Goal: Task Accomplishment & Management: Use online tool/utility

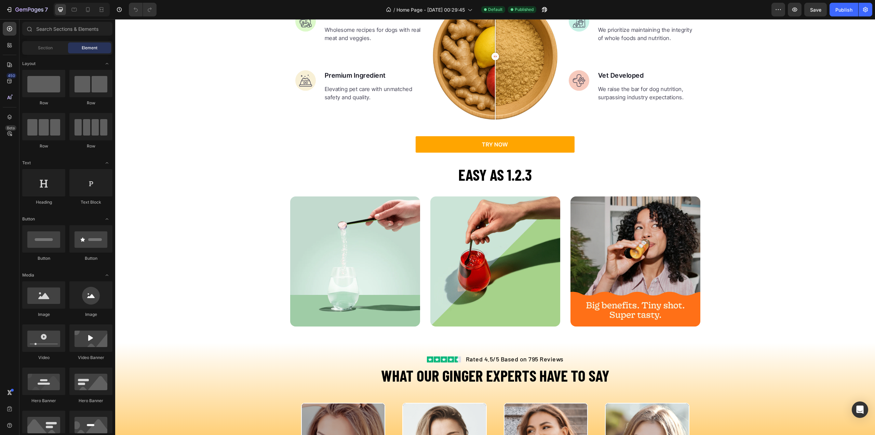
scroll to position [1299, 0]
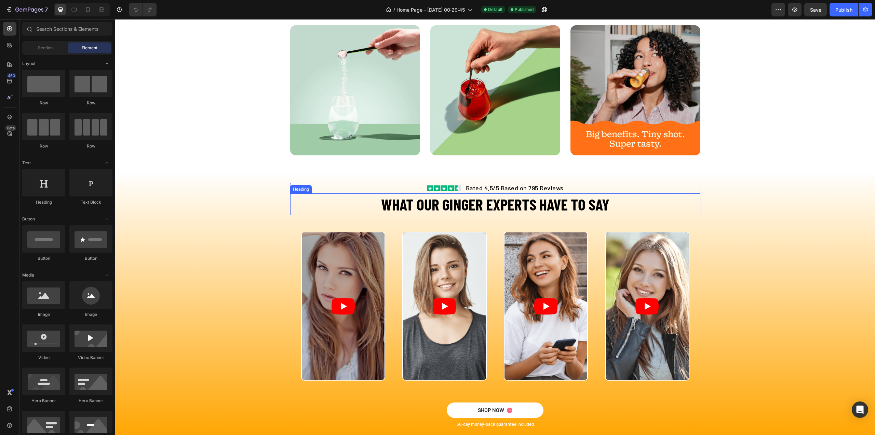
click at [599, 204] on h2 "WHAT OUR GINGER EXPERTS HAVE TO SAY" at bounding box center [495, 204] width 410 height 22
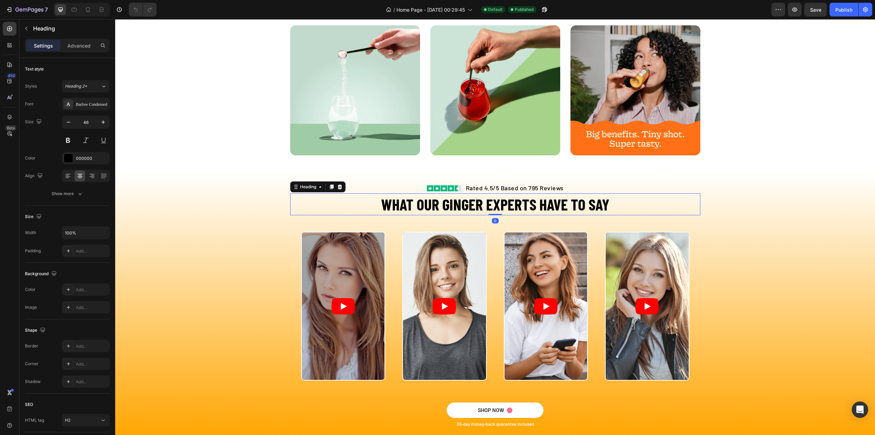
click at [606, 205] on h2 "WHAT OUR GINGER EXPERTS HAVE TO SAY" at bounding box center [495, 204] width 410 height 22
click at [349, 202] on p "WHAT OUR GINGER EXPERTS HAVE TO SAY" at bounding box center [495, 204] width 409 height 21
click at [400, 201] on p "WHAT OUR GINGER EXPERTS HAVE TO SAY" at bounding box center [495, 204] width 409 height 21
click at [317, 192] on div "Image Rated 4.5/5 Based on 795 Reviews Text block Row" at bounding box center [496, 188] width 410 height 11
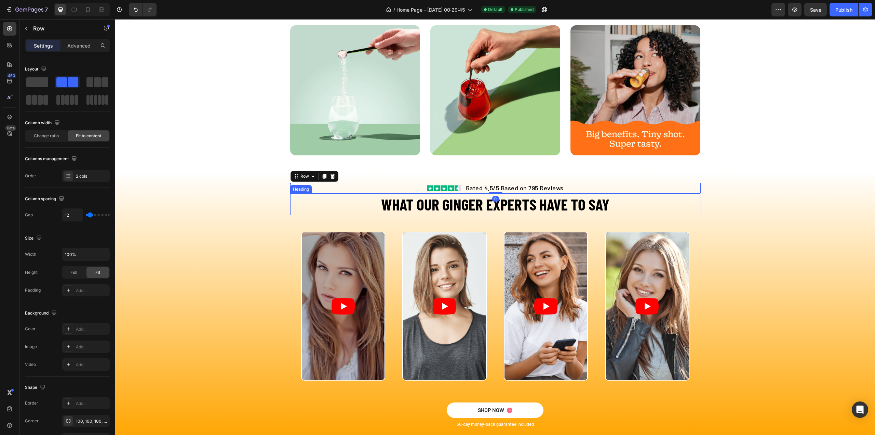
click at [312, 194] on p "WHAT OUR GINGER EXPERTS HAVE TO SAY" at bounding box center [495, 204] width 409 height 21
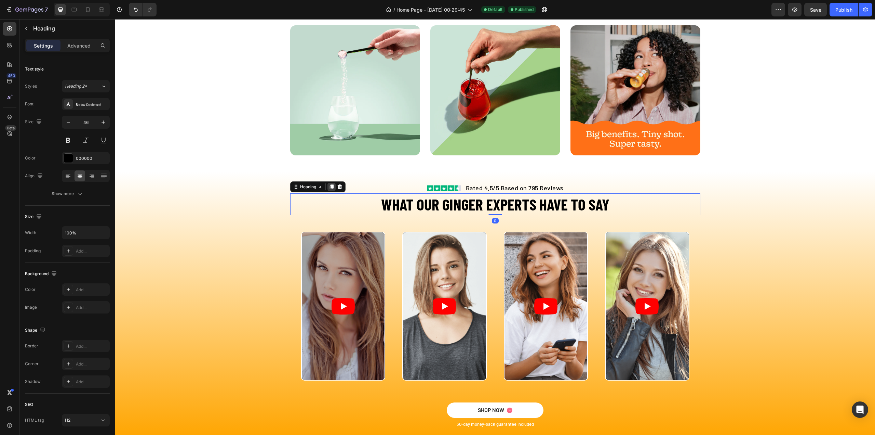
click at [330, 188] on icon at bounding box center [332, 186] width 4 height 5
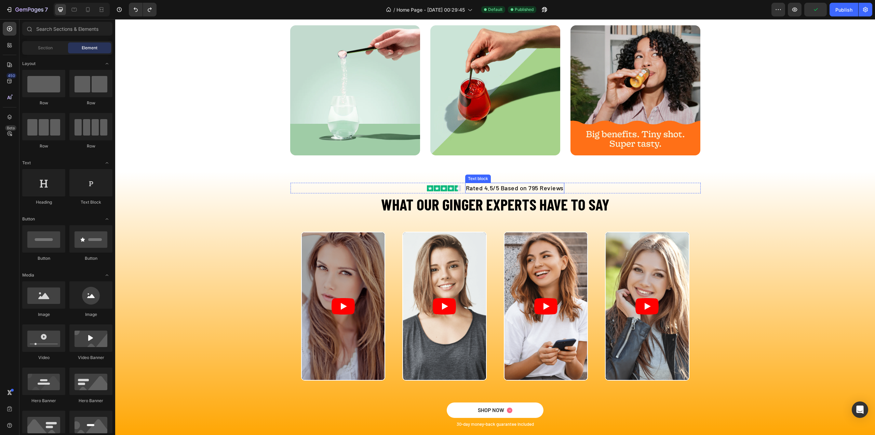
click at [479, 186] on p "Rated 4.5/5 Based on 795 Reviews" at bounding box center [515, 187] width 98 height 9
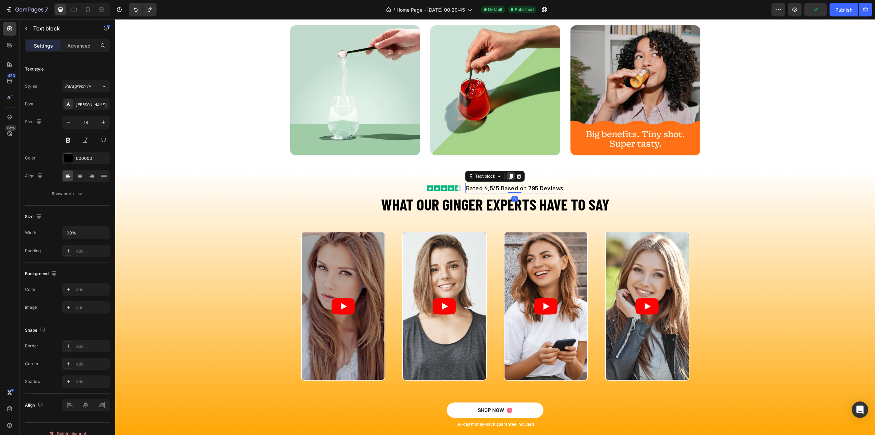
click at [508, 178] on icon at bounding box center [510, 175] width 5 height 5
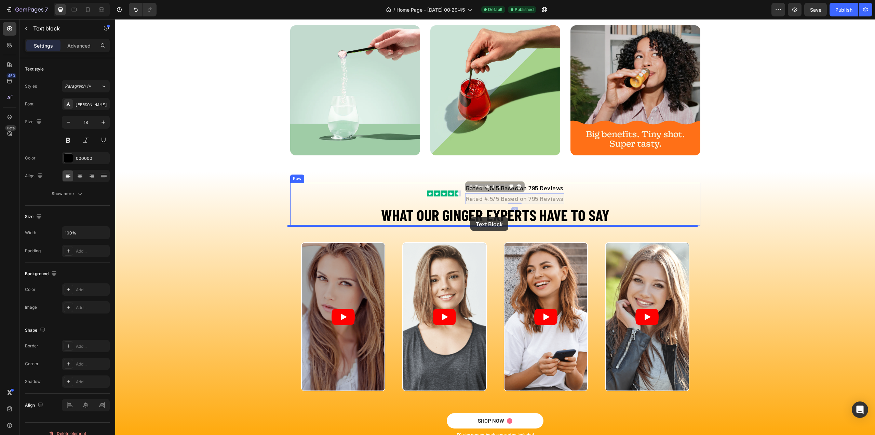
drag, startPoint x: 468, startPoint y: 187, endPoint x: 470, endPoint y: 217, distance: 29.8
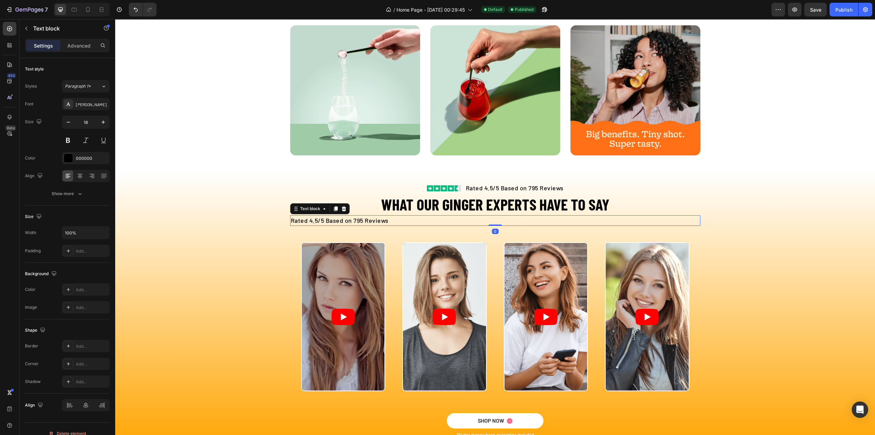
click at [383, 223] on p "Rated 4.5/5 Based on 795 Reviews" at bounding box center [495, 220] width 409 height 9
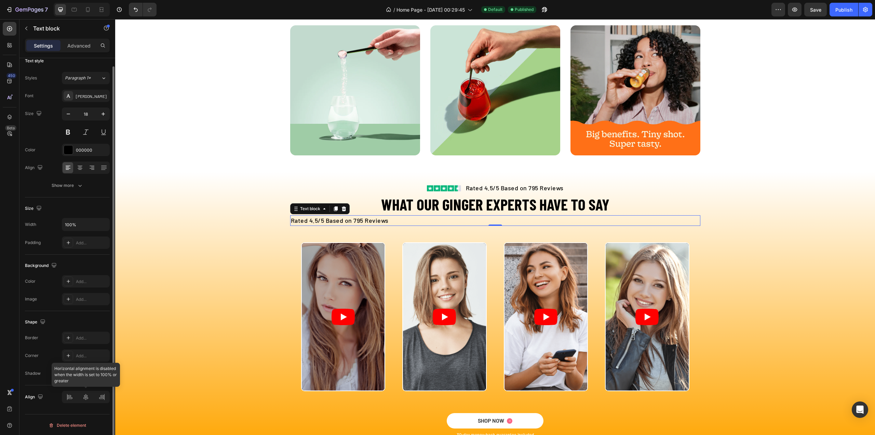
click at [85, 394] on div at bounding box center [86, 396] width 48 height 12
click at [86, 398] on div at bounding box center [86, 396] width 48 height 12
click at [80, 169] on icon at bounding box center [80, 167] width 7 height 7
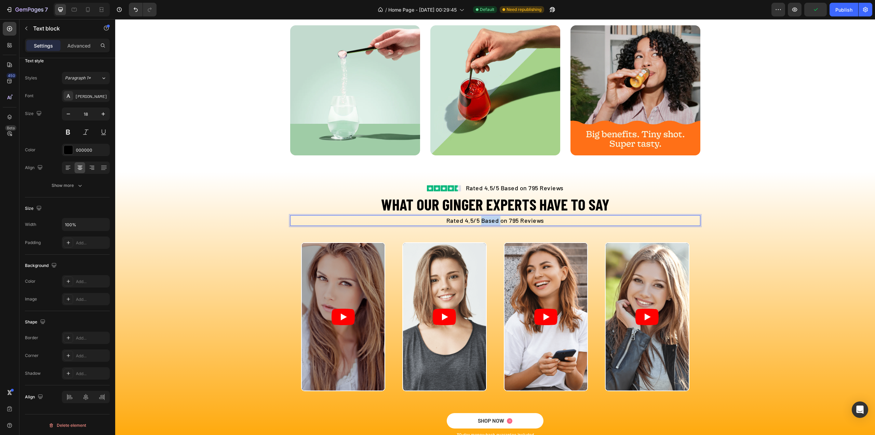
drag, startPoint x: 479, startPoint y: 221, endPoint x: 455, endPoint y: 222, distance: 23.6
click at [478, 221] on p "Rated 4.5/5 Based on 795 Reviews" at bounding box center [495, 220] width 409 height 9
drag, startPoint x: 438, startPoint y: 221, endPoint x: 446, endPoint y: 222, distance: 7.6
click at [446, 222] on p "Rated 4.5/5 Based on 795 Reviews" at bounding box center [495, 220] width 409 height 9
drag, startPoint x: 442, startPoint y: 222, endPoint x: 556, endPoint y: 224, distance: 114.2
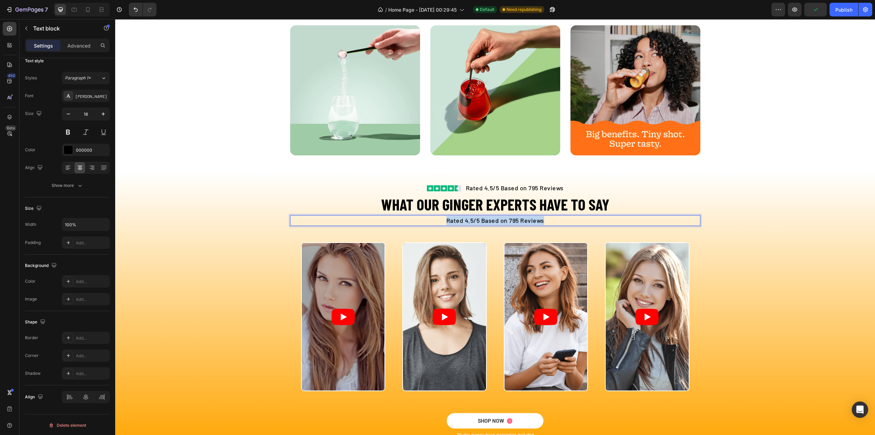
click at [556, 224] on p "Rated 4.5/5 Based on 795 Reviews" at bounding box center [495, 220] width 409 height 9
click at [465, 223] on p "Trusted by 500,000+ customers" at bounding box center [495, 220] width 409 height 9
click at [105, 115] on icon "button" at bounding box center [103, 113] width 7 height 7
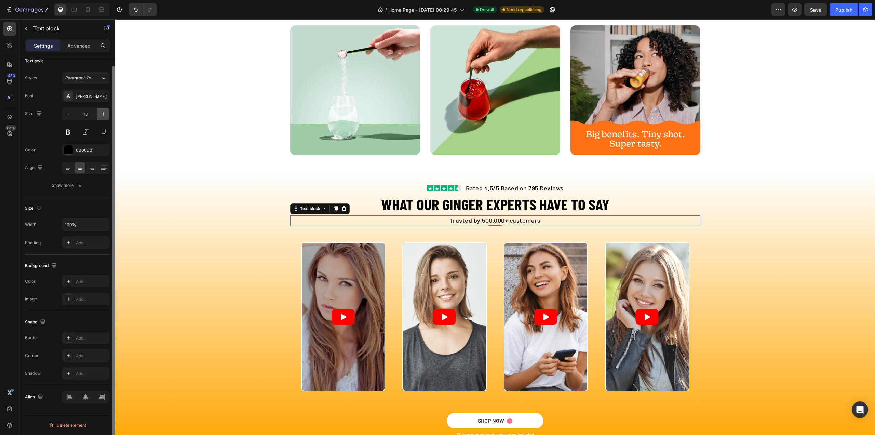
click at [105, 115] on icon "button" at bounding box center [103, 113] width 7 height 7
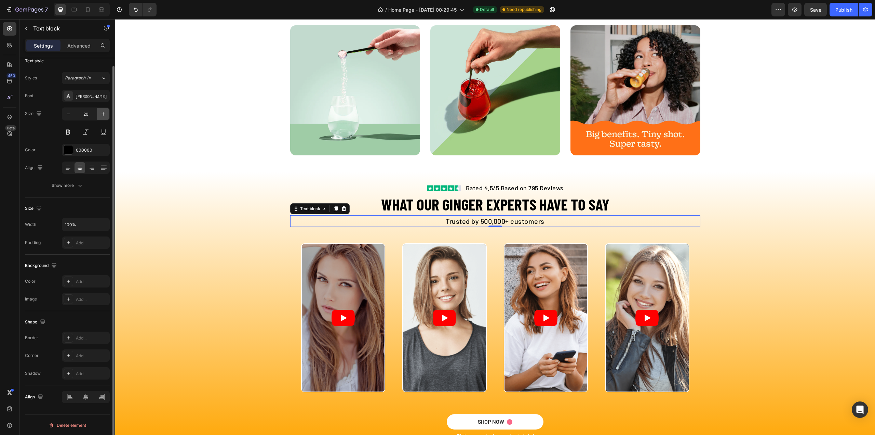
click at [105, 115] on icon "button" at bounding box center [103, 113] width 7 height 7
type input "21"
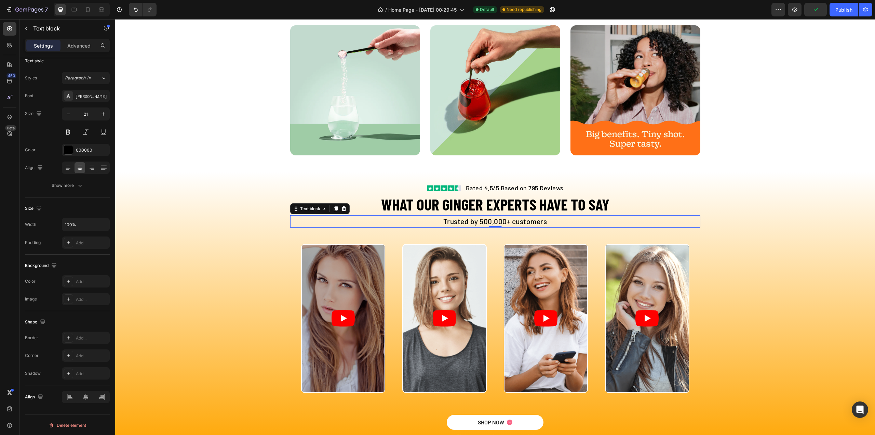
click at [482, 223] on p "Trusted by 500,000+ customers" at bounding box center [495, 221] width 409 height 11
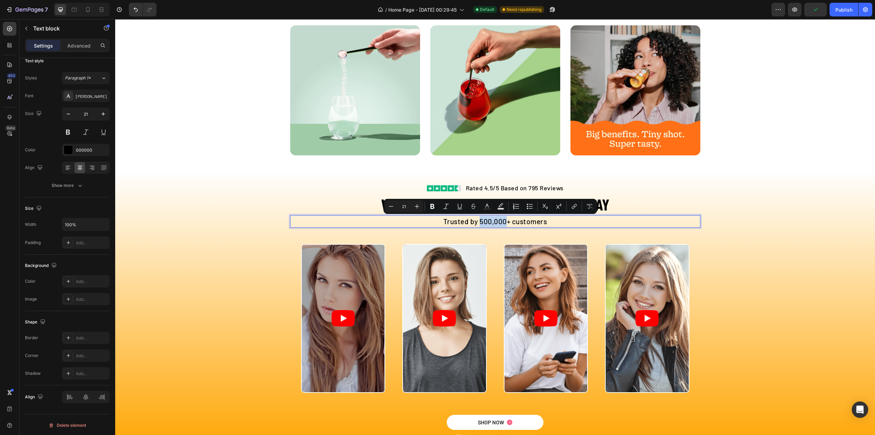
click at [477, 221] on p "Trusted by 500,000+ customers" at bounding box center [495, 221] width 409 height 11
drag, startPoint x: 476, startPoint y: 222, endPoint x: 502, endPoint y: 224, distance: 26.4
click at [502, 224] on p "Trusted by 500,000+ customers" at bounding box center [495, 221] width 409 height 11
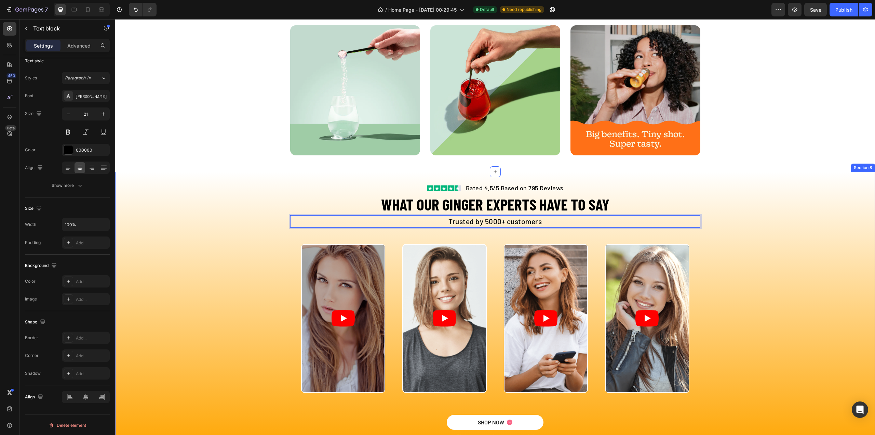
click at [747, 173] on div "Image Rated 4.5/5 Based on 795 Reviews Text block Row WHAT OUR GINGER EXPERTS H…" at bounding box center [495, 311] width 760 height 279
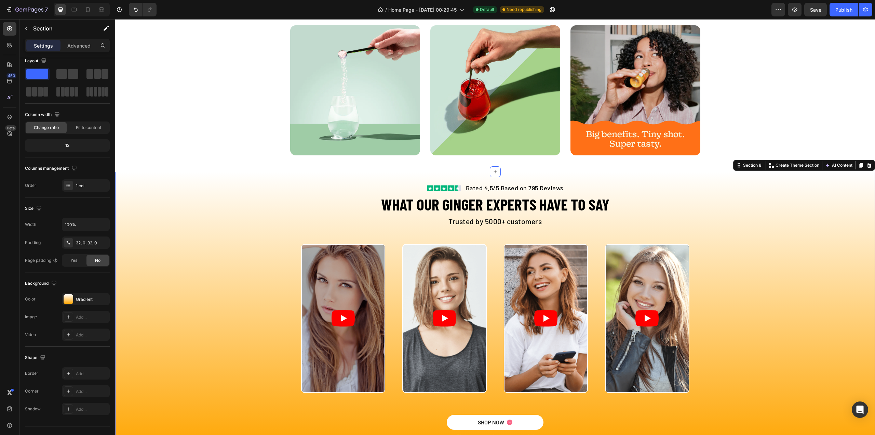
scroll to position [0, 0]
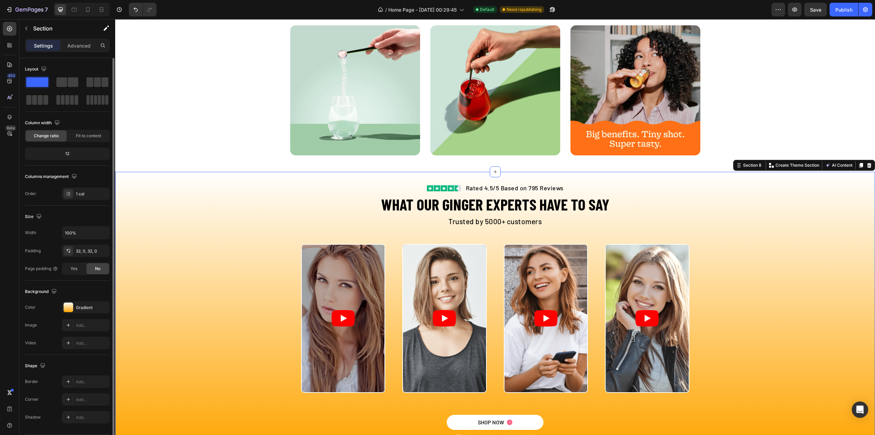
click at [782, 236] on div "Image Rated 4.5/5 Based on 795 Reviews Text block Row WHAT OUR GINGER EXPERTS H…" at bounding box center [495, 311] width 760 height 257
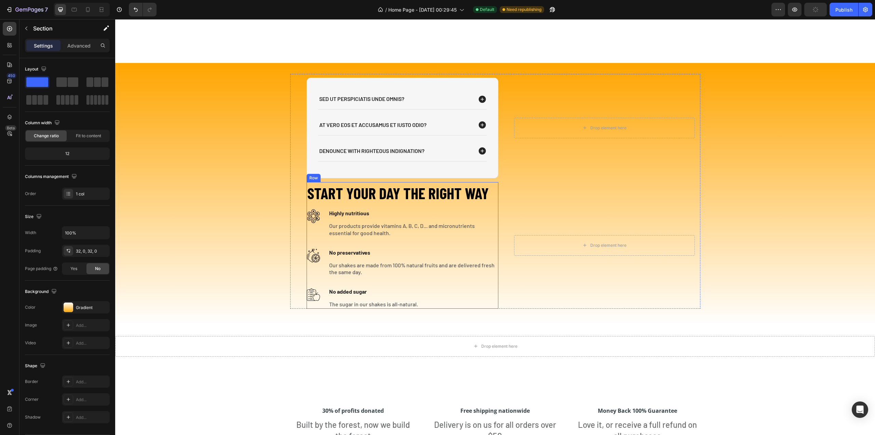
scroll to position [1915, 0]
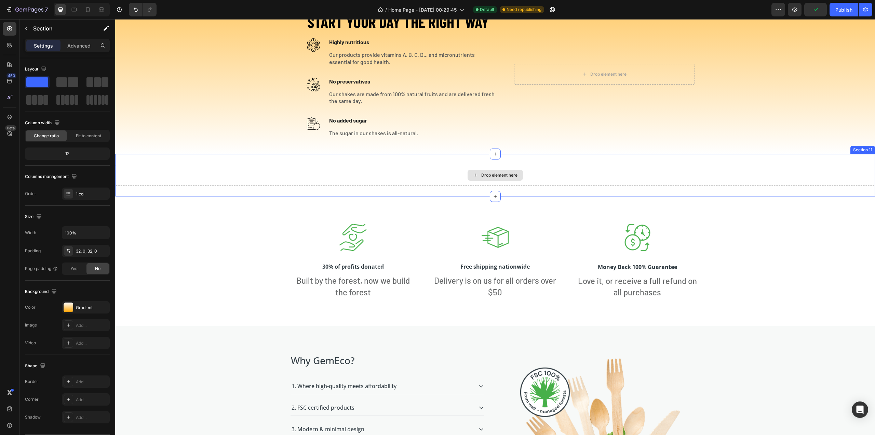
click at [439, 177] on div "Drop element here" at bounding box center [495, 175] width 760 height 21
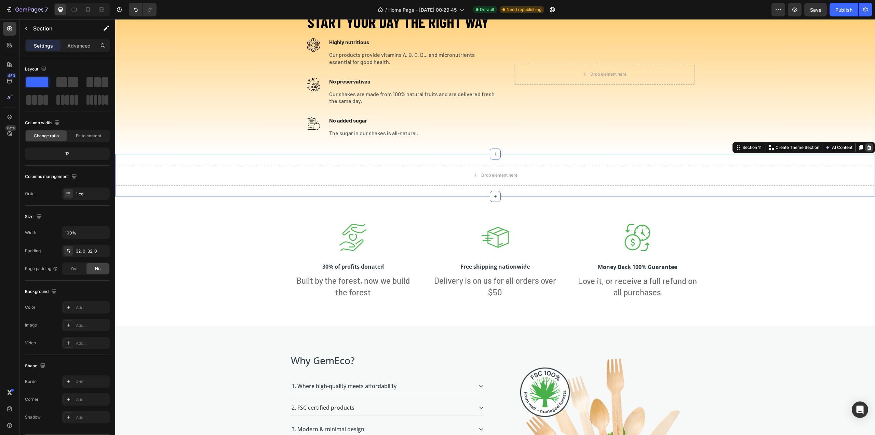
click at [867, 146] on icon at bounding box center [869, 147] width 4 height 5
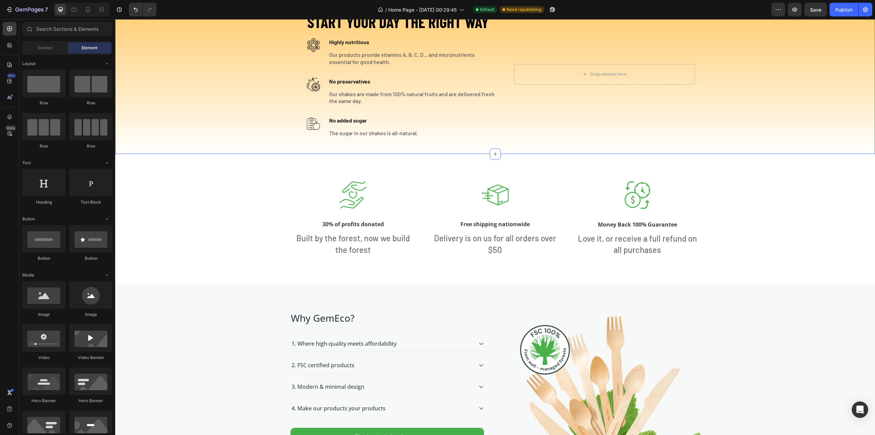
click at [671, 153] on div "Sed ut perspiciatis unde omnis? At vero eos et accusamus et iusto odio? denounc…" at bounding box center [495, 23] width 760 height 262
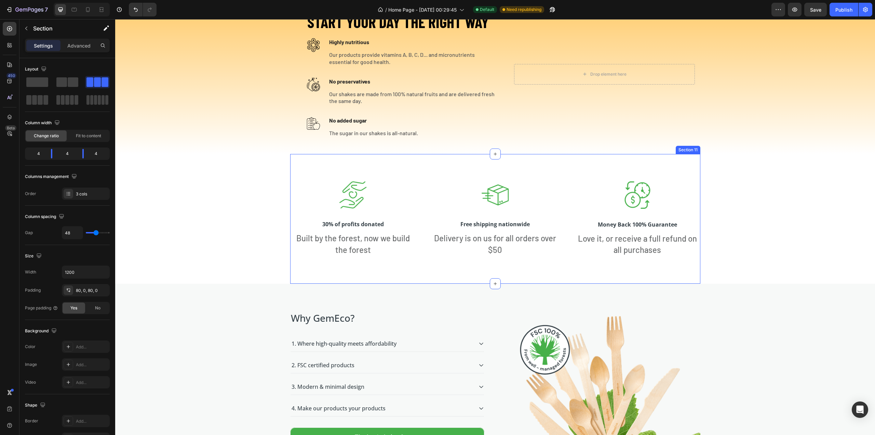
click at [696, 168] on div "Image 30% of profits donated Text block Built by the forest, now we build the f…" at bounding box center [495, 219] width 410 height 130
click at [692, 147] on icon at bounding box center [694, 147] width 5 height 5
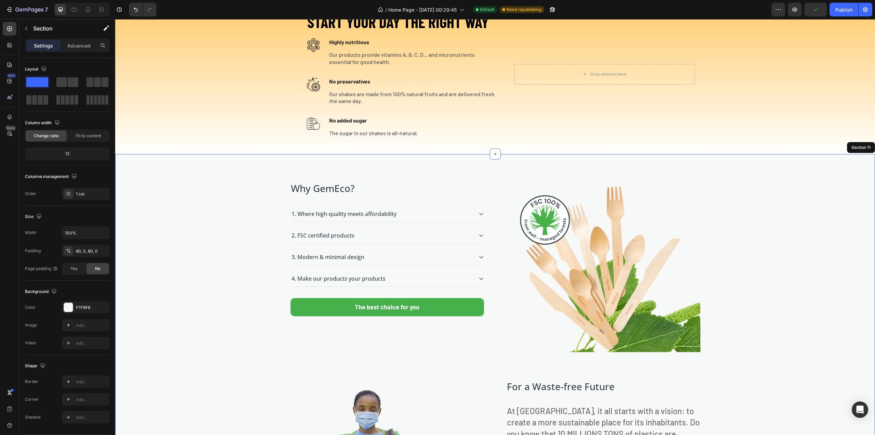
click at [703, 168] on div "Why GemEco? Heading 1. Where high-quality meets affordability 2. FSC certified …" at bounding box center [495, 412] width 760 height 516
click at [867, 147] on icon at bounding box center [869, 147] width 4 height 5
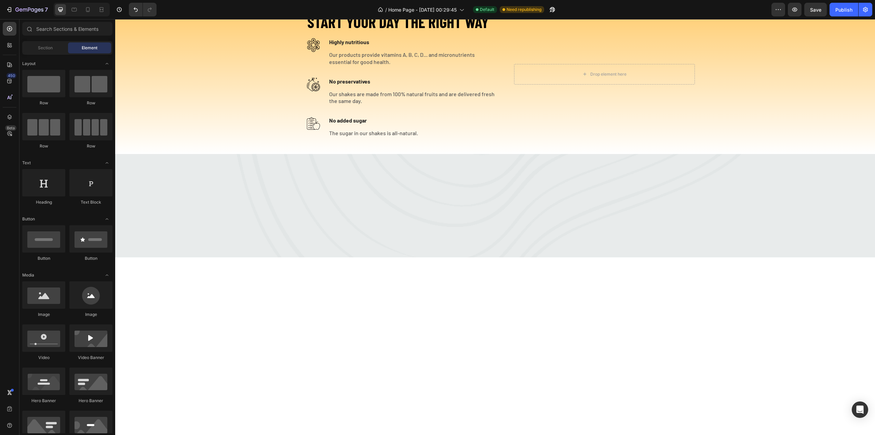
click at [590, 274] on div at bounding box center [495, 360] width 760 height 207
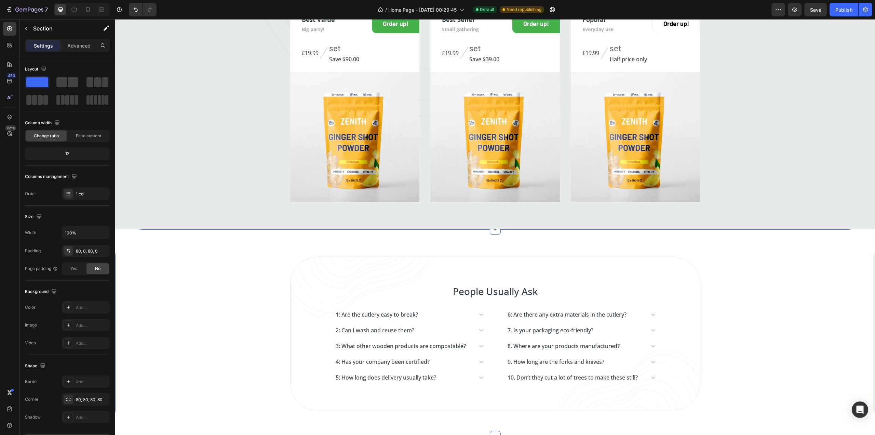
scroll to position [1959, 0]
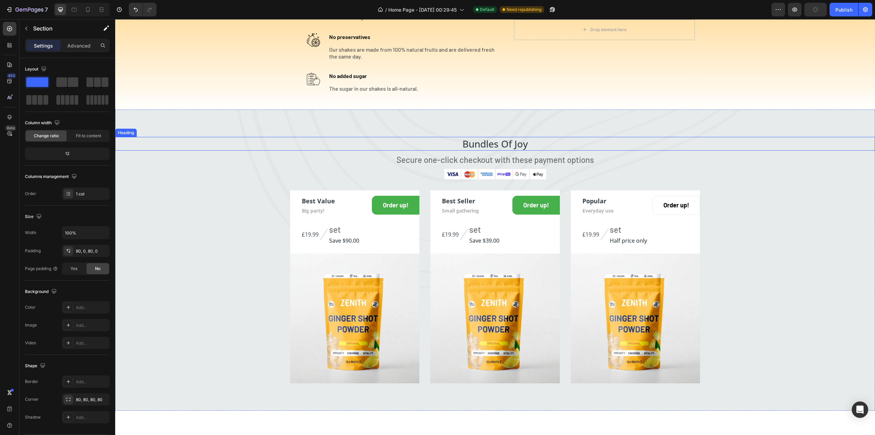
click at [752, 140] on p "Bundles Of Joy" at bounding box center [495, 143] width 759 height 12
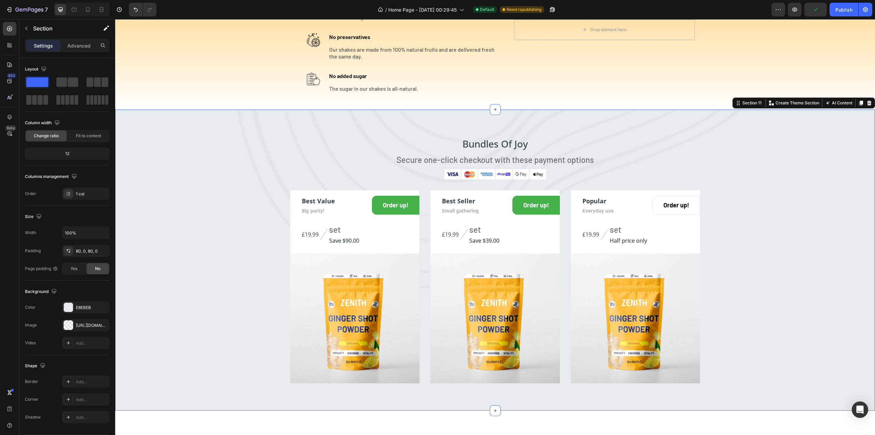
click at [770, 125] on div "Bundles Of Joy Heading Secure one-click checkout with these payment options Tex…" at bounding box center [495, 259] width 760 height 301
click at [865, 107] on div at bounding box center [869, 103] width 8 height 8
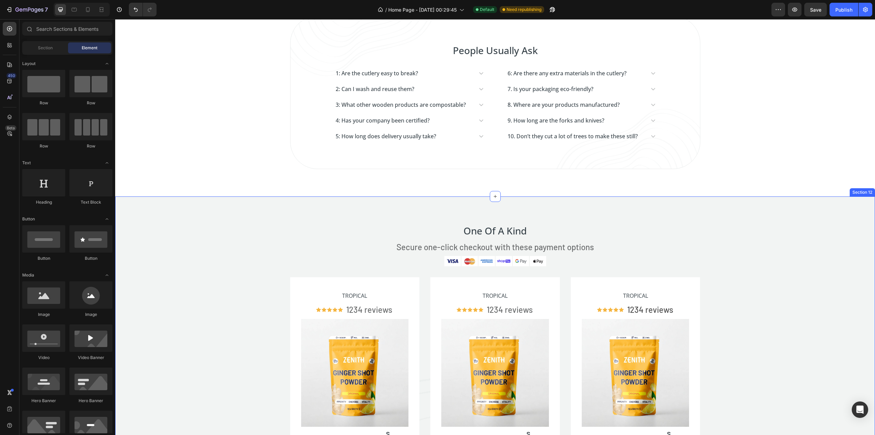
scroll to position [2183, 0]
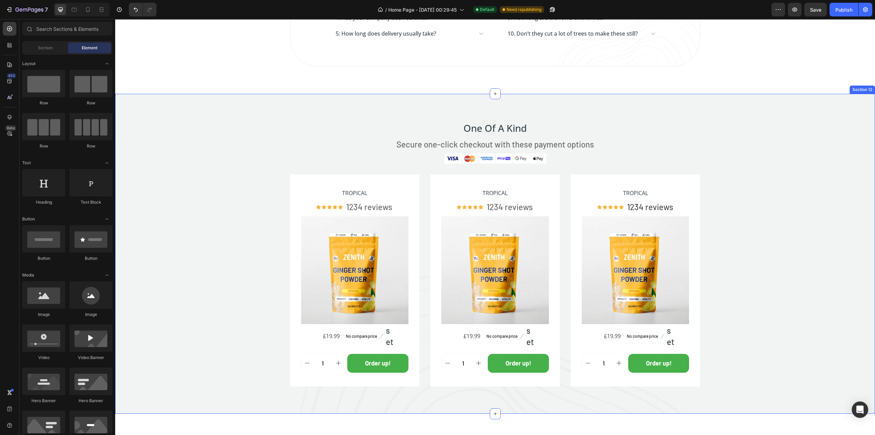
click at [666, 112] on div "One Of A Kind Heading Secure one-click checkout with these payment options Text…" at bounding box center [495, 253] width 760 height 319
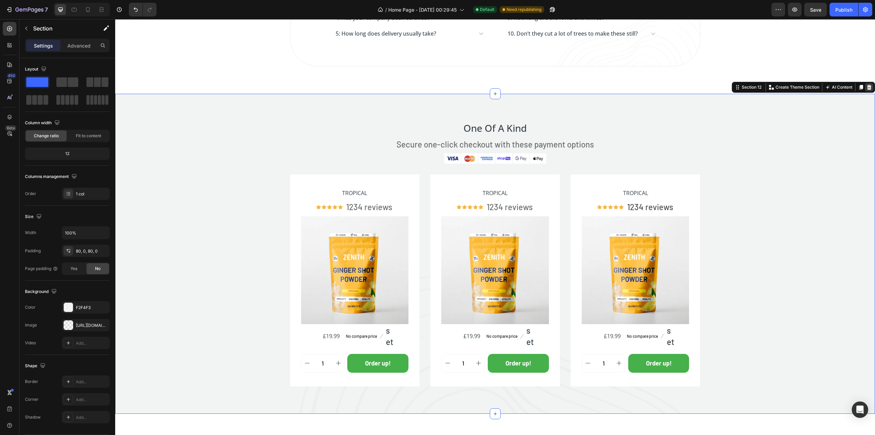
click at [867, 87] on icon at bounding box center [869, 87] width 4 height 5
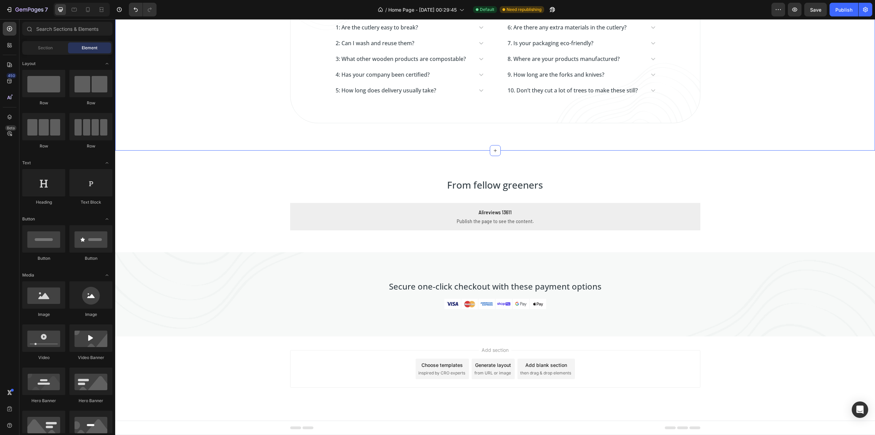
scroll to position [2124, 0]
click at [641, 265] on div "Secure one-click checkout with these payment options Text block Image Image Ima…" at bounding box center [495, 296] width 760 height 84
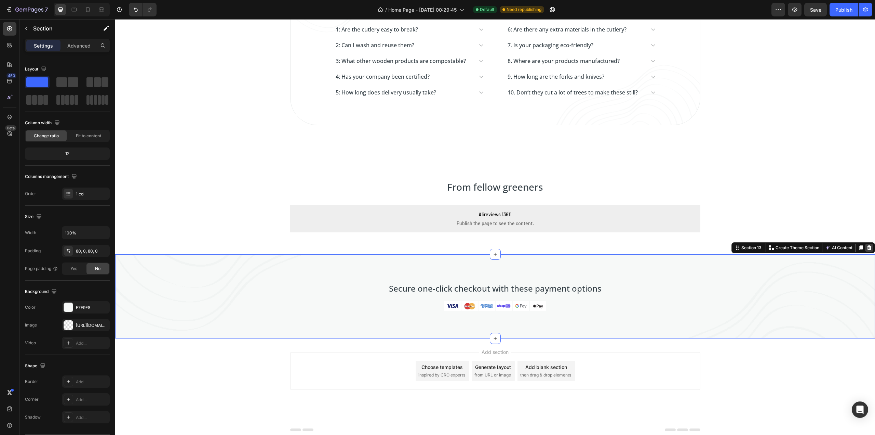
click at [867, 246] on icon at bounding box center [869, 247] width 5 height 5
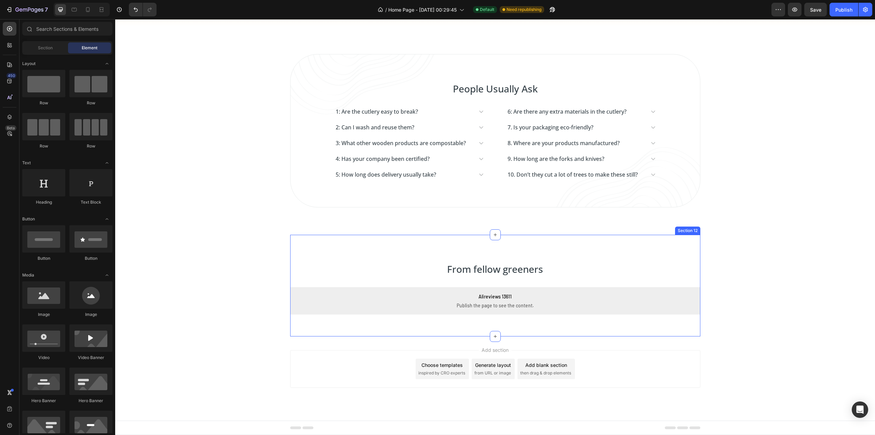
scroll to position [2040, 0]
click at [661, 239] on div "From fellow greeners Heading Alireviews 13611 Publish the page to see the conte…" at bounding box center [495, 287] width 410 height 101
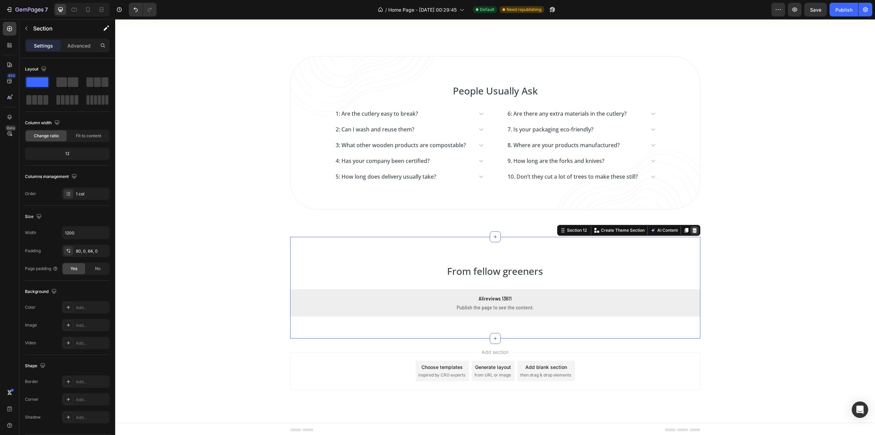
click at [695, 227] on div at bounding box center [695, 230] width 8 height 8
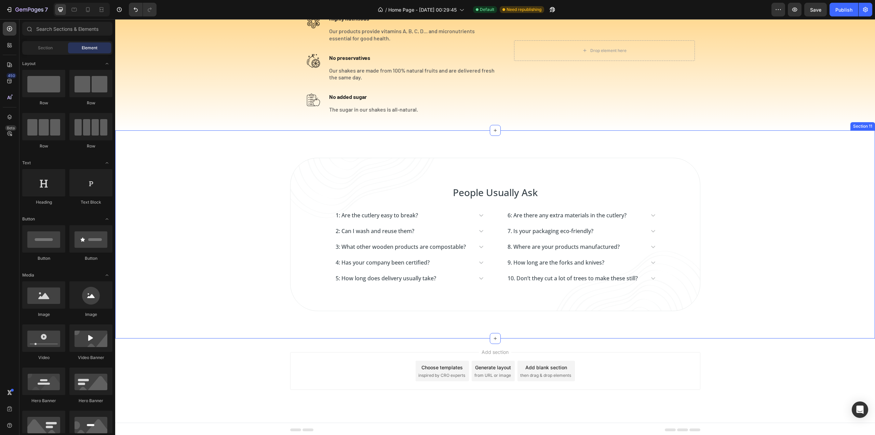
click at [702, 137] on div "People Usually Ask Heading 1: Are the cutlery easy to break? 2: Can I wash and …" at bounding box center [495, 234] width 760 height 208
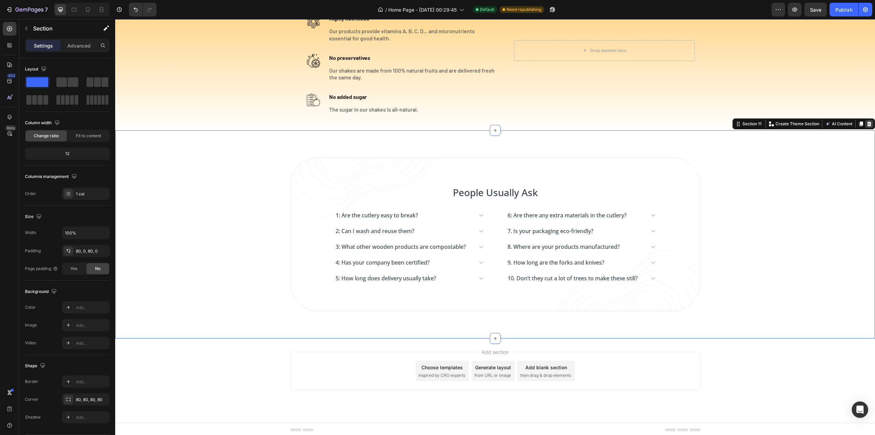
click at [867, 124] on icon at bounding box center [869, 123] width 4 height 5
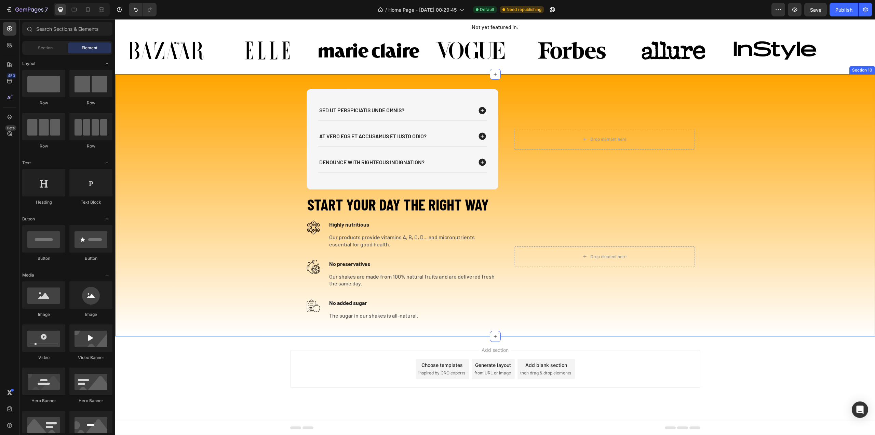
scroll to position [1731, 0]
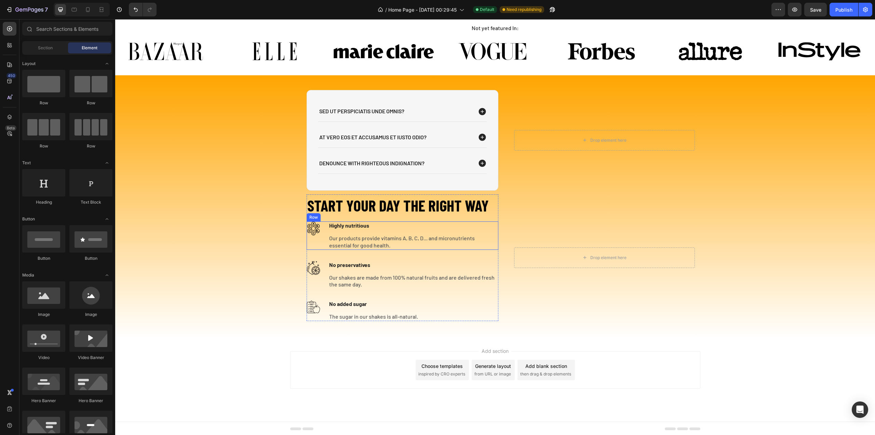
click at [495, 232] on div "Highly nutritious Text block Our products provide vitamins A, B, C, D... and mi…" at bounding box center [414, 235] width 170 height 28
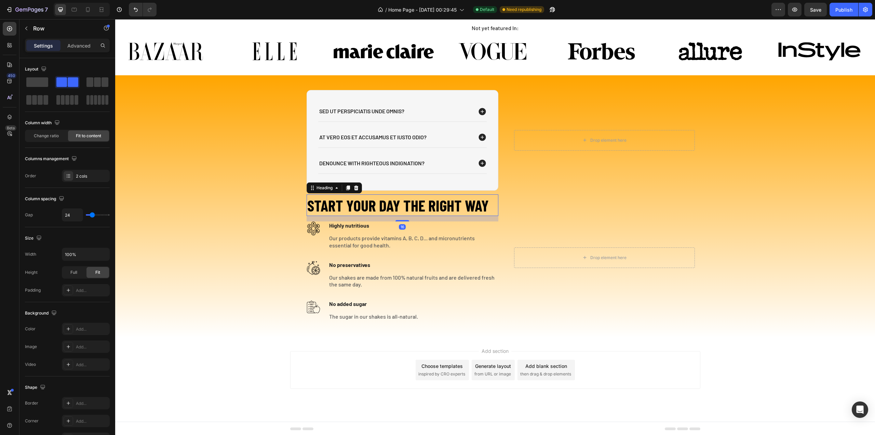
click at [495, 196] on h2 "START YOUR DAY THE RIGHT WAY" at bounding box center [403, 205] width 192 height 22
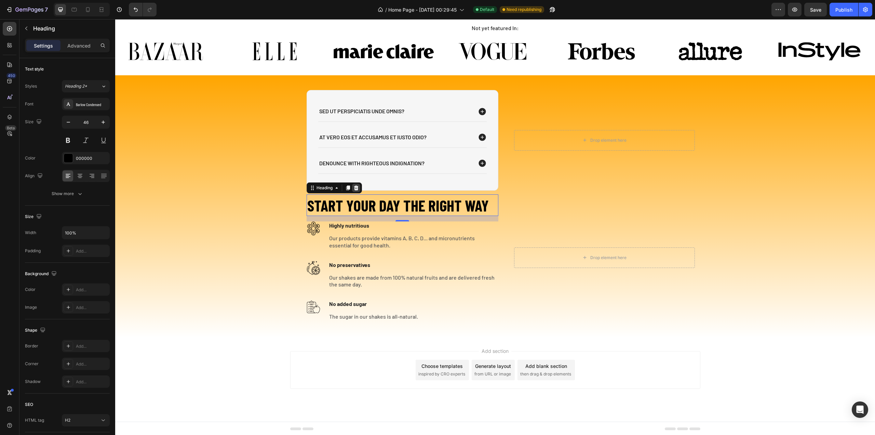
click at [354, 188] on icon at bounding box center [356, 187] width 4 height 5
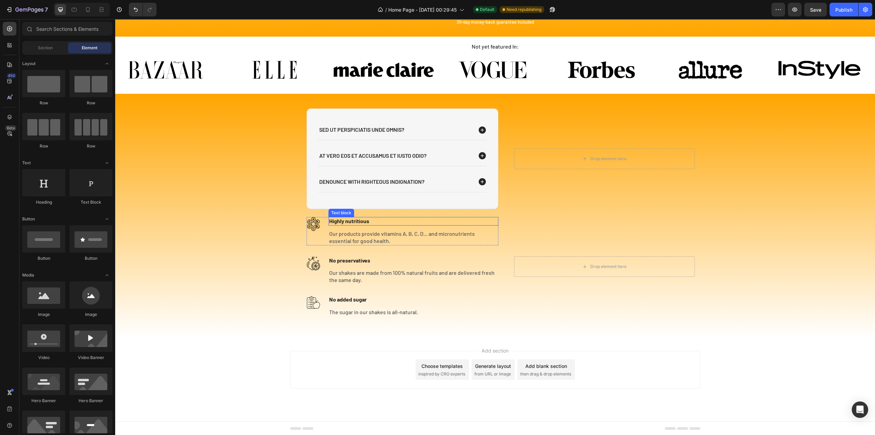
click at [352, 223] on p "Highly nutritious" at bounding box center [413, 220] width 169 height 7
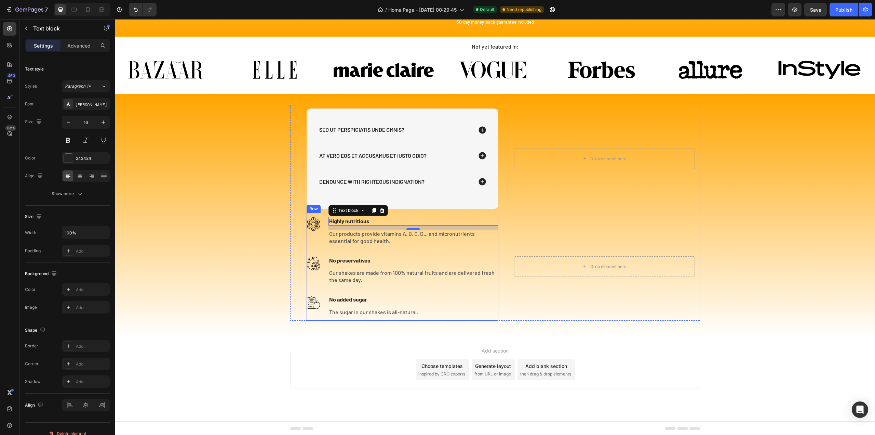
click at [386, 249] on div "Image Highly nutritious Text block 12 Our products provide vitamins A, B, C, D.…" at bounding box center [403, 266] width 192 height 99
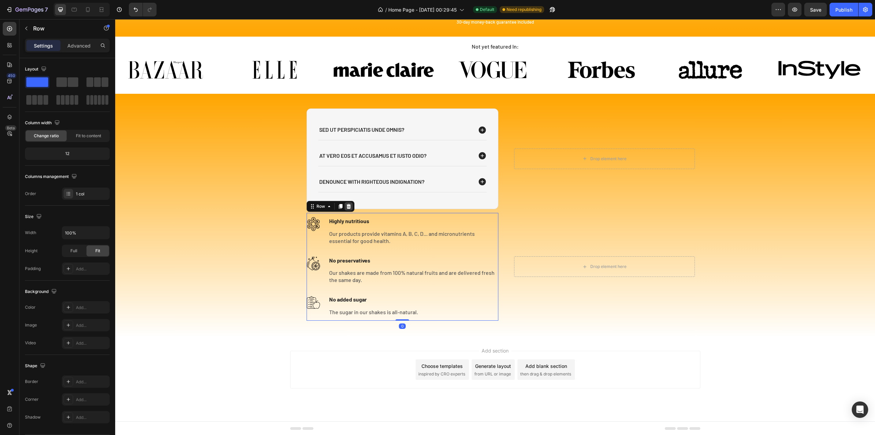
click at [348, 207] on icon at bounding box center [348, 205] width 5 height 5
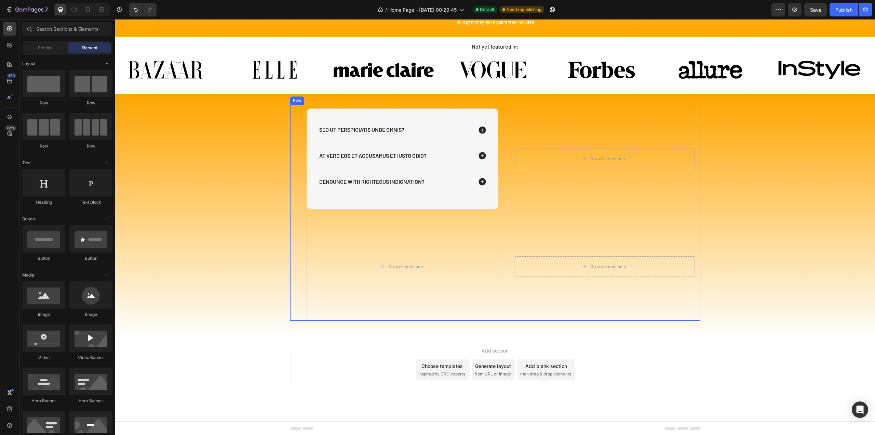
click at [503, 234] on div "Drop element here Drop element here Hero Banner Row" at bounding box center [495, 267] width 410 height 108
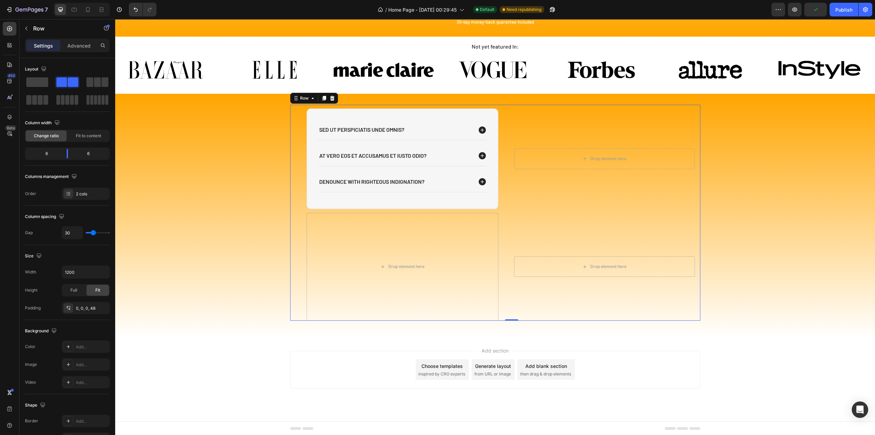
click at [502, 231] on div "Drop element here Drop element here Hero Banner Row 0" at bounding box center [495, 267] width 410 height 108
click at [501, 232] on div "Drop element here Drop element here Hero Banner Row 0" at bounding box center [495, 267] width 410 height 108
click at [498, 234] on div "Drop element here Drop element here Hero Banner Row 0" at bounding box center [495, 267] width 410 height 108
click at [42, 83] on span at bounding box center [37, 82] width 22 height 10
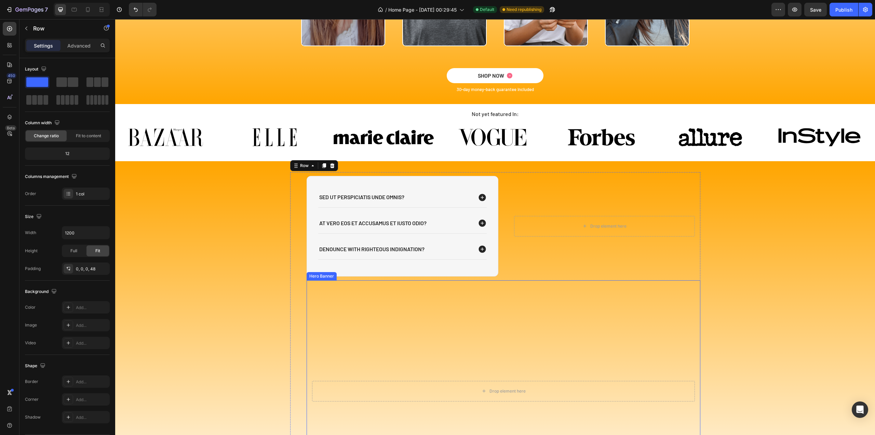
scroll to position [1645, 0]
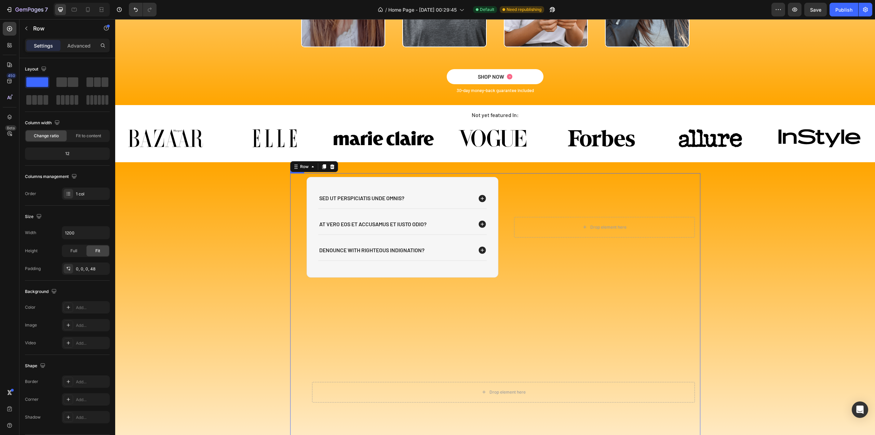
click at [501, 194] on div "Sed ut perspiciatis unde omnis? At vero eos et accusamus et iusto odio? denounc…" at bounding box center [495, 227] width 410 height 108
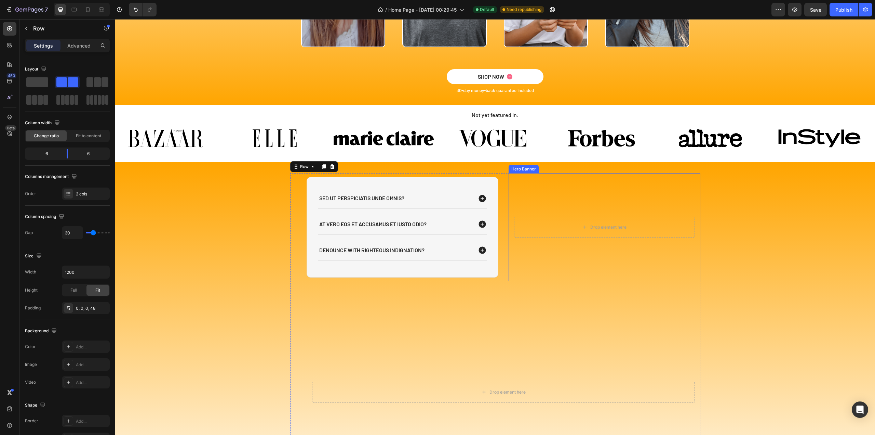
click at [528, 191] on video "Background Image" at bounding box center [605, 227] width 192 height 108
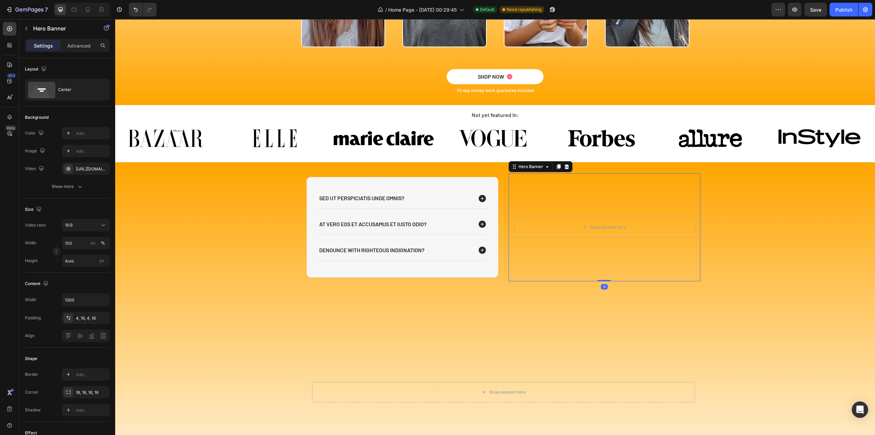
click at [567, 168] on div at bounding box center [567, 166] width 8 height 8
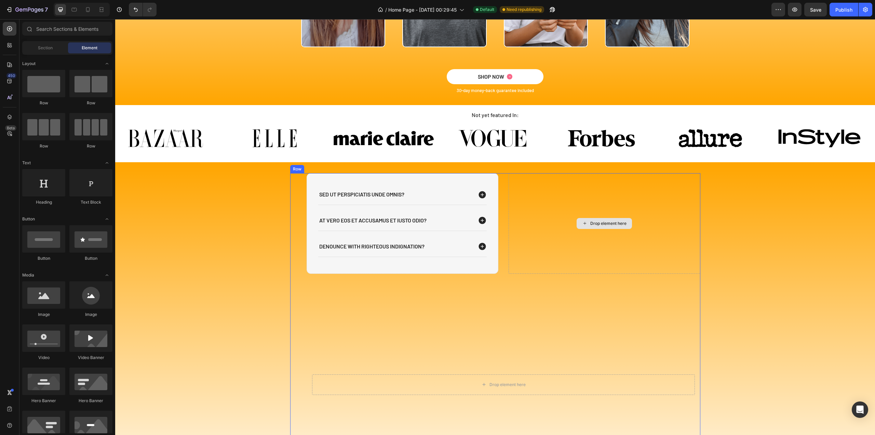
click at [518, 189] on div "Drop element here" at bounding box center [605, 223] width 192 height 100
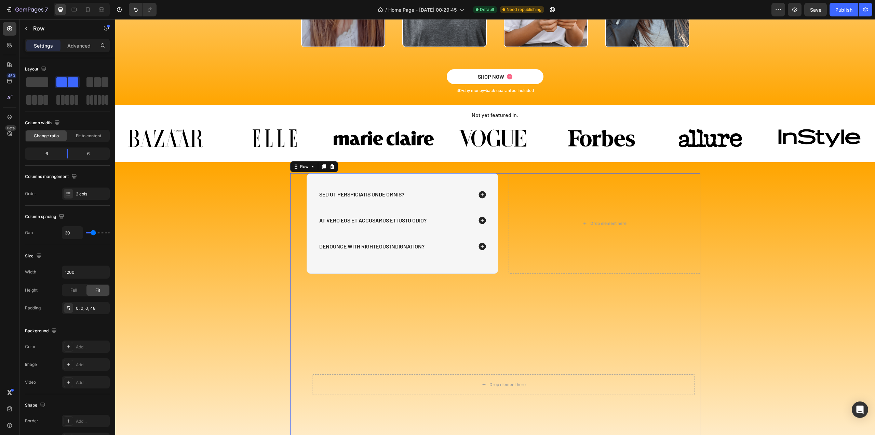
click at [502, 191] on div "Sed ut perspiciatis unde omnis? At vero eos et accusamus et iusto odio? denounc…" at bounding box center [495, 223] width 410 height 100
click at [40, 84] on span at bounding box center [37, 82] width 22 height 10
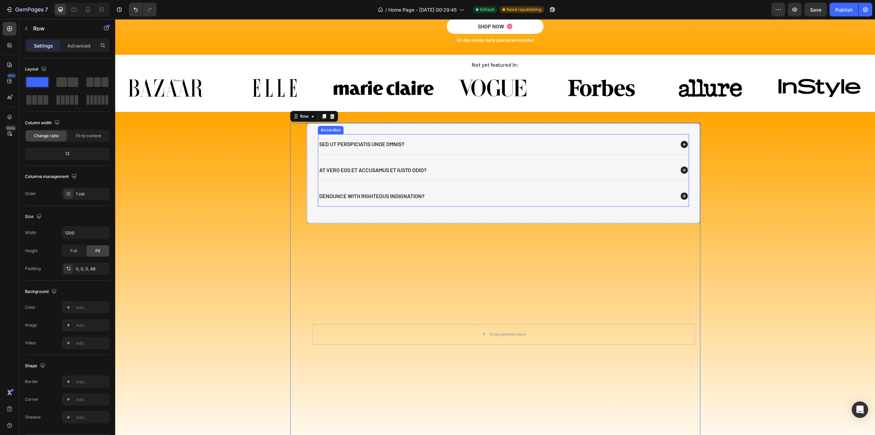
scroll to position [1747, 0]
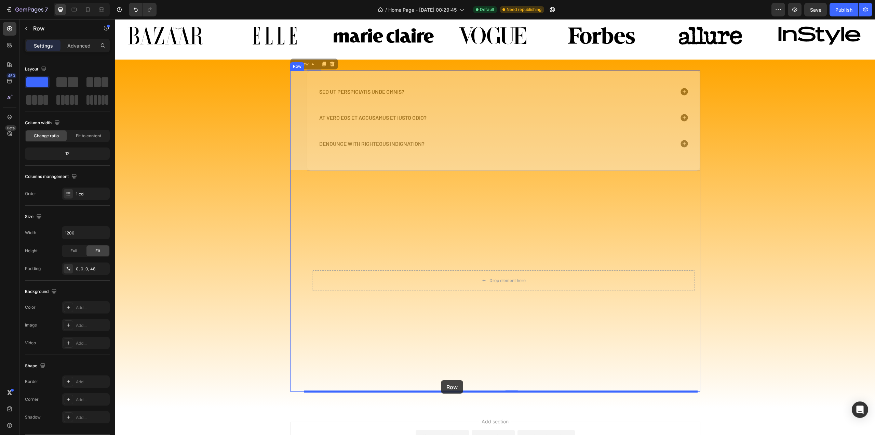
drag, startPoint x: 295, startPoint y: 65, endPoint x: 441, endPoint y: 380, distance: 347.2
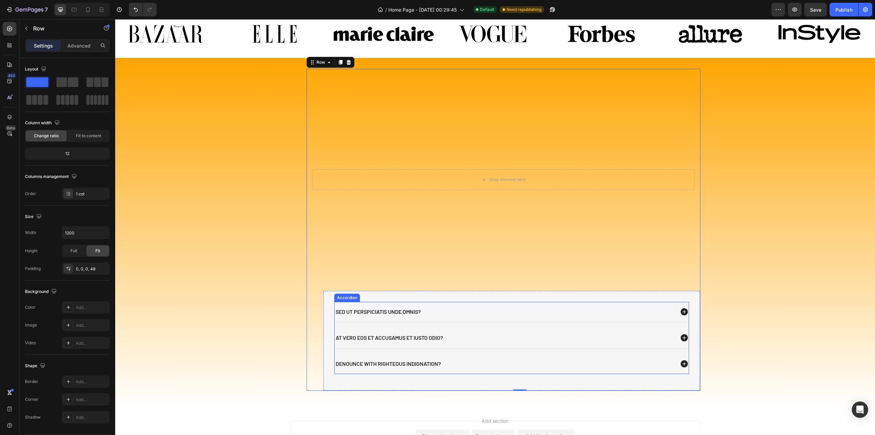
scroll to position [1781, 0]
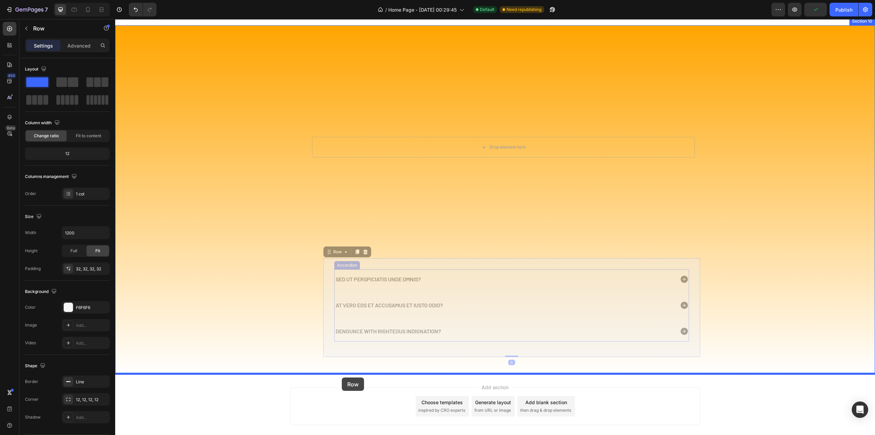
drag, startPoint x: 325, startPoint y: 253, endPoint x: 343, endPoint y: 378, distance: 126.1
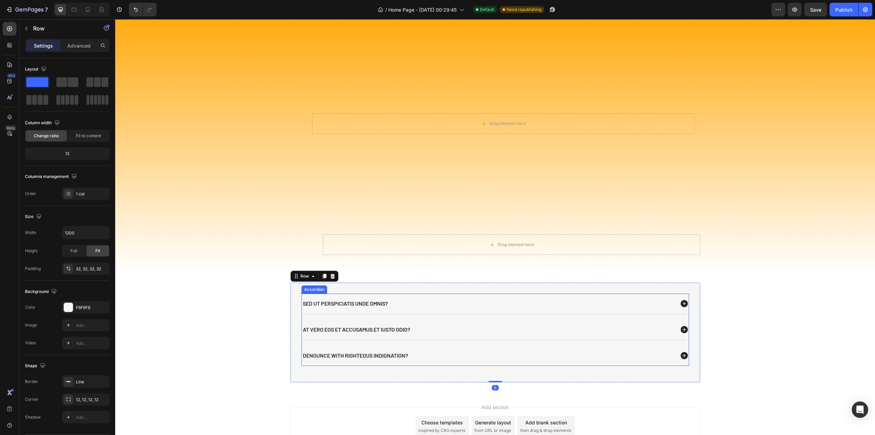
scroll to position [1815, 0]
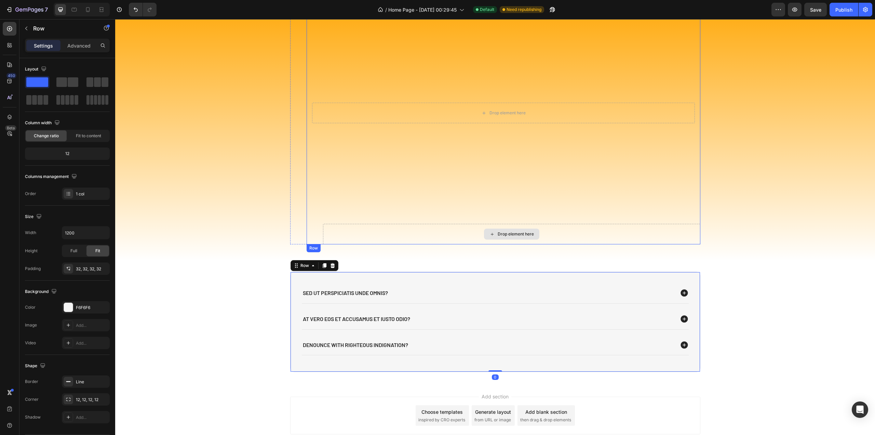
click at [531, 237] on div "Drop element here" at bounding box center [511, 233] width 55 height 11
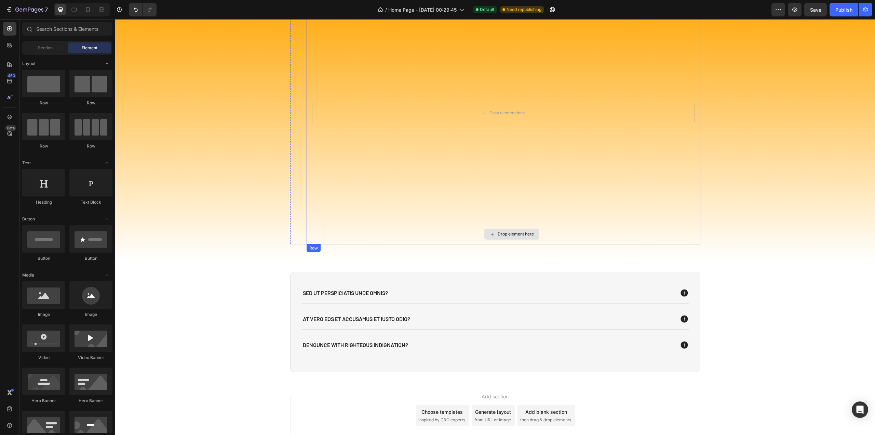
click at [557, 232] on div "Drop element here" at bounding box center [511, 234] width 377 height 21
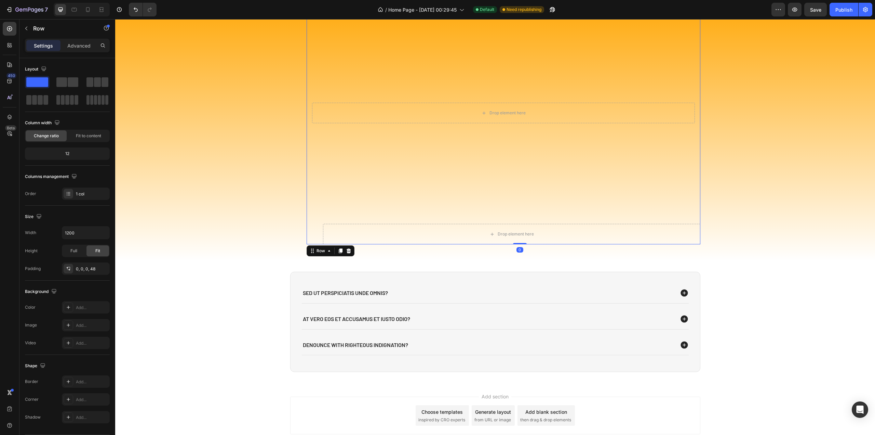
drag, startPoint x: 521, startPoint y: 244, endPoint x: 522, endPoint y: 239, distance: 4.6
click at [522, 239] on div "Drop element here Row 0" at bounding box center [504, 234] width 394 height 21
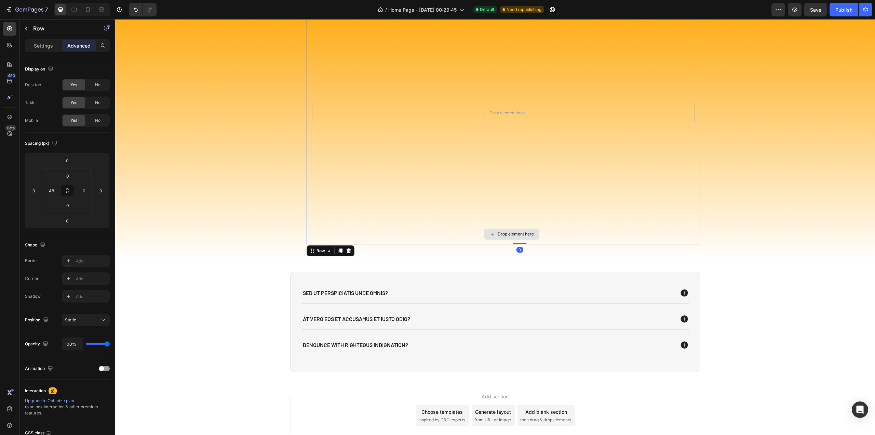
click at [627, 230] on div "Drop element here" at bounding box center [511, 234] width 377 height 21
click at [346, 251] on icon at bounding box center [348, 250] width 4 height 5
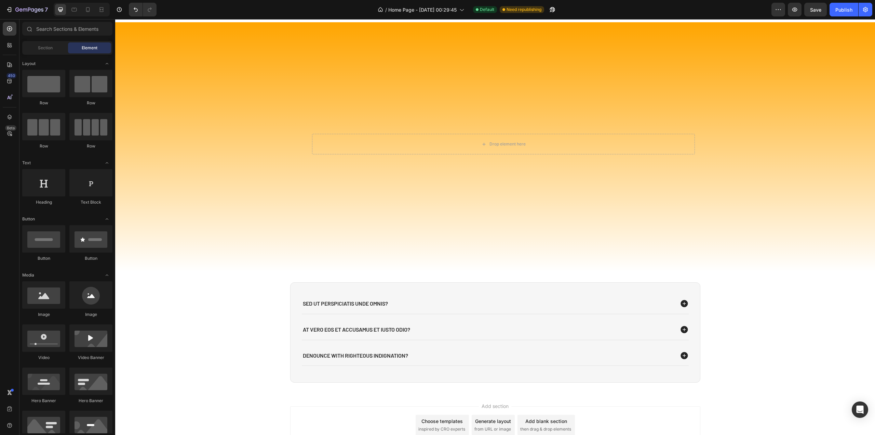
scroll to position [1812, 0]
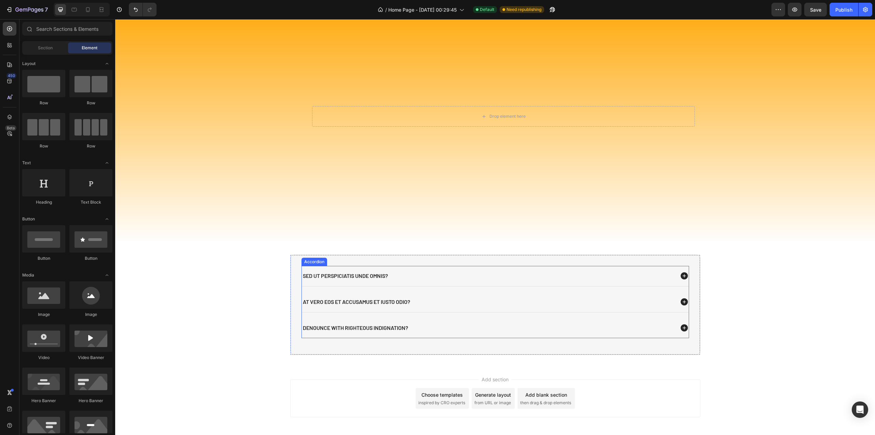
click at [685, 275] on icon at bounding box center [684, 275] width 7 height 7
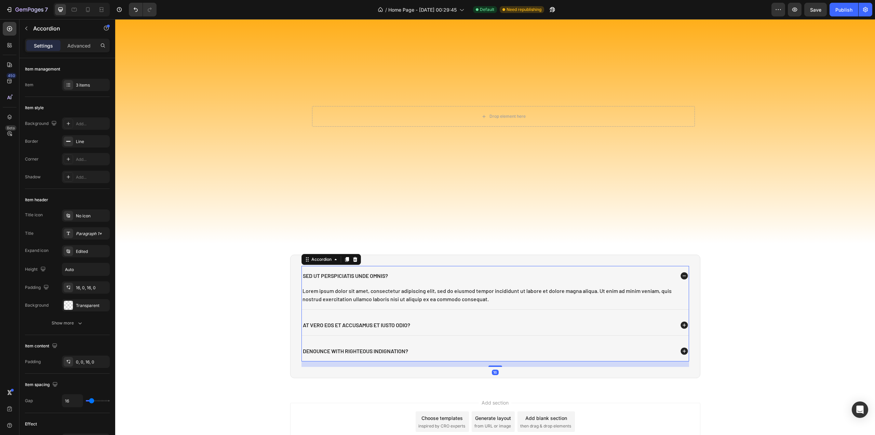
click at [684, 275] on icon at bounding box center [684, 275] width 7 height 7
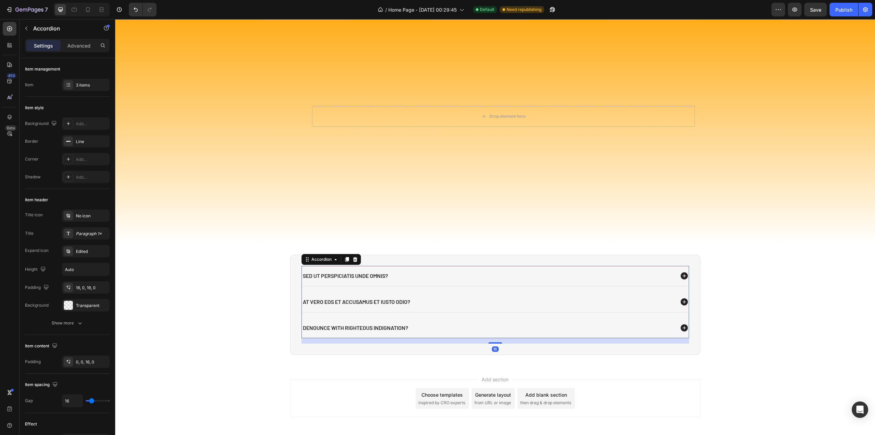
click at [367, 277] on p "Sed ut perspiciatis unde omnis?" at bounding box center [345, 275] width 85 height 7
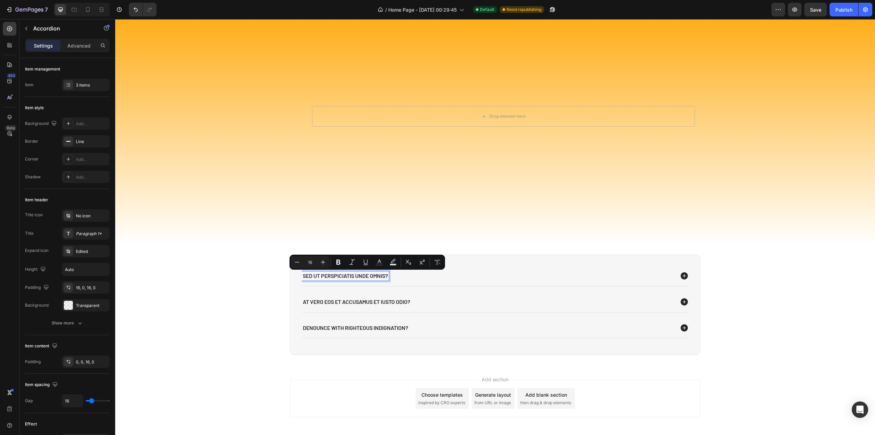
click at [307, 276] on p "Sed ut perspiciatis unde omnis?" at bounding box center [345, 275] width 85 height 7
drag, startPoint x: 301, startPoint y: 277, endPoint x: 386, endPoint y: 275, distance: 85.5
click at [386, 275] on p "Sed ut perspiciatis unde omnis?" at bounding box center [345, 275] width 85 height 7
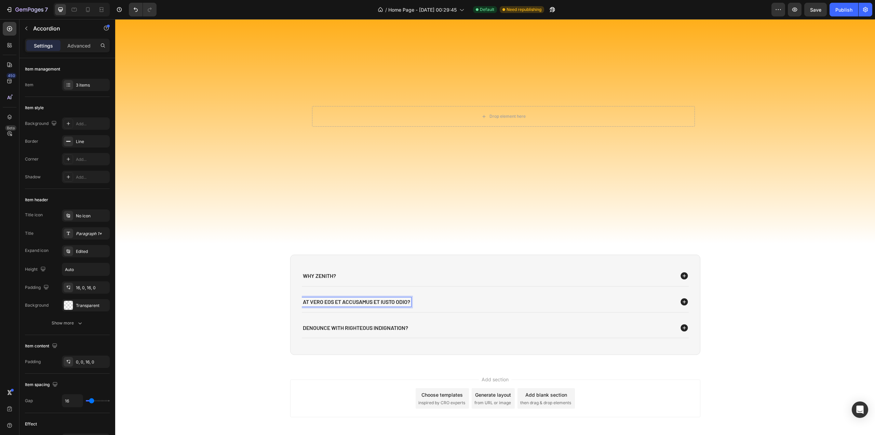
click at [330, 302] on p "At vero eos et accusamus et iusto odio?" at bounding box center [356, 301] width 107 height 7
drag, startPoint x: 302, startPoint y: 302, endPoint x: 441, endPoint y: 312, distance: 139.9
click at [441, 312] on div "WHY ZENITH? At vero eos et accusamus et iusto odio? denounce with righteous ind…" at bounding box center [496, 302] width 388 height 72
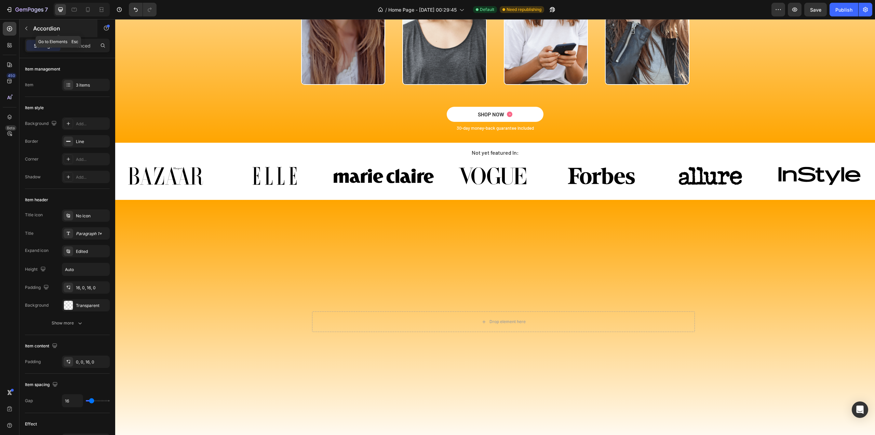
click at [28, 28] on icon "button" at bounding box center [26, 28] width 5 height 5
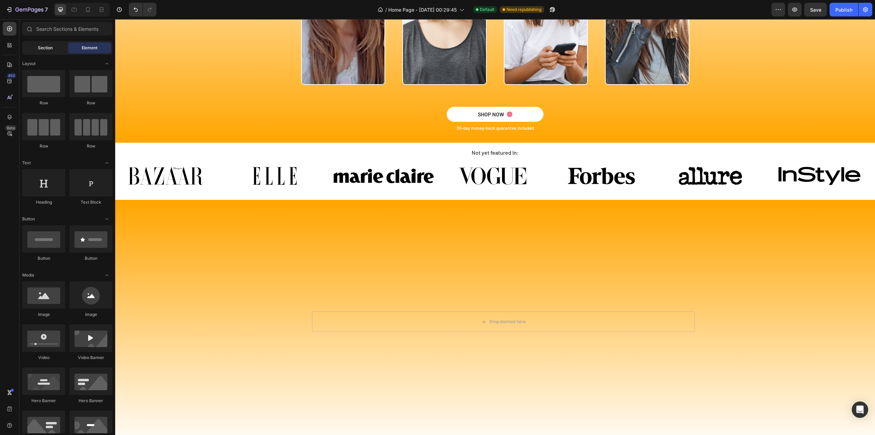
click at [43, 50] on span "Section" at bounding box center [45, 48] width 15 height 6
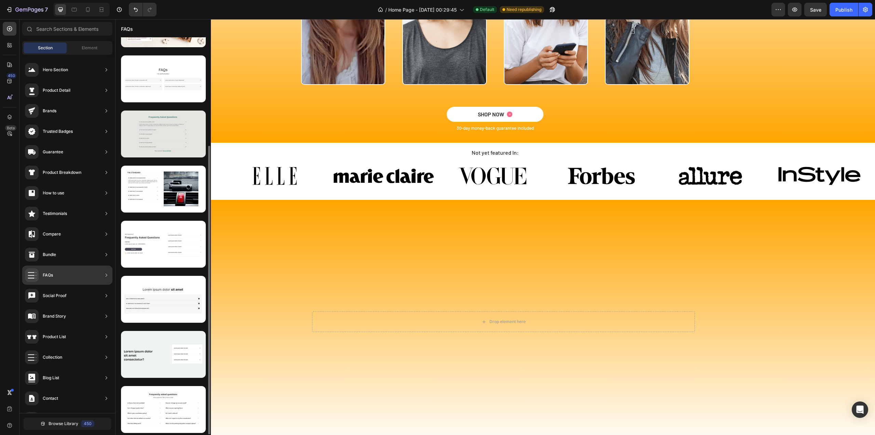
scroll to position [0, 0]
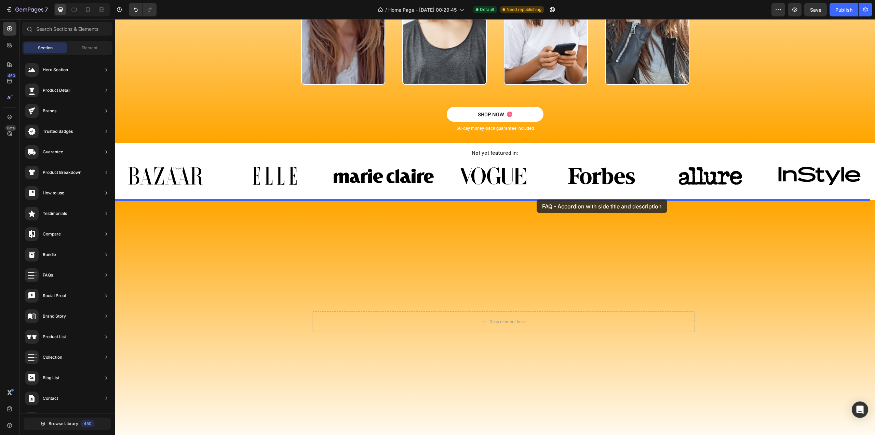
drag, startPoint x: 323, startPoint y: 143, endPoint x: 537, endPoint y: 199, distance: 221.1
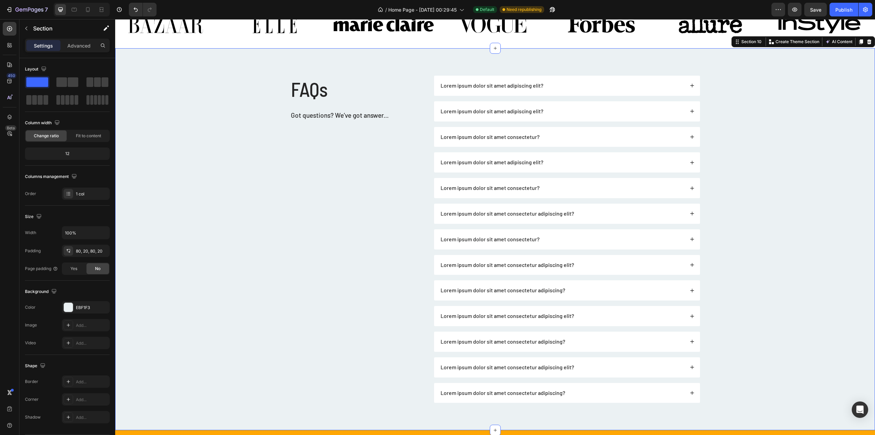
scroll to position [1764, 0]
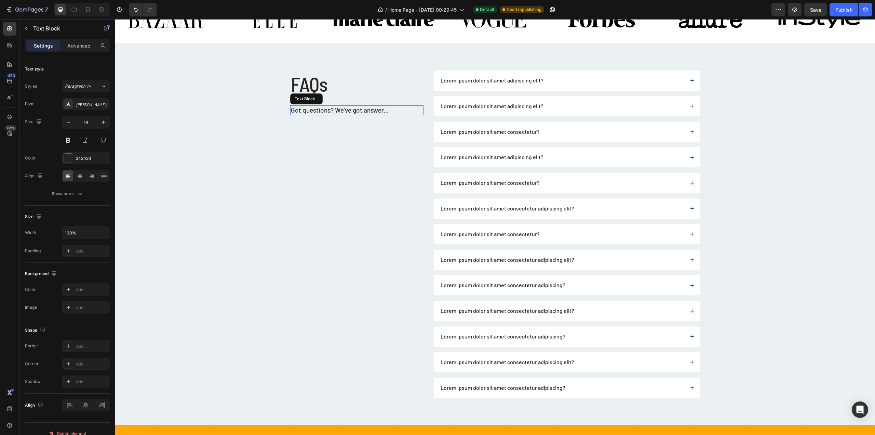
click at [337, 106] on p "Got questions? We’ve got answer..." at bounding box center [357, 110] width 132 height 9
click at [343, 99] on icon at bounding box center [344, 98] width 5 height 5
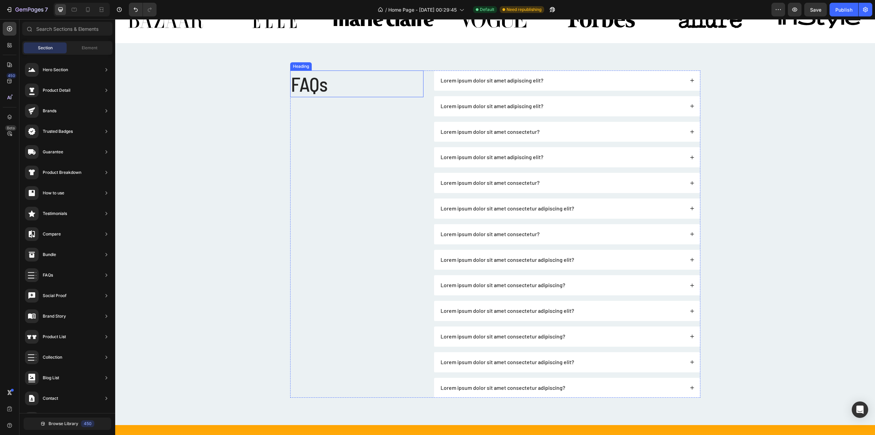
click at [322, 84] on h2 "FAQs" at bounding box center [356, 83] width 133 height 27
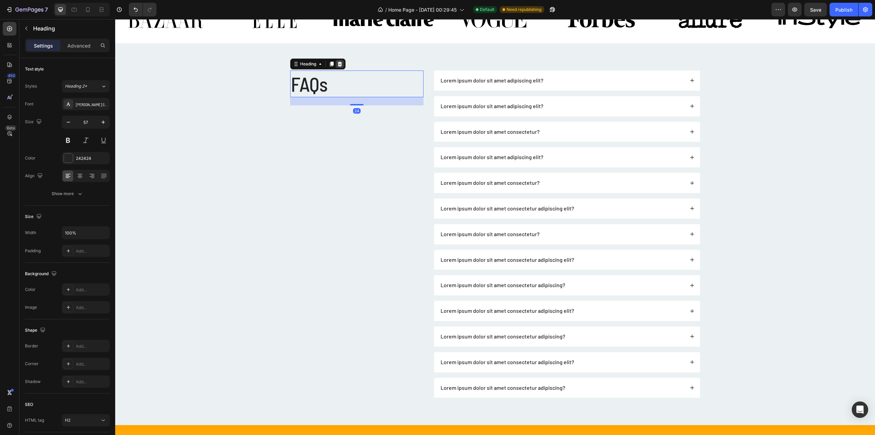
click at [336, 63] on div at bounding box center [340, 64] width 8 height 8
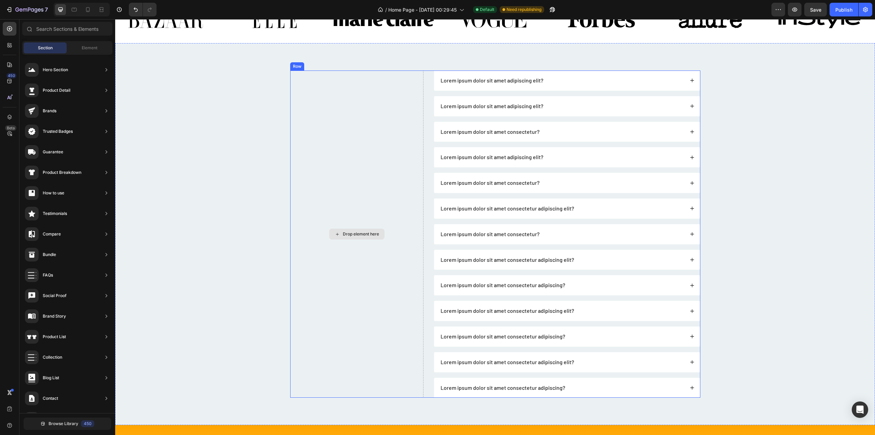
click at [382, 132] on div "Drop element here" at bounding box center [356, 233] width 133 height 327
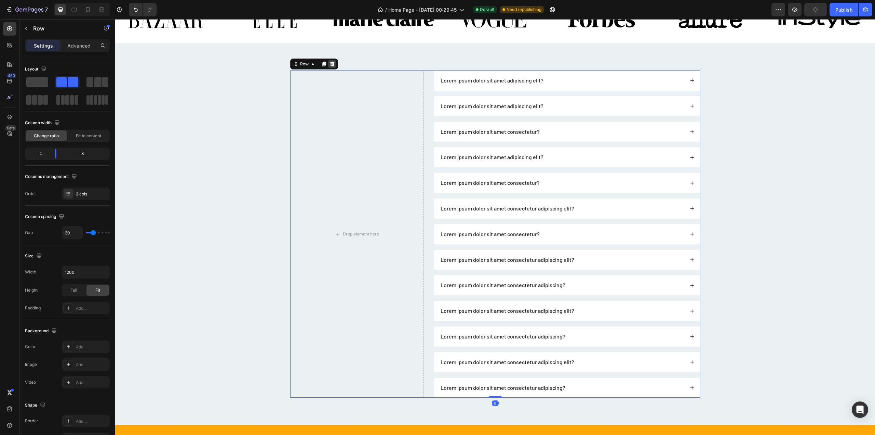
click at [330, 63] on icon at bounding box center [332, 63] width 5 height 5
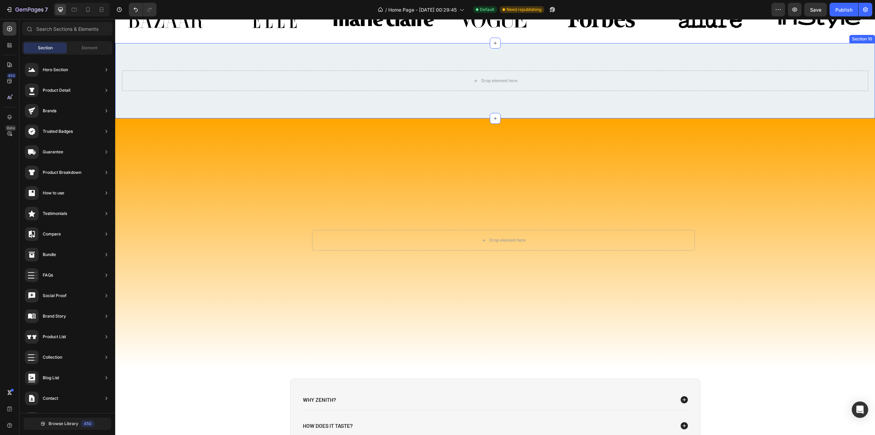
scroll to position [1558, 0]
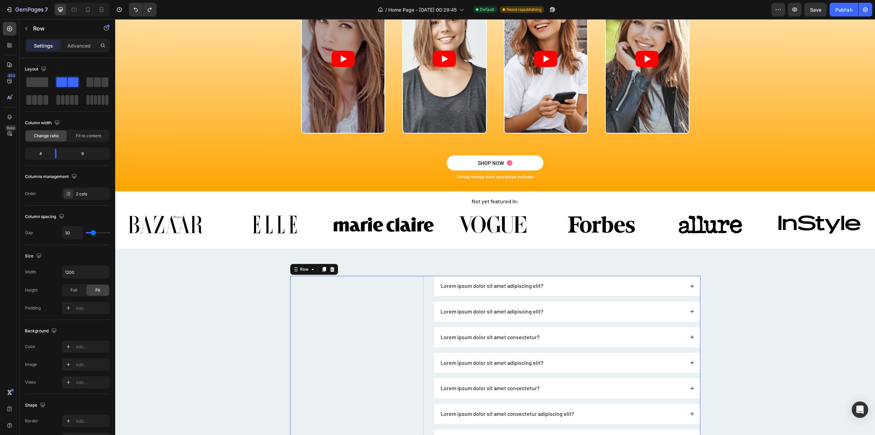
click at [428, 286] on div "Drop element here Lorem ipsum dolor sit amet adipiscing elit? Lorem ipsum dolor…" at bounding box center [495, 439] width 410 height 327
click at [36, 76] on div at bounding box center [37, 82] width 25 height 12
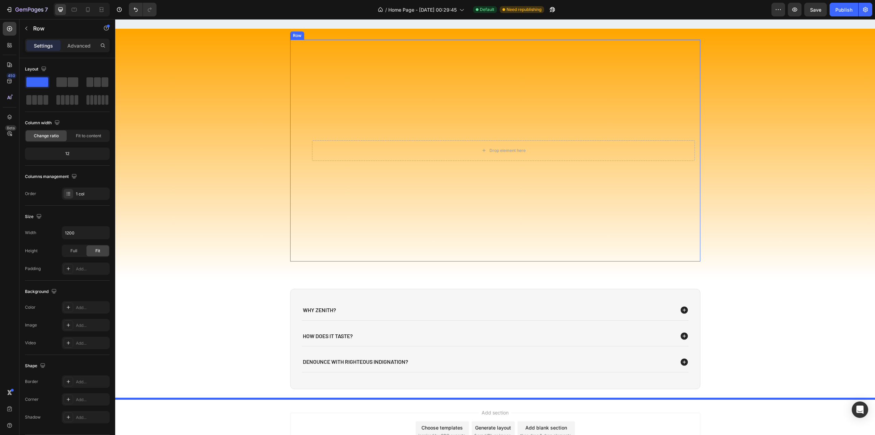
scroll to position [2218, 0]
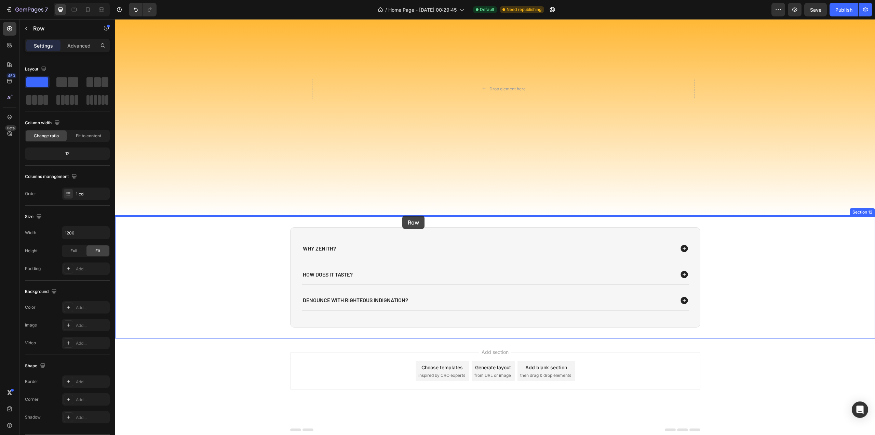
drag, startPoint x: 306, startPoint y: 117, endPoint x: 402, endPoint y: 216, distance: 138.5
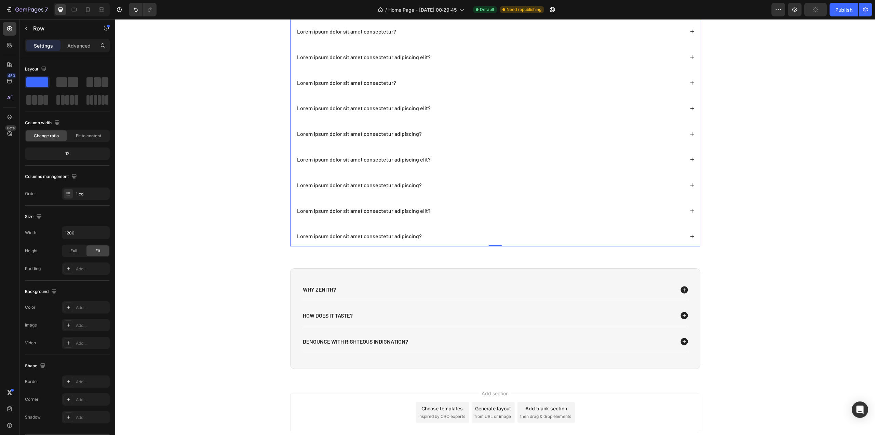
scroll to position [2355, 0]
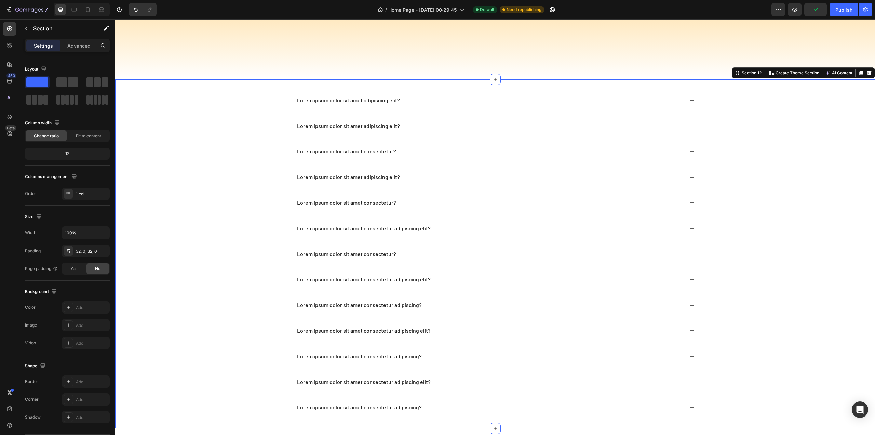
click at [263, 101] on div "Lorem ipsum dolor sit amet adipiscing elit? Lorem ipsum dolor sit amet adipisci…" at bounding box center [495, 253] width 760 height 327
click at [314, 83] on div "Lorem ipsum dolor sit amet adipiscing elit? Lorem ipsum dolor sit amet adipisci…" at bounding box center [495, 253] width 760 height 349
click at [867, 72] on icon at bounding box center [869, 72] width 5 height 5
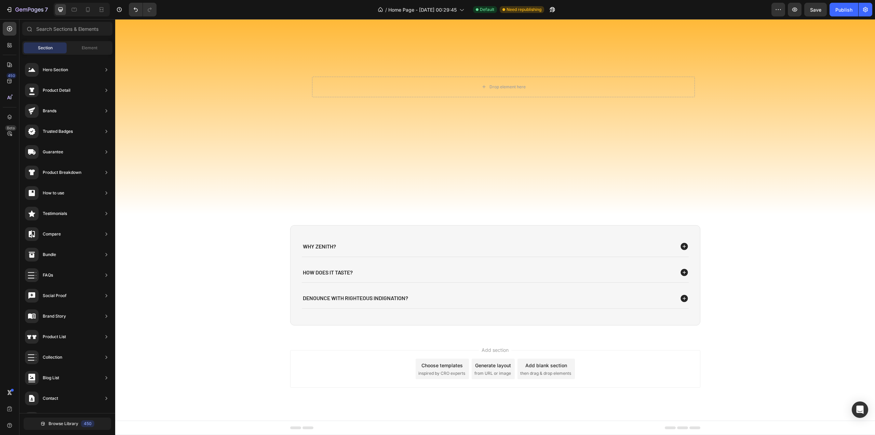
scroll to position [2218, 0]
click at [408, 235] on div "WHY ZENITH? hOW DOES IT TASTE? denounce with righteous indignation? Accordion R…" at bounding box center [495, 277] width 410 height 100
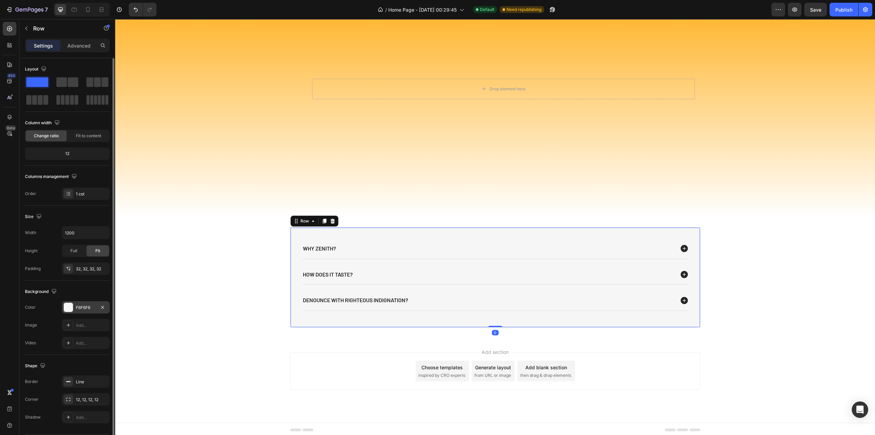
click at [72, 306] on div at bounding box center [68, 307] width 9 height 9
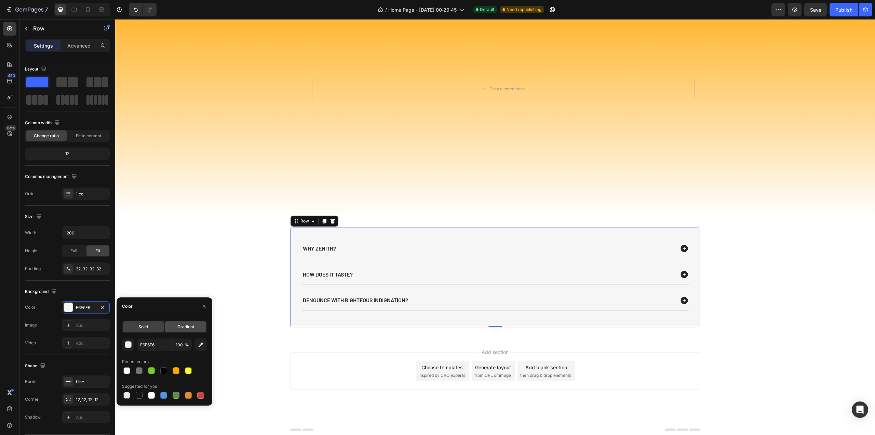
click at [183, 331] on div "Gradient" at bounding box center [185, 326] width 41 height 11
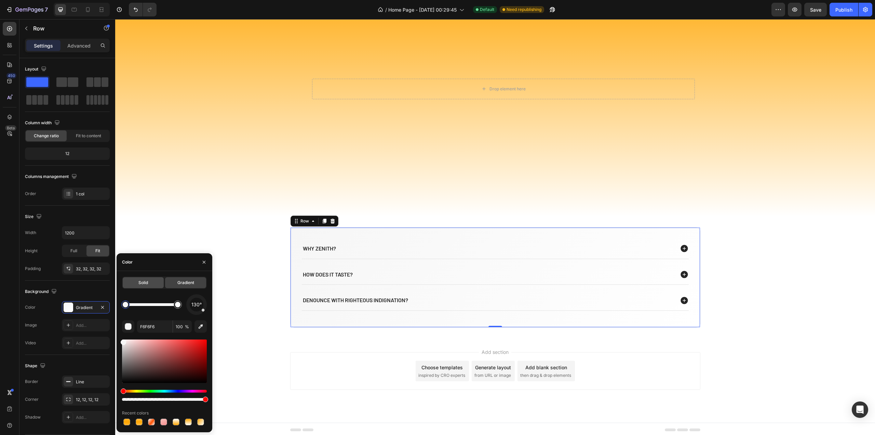
click at [139, 280] on span "Solid" at bounding box center [143, 282] width 10 height 6
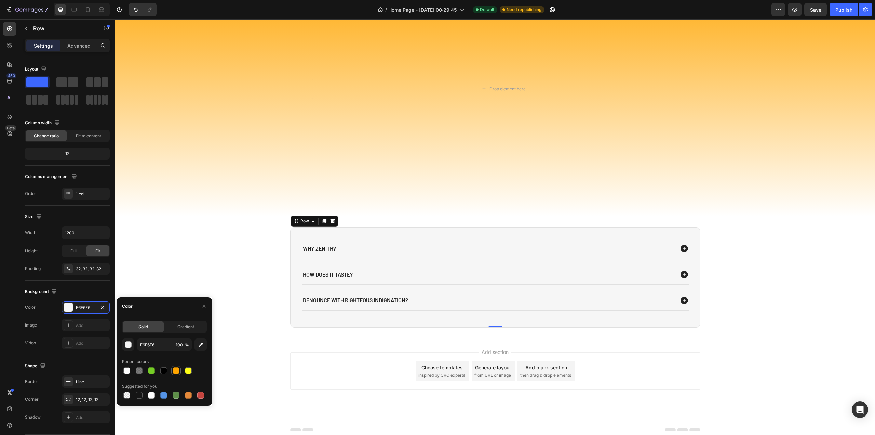
click at [176, 370] on div at bounding box center [176, 370] width 7 height 7
type input "FFA500"
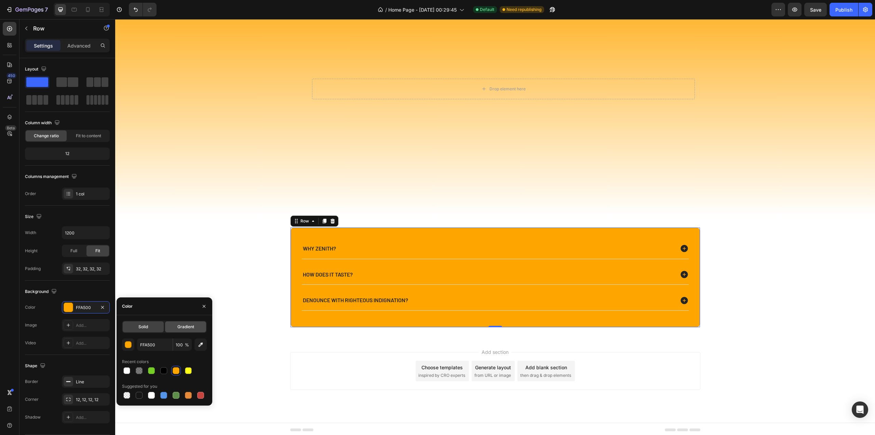
click at [184, 325] on span "Gradient" at bounding box center [185, 326] width 17 height 6
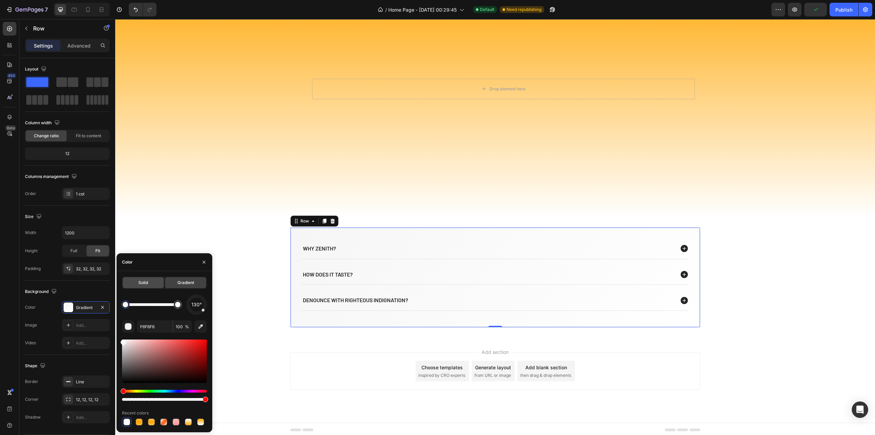
drag, startPoint x: 156, startPoint y: 284, endPoint x: 43, endPoint y: 271, distance: 114.0
click at [156, 284] on div "Solid" at bounding box center [143, 282] width 41 height 11
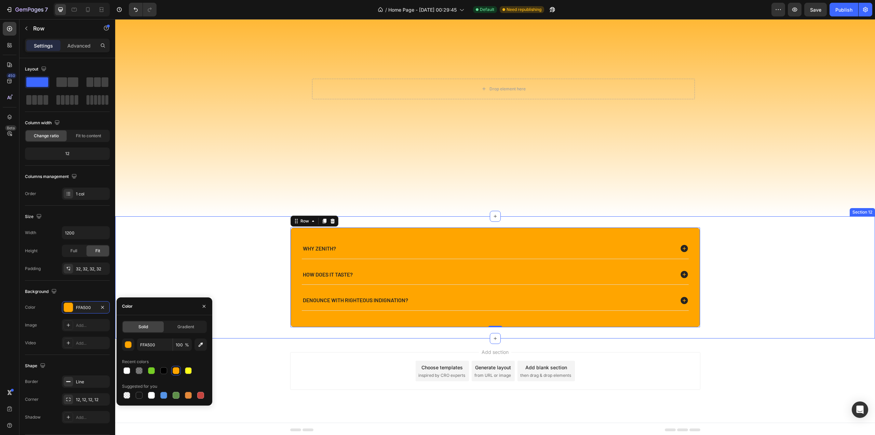
click at [741, 269] on div "WHY ZENITH? hOW DOES IT TASTE? denounce with righteous indignation? Accordion R…" at bounding box center [495, 277] width 760 height 100
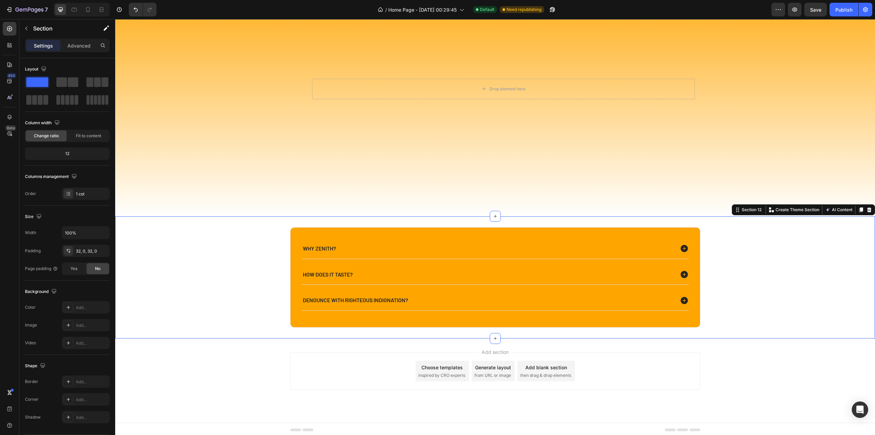
click at [744, 250] on div "WHY ZENITH? hOW DOES IT TASTE? denounce with righteous indignation? Accordion R…" at bounding box center [495, 277] width 760 height 100
click at [296, 195] on div "Drop element here Hero Banner Row" at bounding box center [495, 89] width 410 height 222
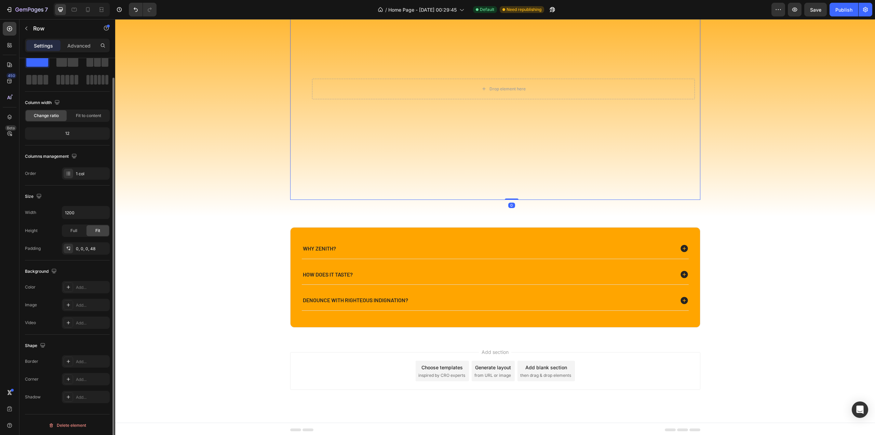
scroll to position [0, 0]
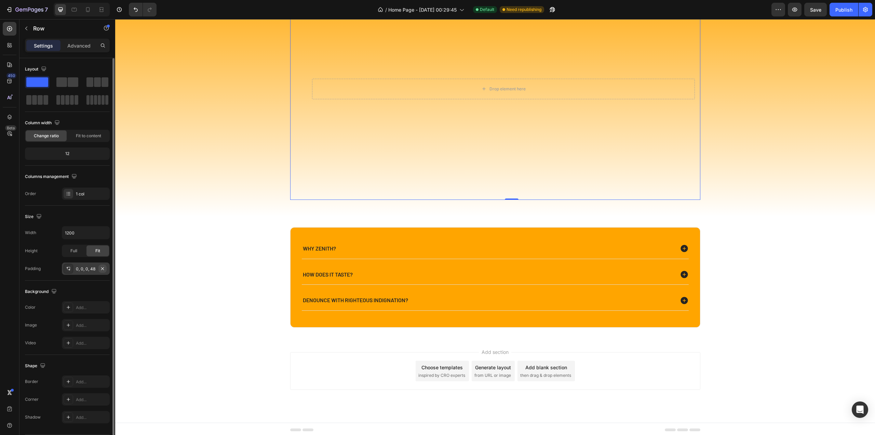
click at [104, 269] on icon "button" at bounding box center [102, 268] width 5 height 5
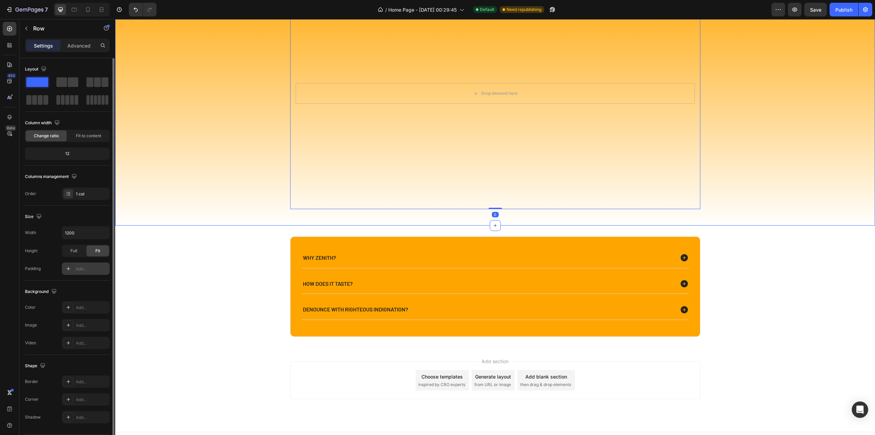
scroll to position [2047, 0]
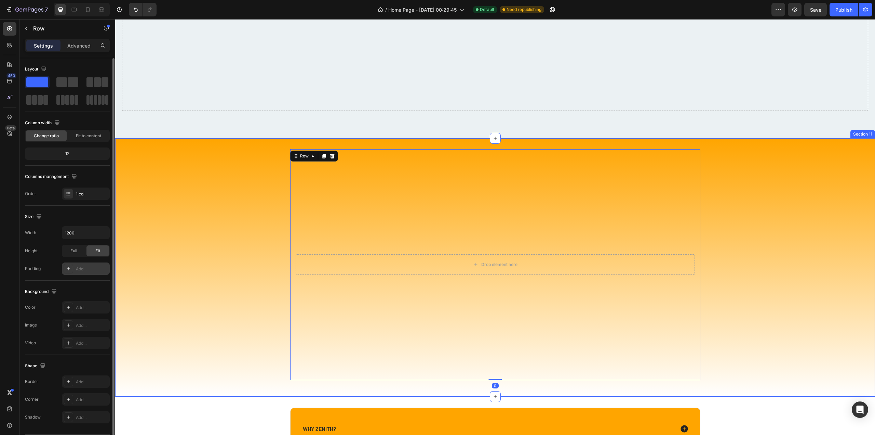
click at [806, 218] on div "Drop element here Hero Banner Row 0 Row" at bounding box center [495, 267] width 760 height 236
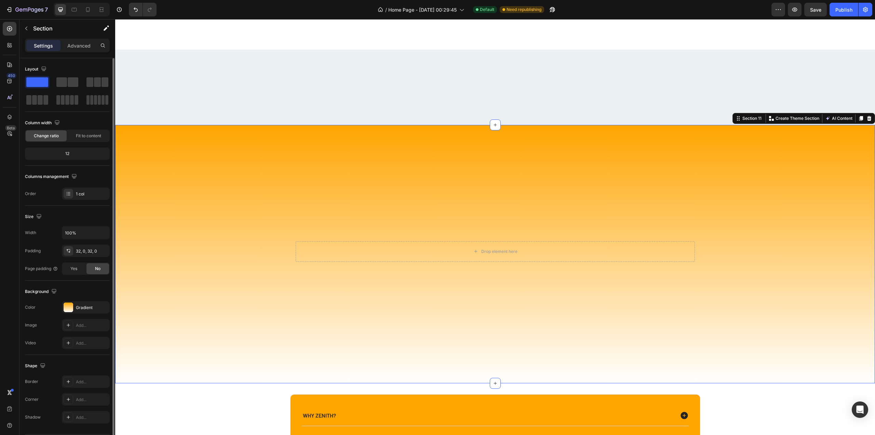
scroll to position [1719, 0]
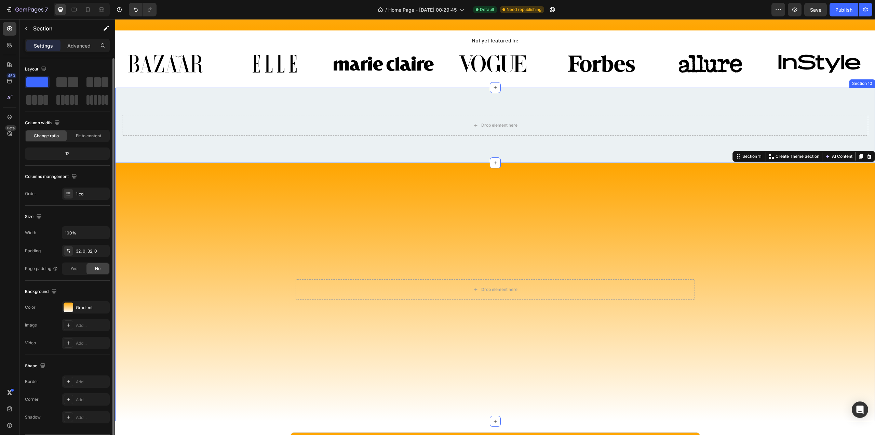
click at [318, 109] on div "Drop element here Section 10" at bounding box center [495, 125] width 760 height 75
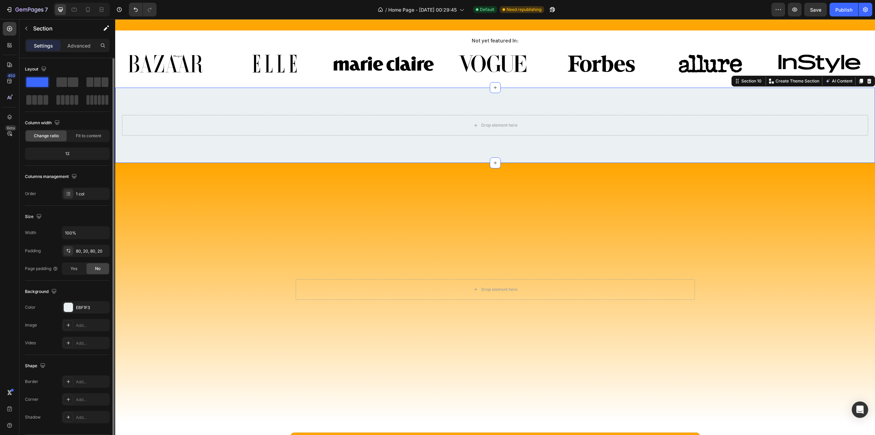
click at [497, 99] on div "Drop element here Section 10 You can create reusable sections Create Theme Sect…" at bounding box center [495, 125] width 760 height 75
click at [867, 82] on icon at bounding box center [869, 81] width 4 height 5
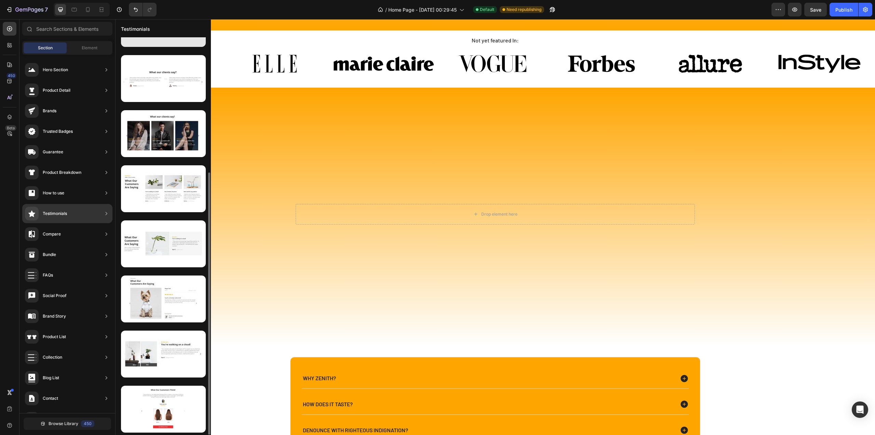
scroll to position [0, 0]
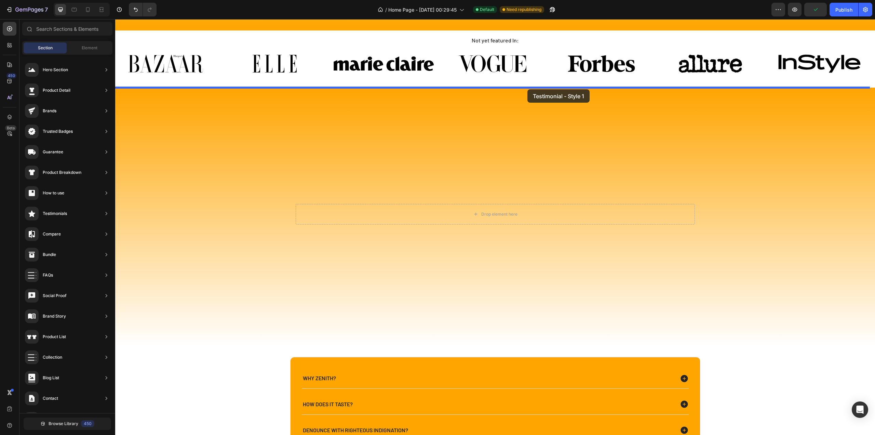
drag, startPoint x: 269, startPoint y: 82, endPoint x: 528, endPoint y: 89, distance: 258.6
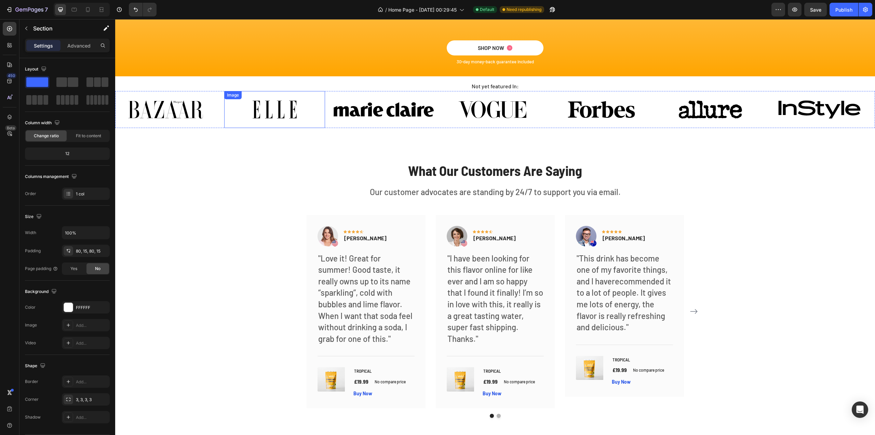
scroll to position [1737, 0]
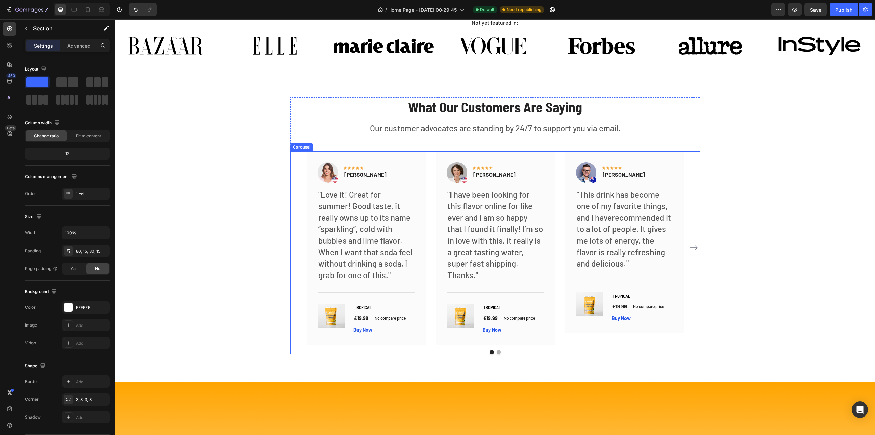
click at [497, 350] on button "Dot" at bounding box center [499, 352] width 4 height 4
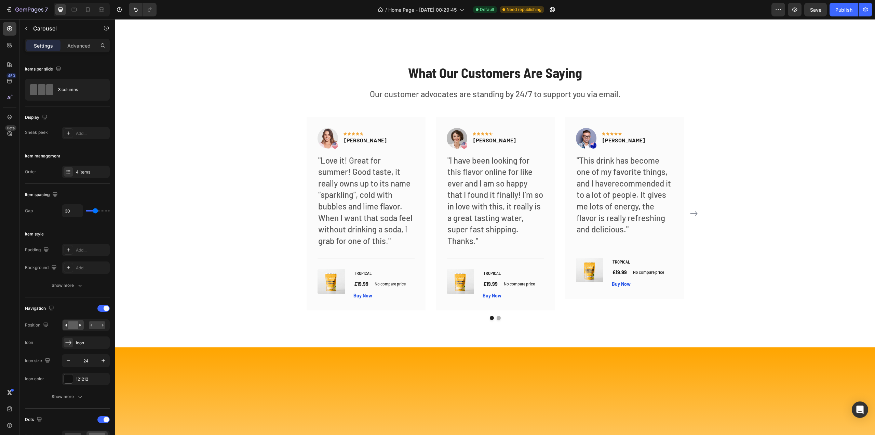
scroll to position [1908, 0]
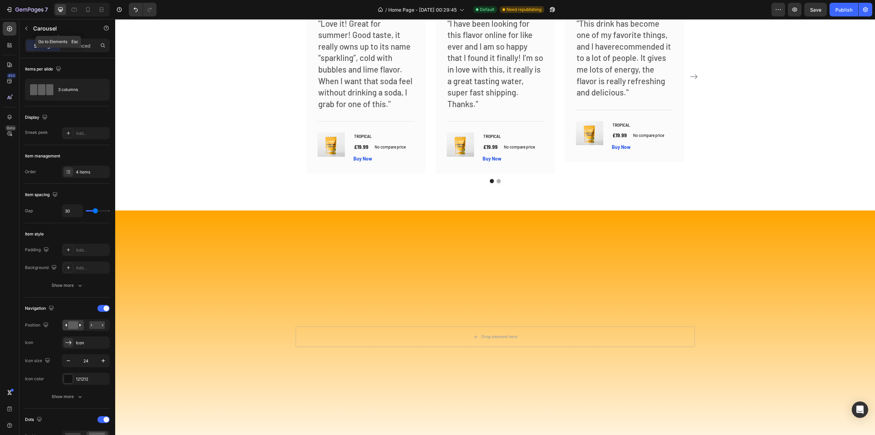
click at [30, 26] on button "button" at bounding box center [26, 28] width 11 height 11
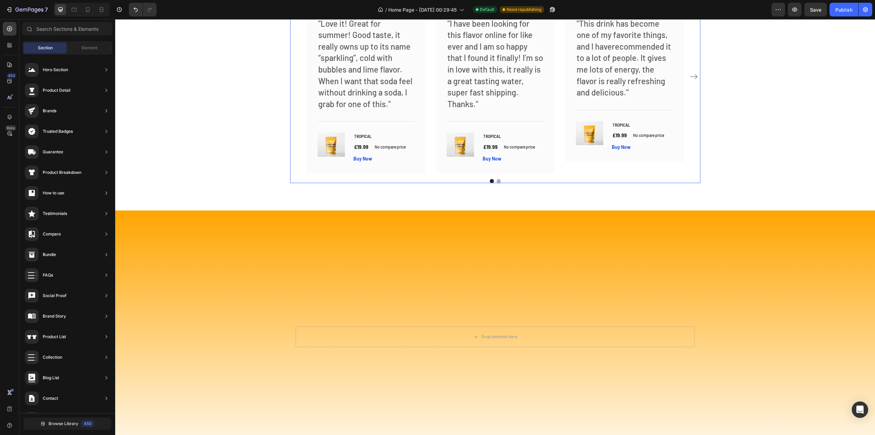
click at [302, 175] on div "Image Icon Icon Icon Icon Icon Row [PERSON_NAME] Text block Row "Love it! Great…" at bounding box center [495, 81] width 410 height 203
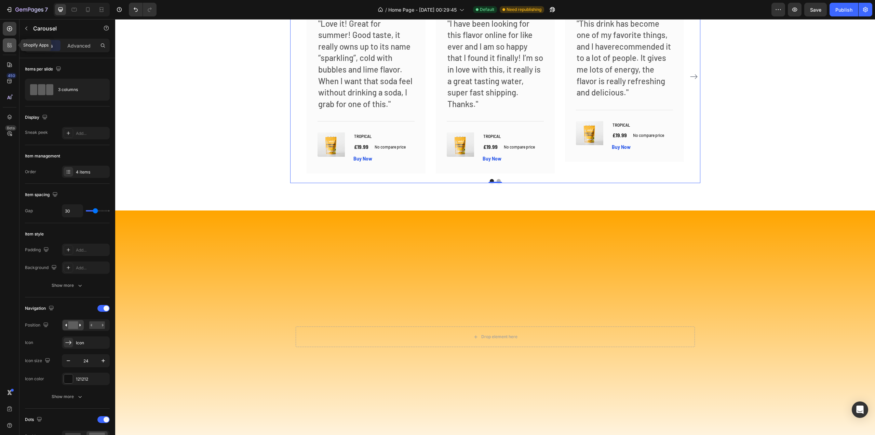
click at [11, 45] on icon at bounding box center [11, 46] width 2 height 2
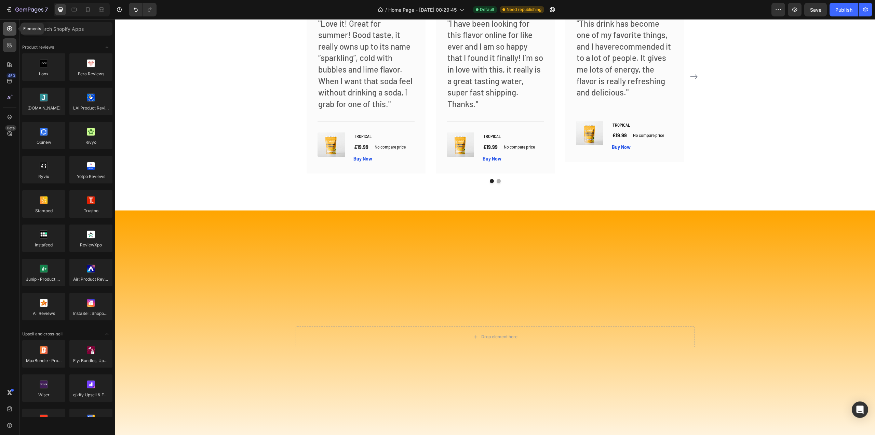
click at [8, 29] on icon at bounding box center [9, 28] width 7 height 7
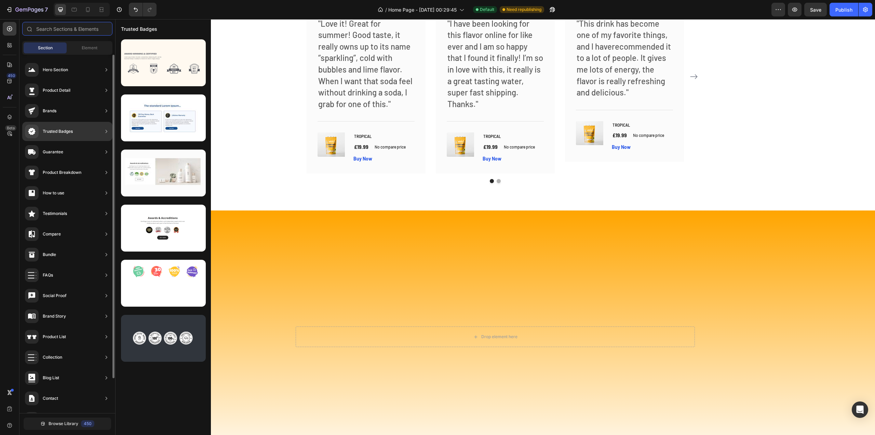
scroll to position [0, 0]
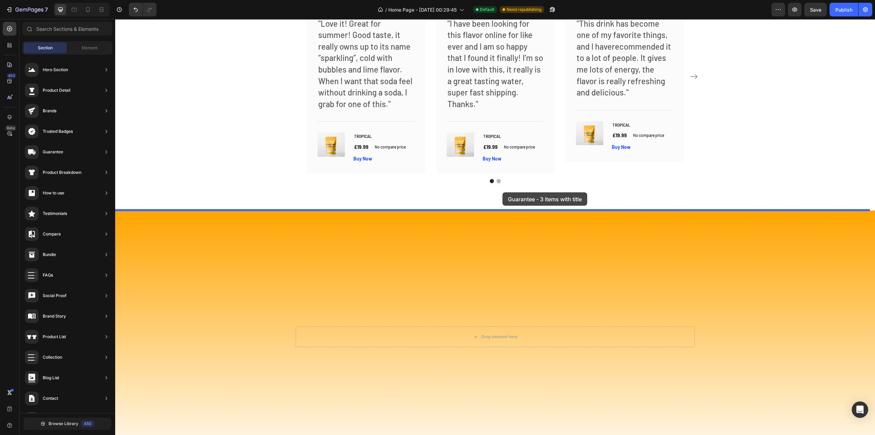
drag, startPoint x: 230, startPoint y: 95, endPoint x: 503, endPoint y: 192, distance: 289.7
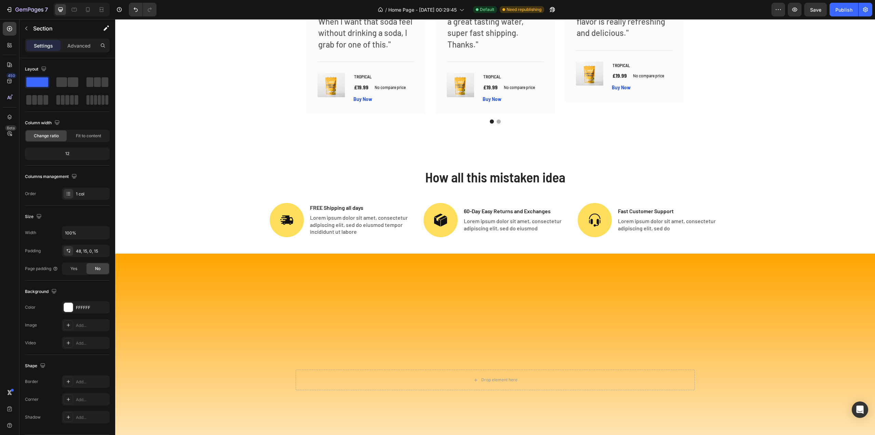
scroll to position [1967, 0]
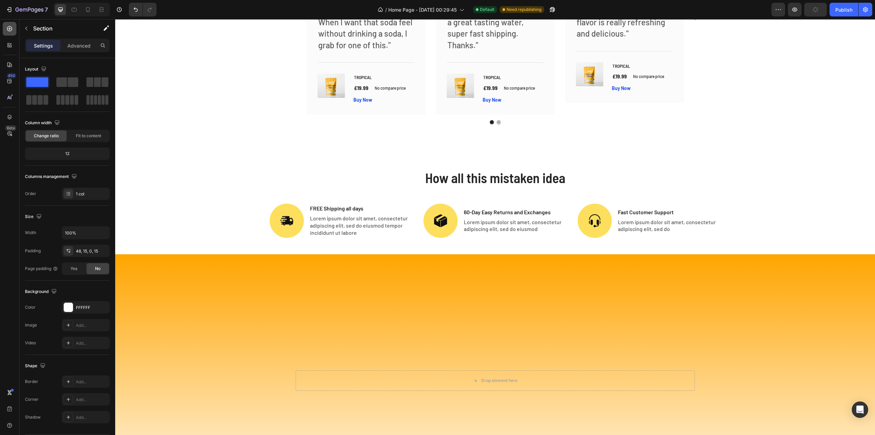
click at [7, 31] on icon at bounding box center [9, 28] width 7 height 7
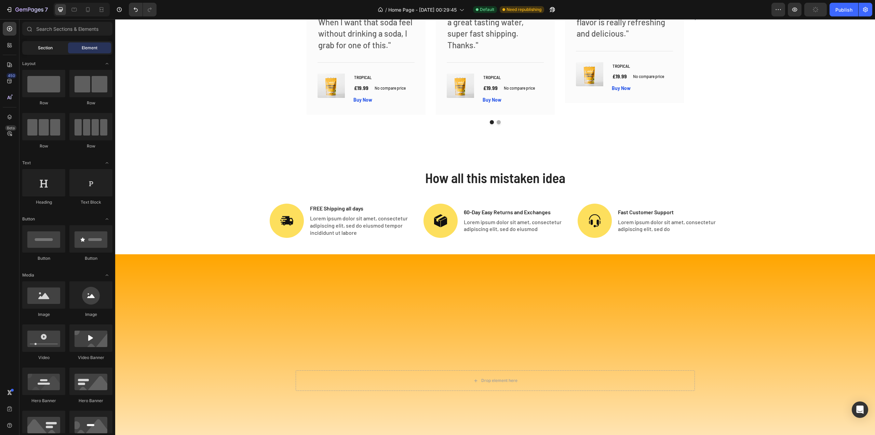
click at [44, 51] on div "Section" at bounding box center [45, 47] width 43 height 11
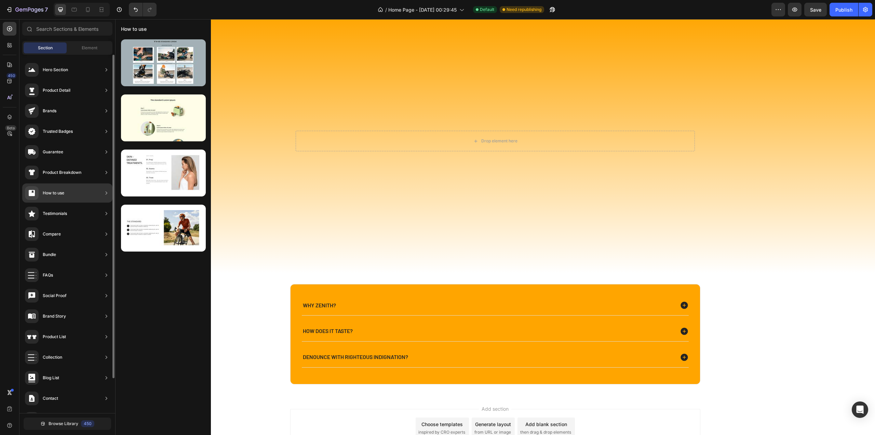
scroll to position [0, 0]
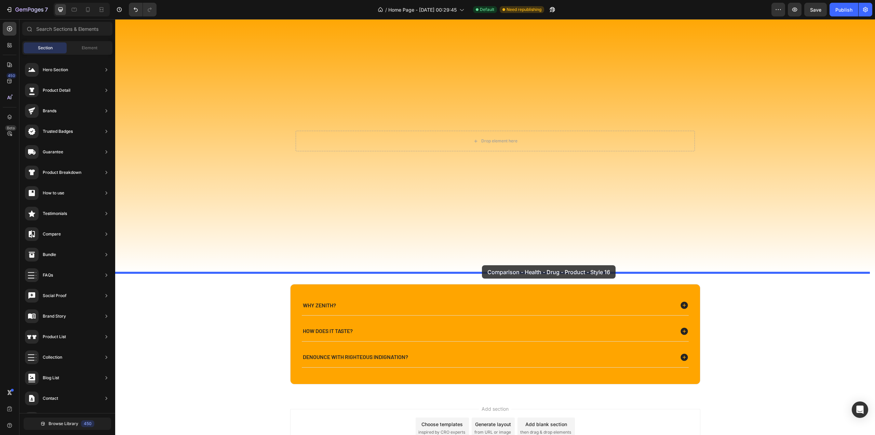
drag, startPoint x: 275, startPoint y: 197, endPoint x: 482, endPoint y: 265, distance: 217.6
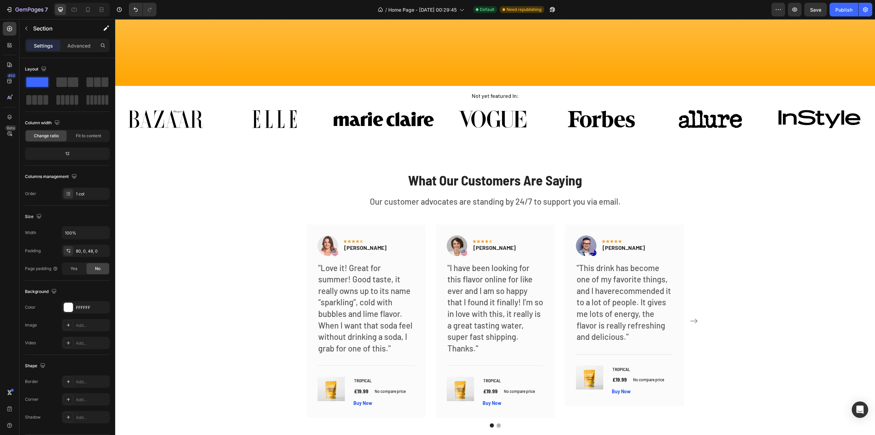
scroll to position [1766, 0]
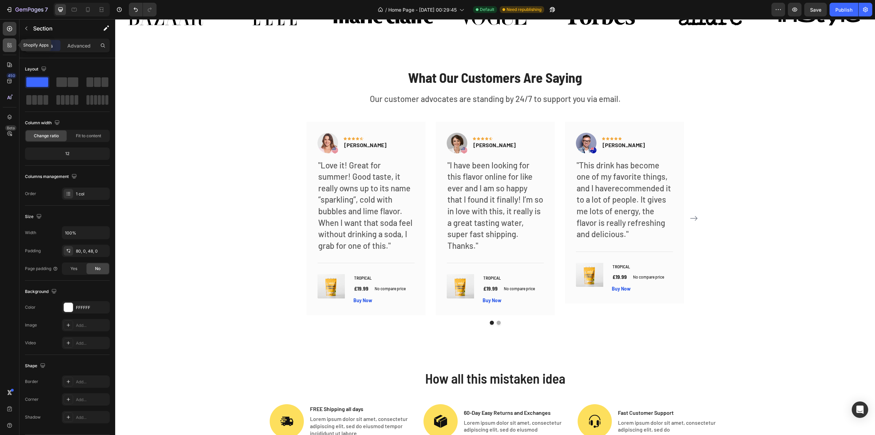
click at [4, 42] on div at bounding box center [10, 45] width 14 height 14
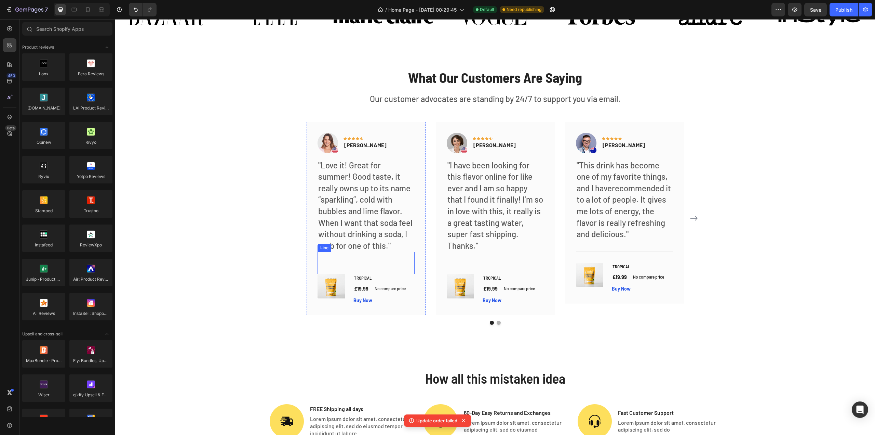
click at [390, 264] on div "Title Line" at bounding box center [366, 263] width 97 height 22
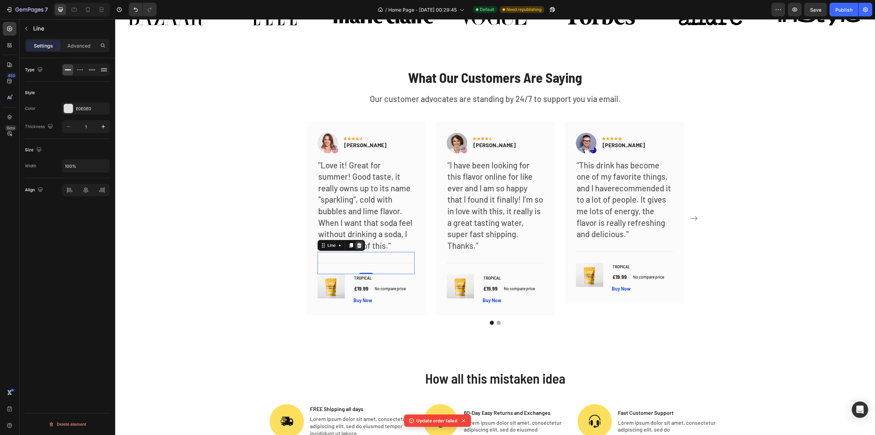
click at [358, 248] on div at bounding box center [359, 245] width 8 height 8
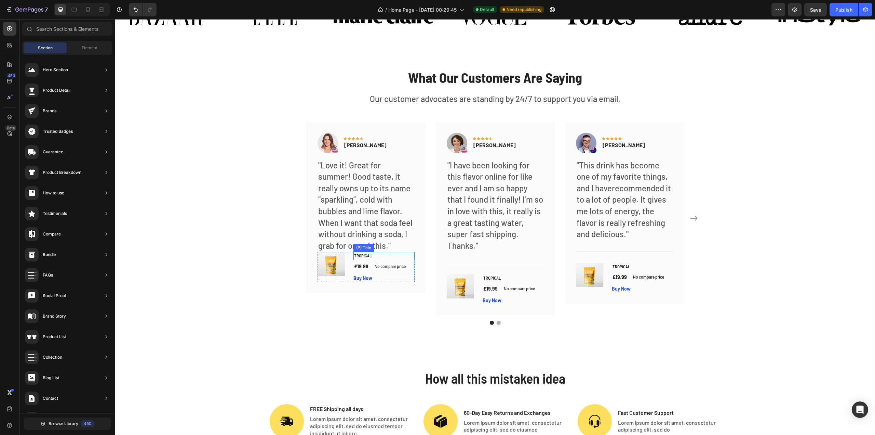
click at [405, 258] on h1 "TROPICAL" at bounding box center [384, 256] width 61 height 8
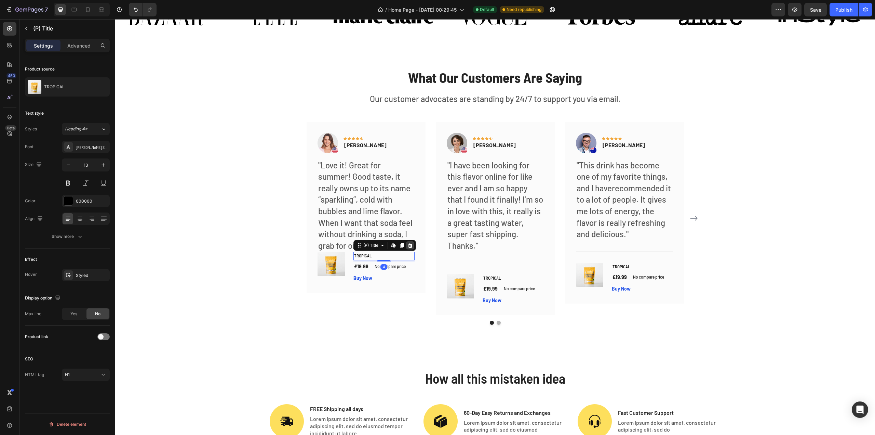
click at [411, 247] on div at bounding box center [410, 245] width 8 height 8
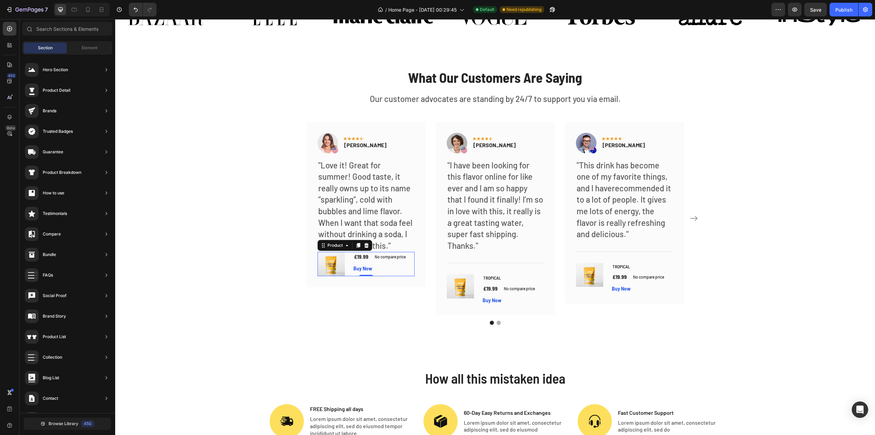
click at [348, 265] on div "(P) Images & Gallery £19.99 (P) Price (P) Price No compare price (P) Price Row …" at bounding box center [366, 264] width 97 height 24
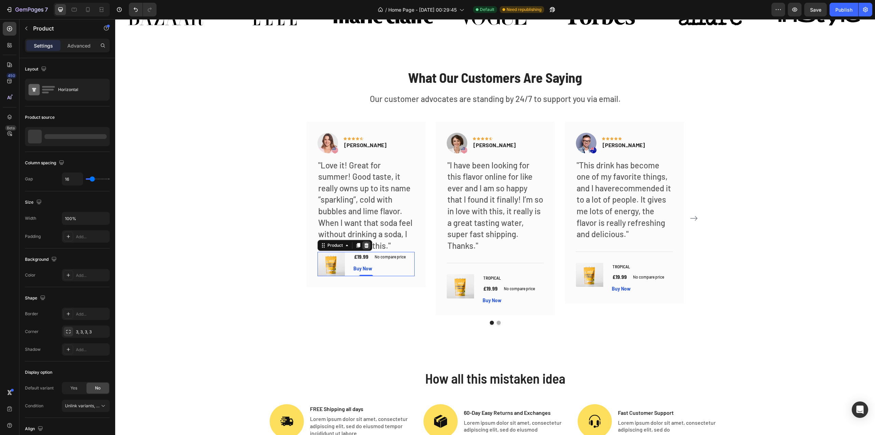
click at [364, 249] on div at bounding box center [366, 245] width 8 height 8
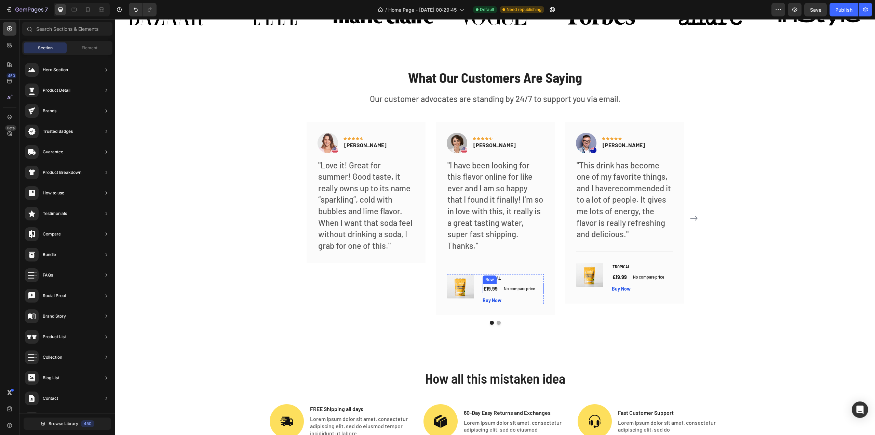
click at [538, 283] on div "£19.99 (P) Price (P) Price No compare price (P) Price Row" at bounding box center [513, 288] width 61 height 10
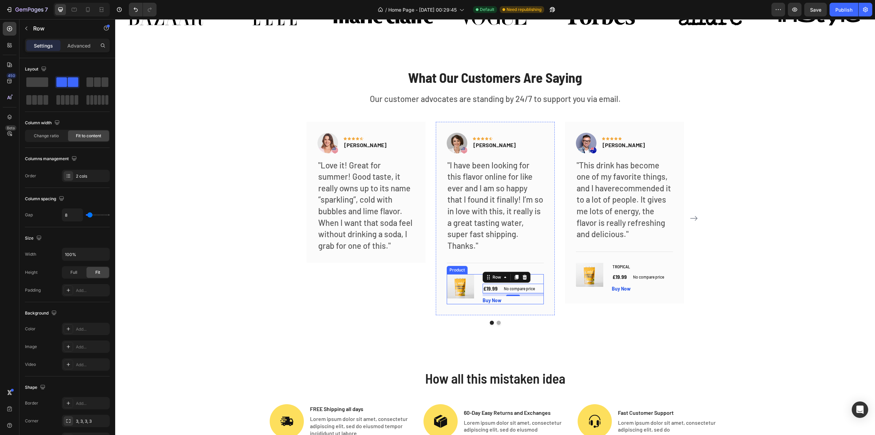
click at [541, 282] on div "TROPICAL (P) Title £19.99 (P) Price (P) Price No compare price (P) Price Row 8 …" at bounding box center [513, 289] width 61 height 30
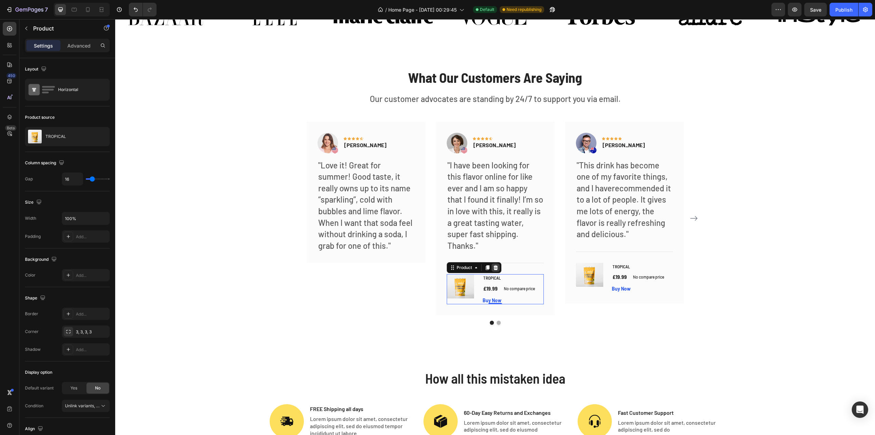
click at [493, 268] on icon at bounding box center [495, 267] width 4 height 5
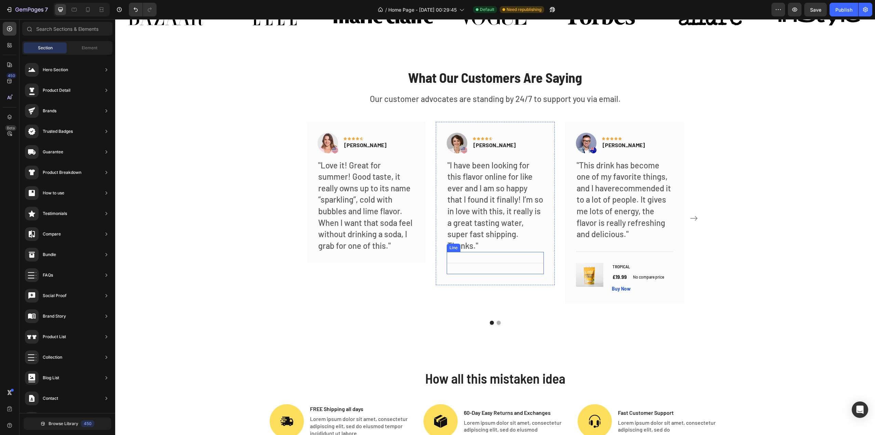
click at [516, 263] on div at bounding box center [495, 263] width 97 height 0
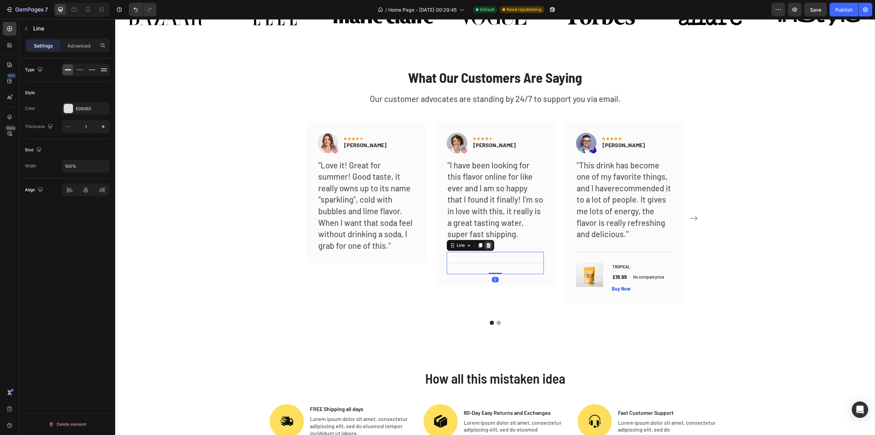
click at [488, 245] on icon at bounding box center [488, 244] width 5 height 5
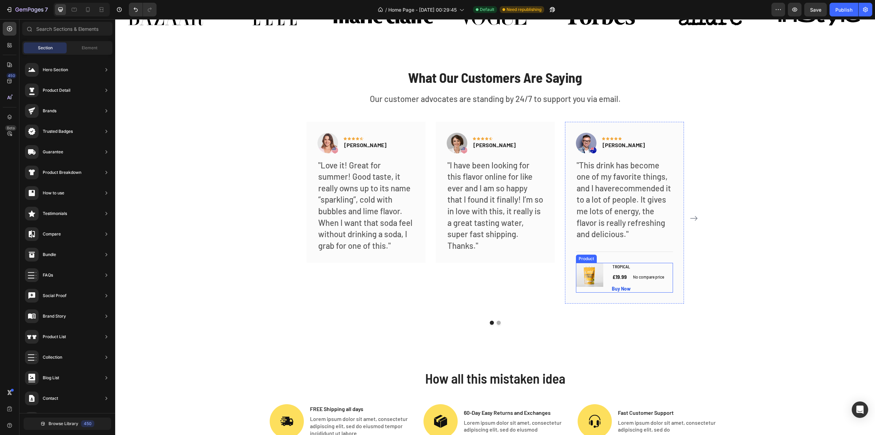
click at [668, 270] on div "TROPICAL (P) Title £19.99 (P) Price (P) Price No compare price (P) Price Row Bu…" at bounding box center [642, 278] width 61 height 30
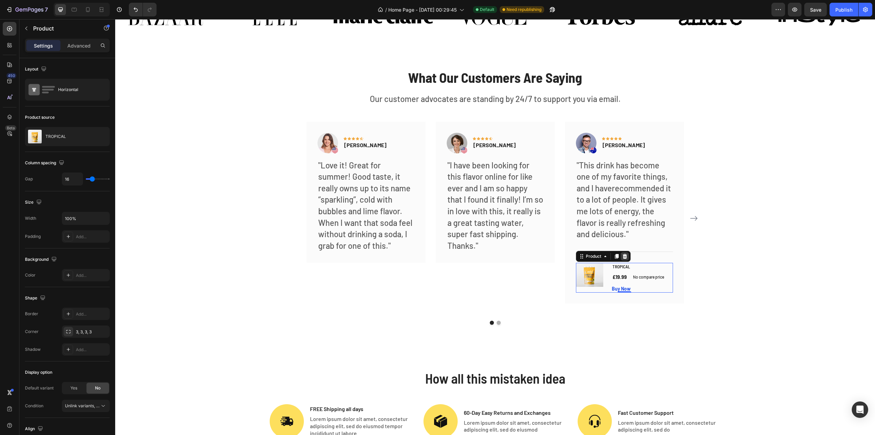
click at [622, 257] on icon at bounding box center [624, 255] width 5 height 5
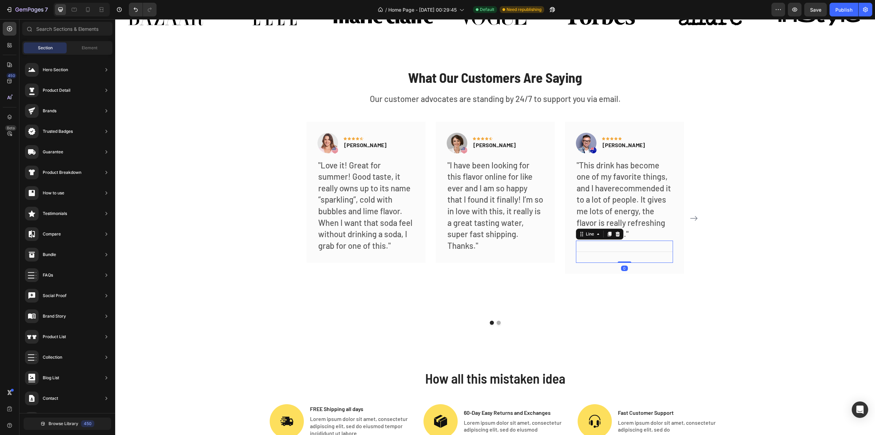
click at [633, 251] on div "Title Line 0" at bounding box center [624, 251] width 97 height 22
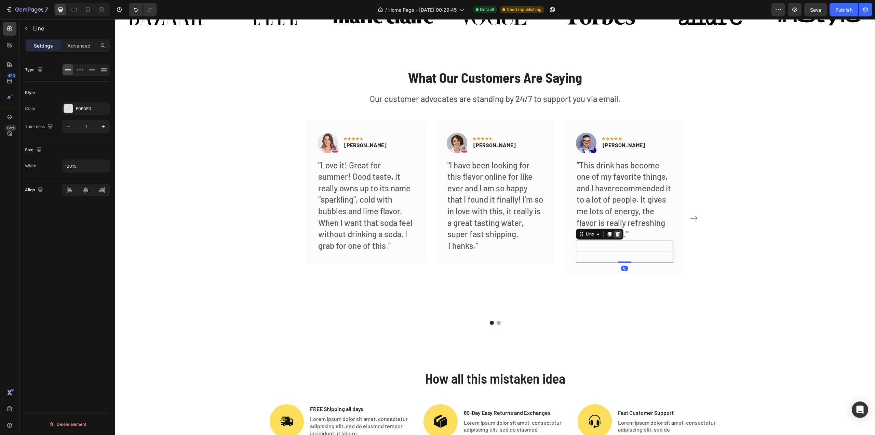
click at [615, 234] on icon at bounding box center [617, 233] width 5 height 5
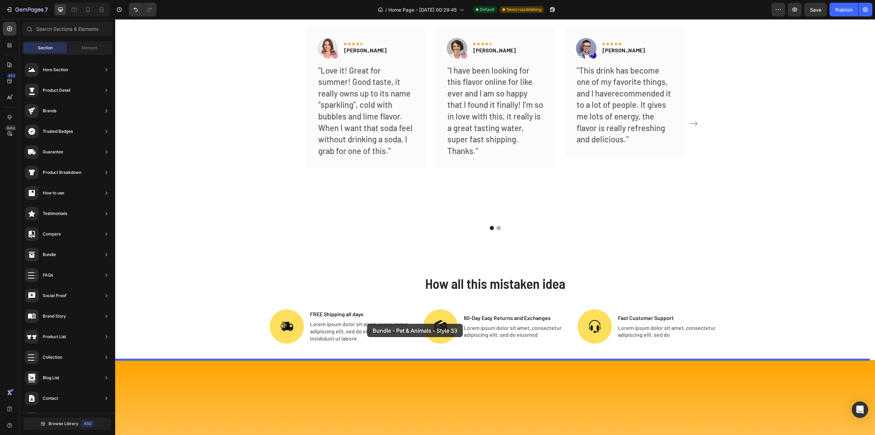
scroll to position [1891, 0]
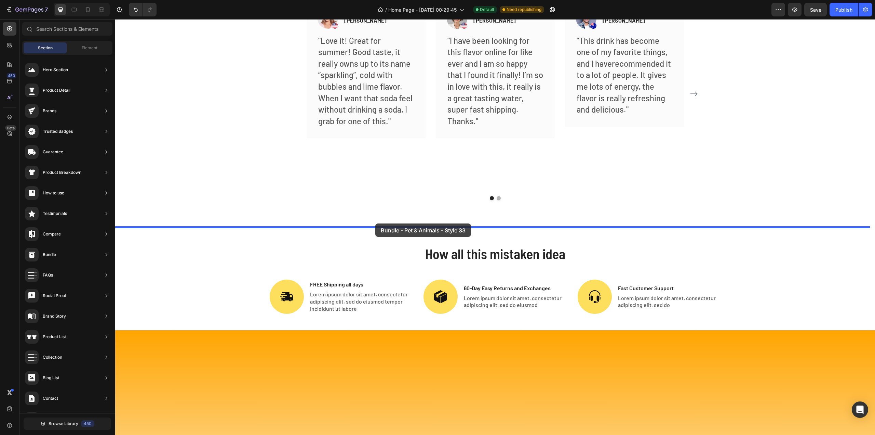
drag, startPoint x: 290, startPoint y: 314, endPoint x: 375, endPoint y: 223, distance: 124.5
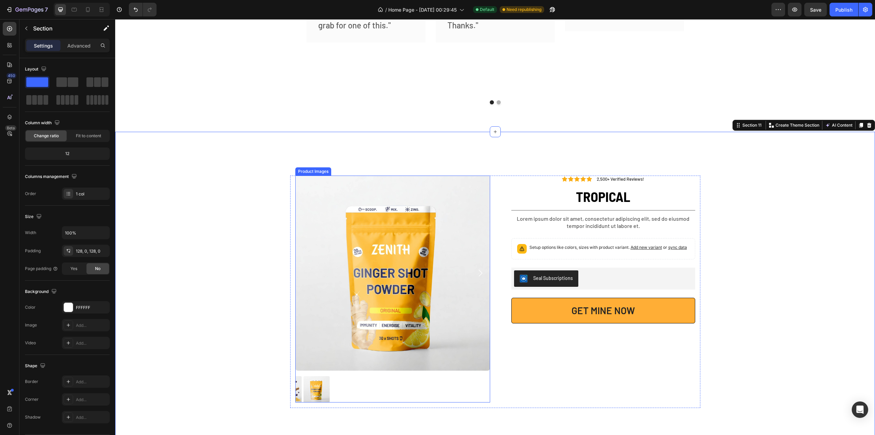
scroll to position [2075, 0]
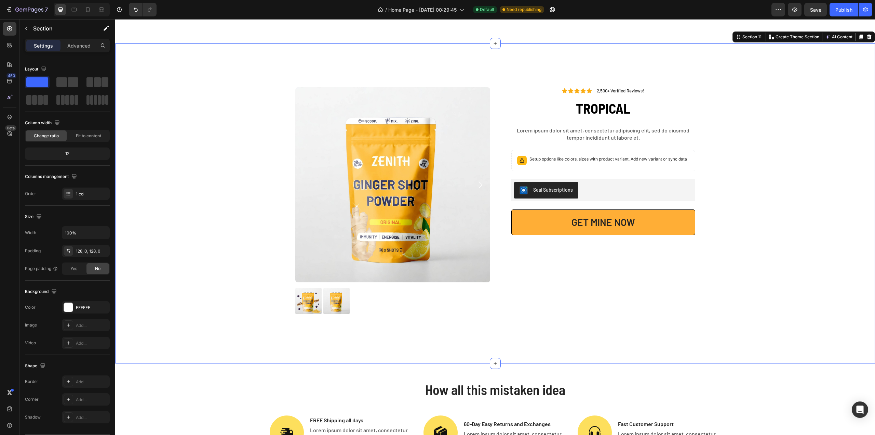
click at [731, 169] on div "Product Images Icon Icon Icon Icon Icon Icon List 2,500+ Verified Reviews! Text…" at bounding box center [495, 203] width 760 height 232
click at [581, 255] on div "Icon Icon Icon Icon Icon Icon List 2,500+ Verified Reviews! Text Block Row TROP…" at bounding box center [598, 203] width 195 height 232
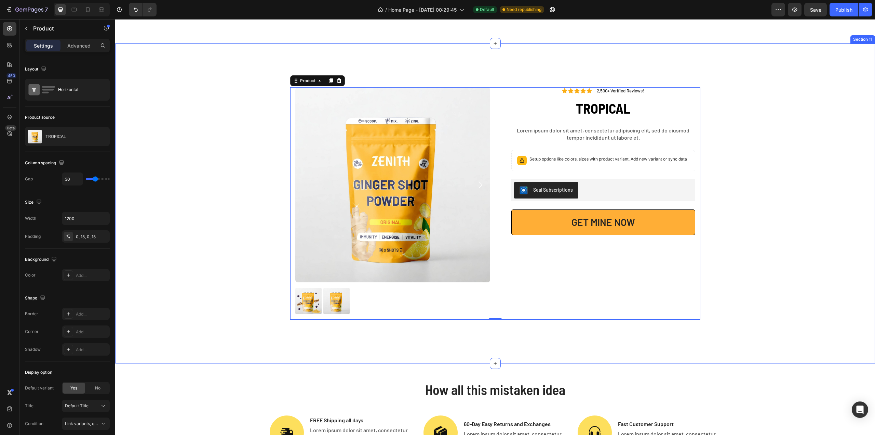
click at [751, 232] on div "Product Images Icon Icon Icon Icon Icon Icon List 2,500+ Verified Reviews! Text…" at bounding box center [495, 203] width 760 height 232
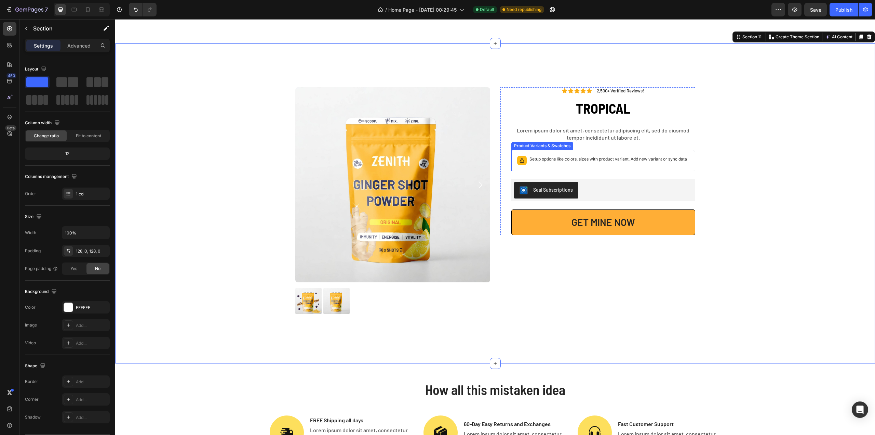
click at [574, 159] on p "Setup options like colors, sizes with product variant. Add new variant or sync …" at bounding box center [609, 159] width 158 height 7
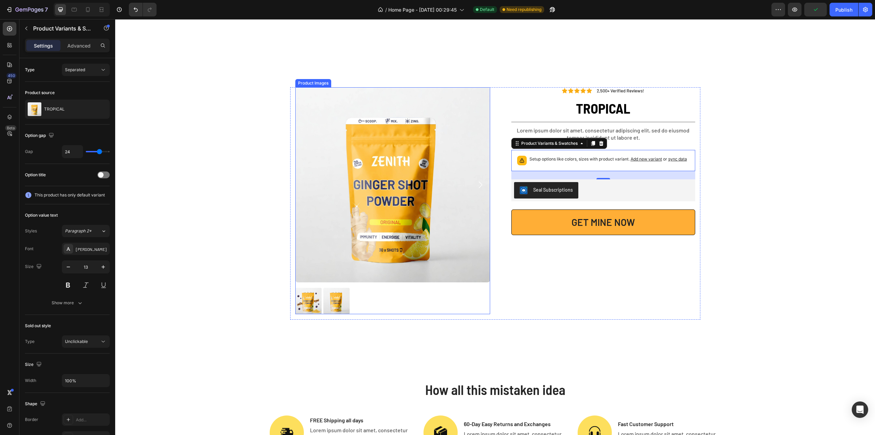
scroll to position [2040, 0]
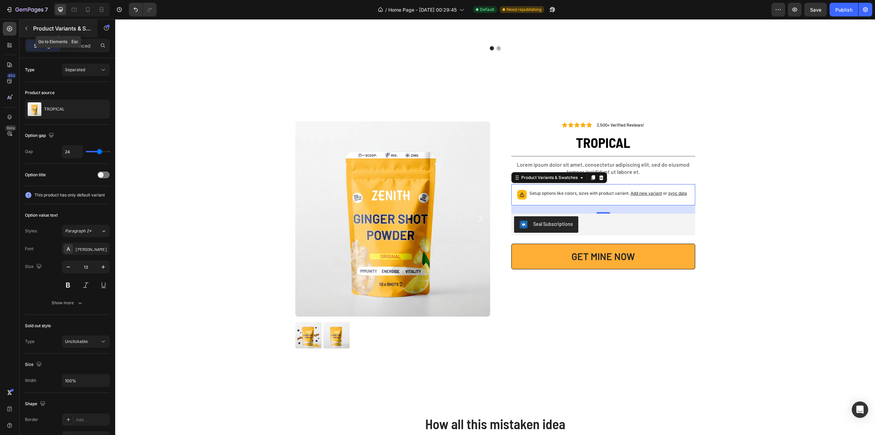
click at [27, 29] on icon "button" at bounding box center [26, 28] width 5 height 5
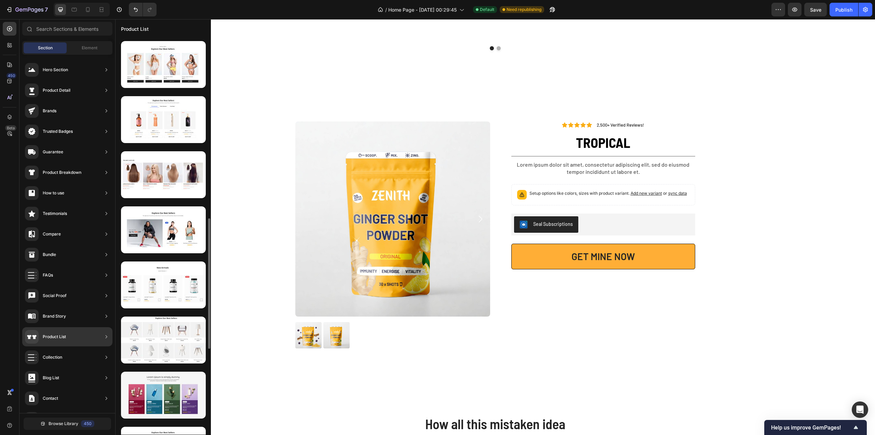
scroll to position [479, 0]
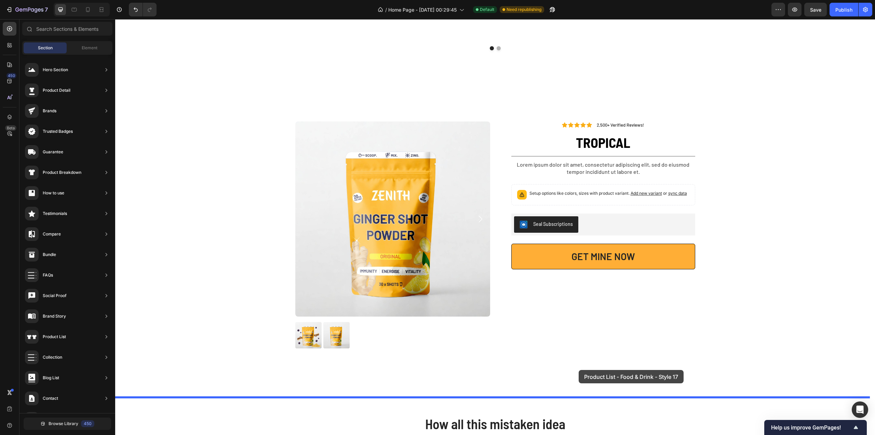
drag, startPoint x: 285, startPoint y: 318, endPoint x: 579, endPoint y: 370, distance: 298.6
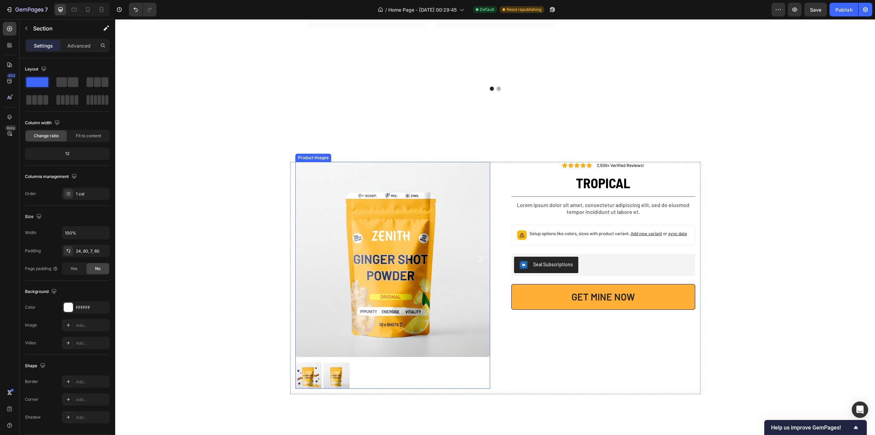
scroll to position [1984, 0]
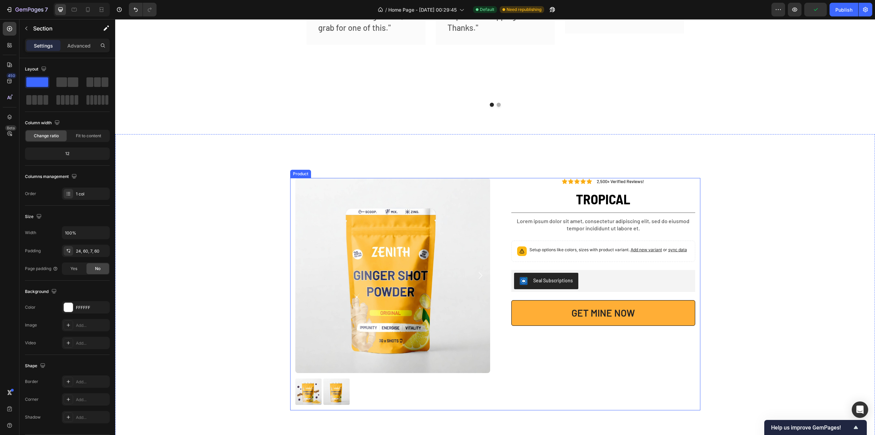
click at [497, 179] on div "Product Images Icon Icon Icon Icon Icon Icon List 2,500+ Verified Reviews! Text…" at bounding box center [495, 294] width 410 height 232
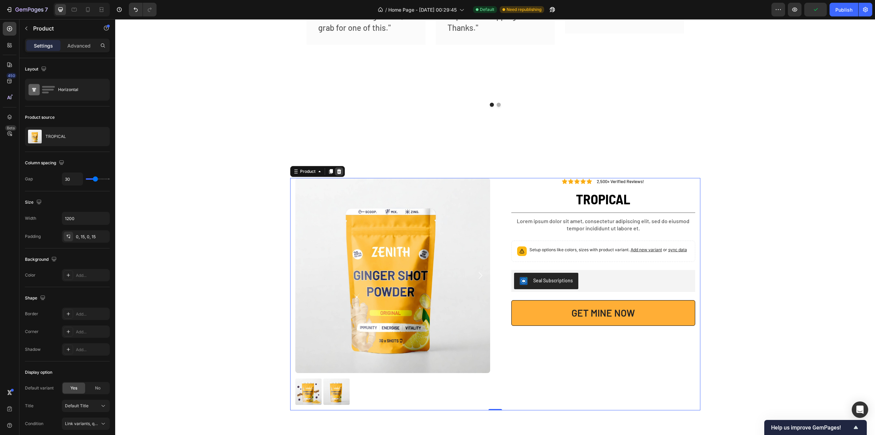
click at [338, 169] on icon at bounding box center [338, 171] width 5 height 5
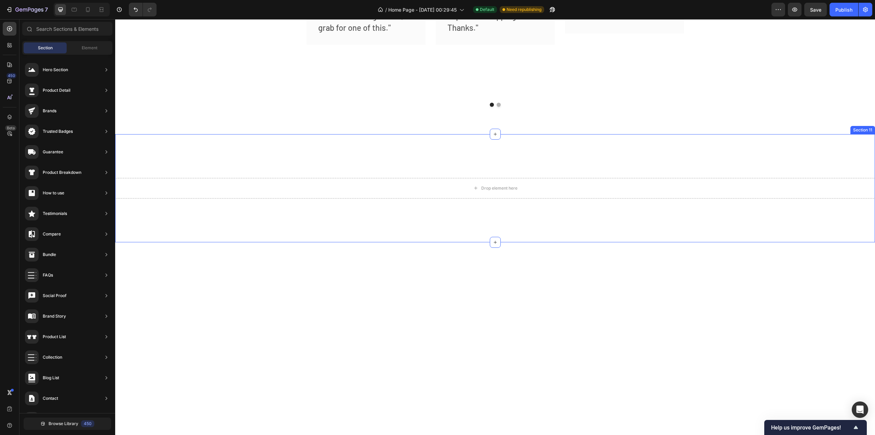
click at [357, 149] on div "Drop element here Section 11" at bounding box center [495, 188] width 760 height 108
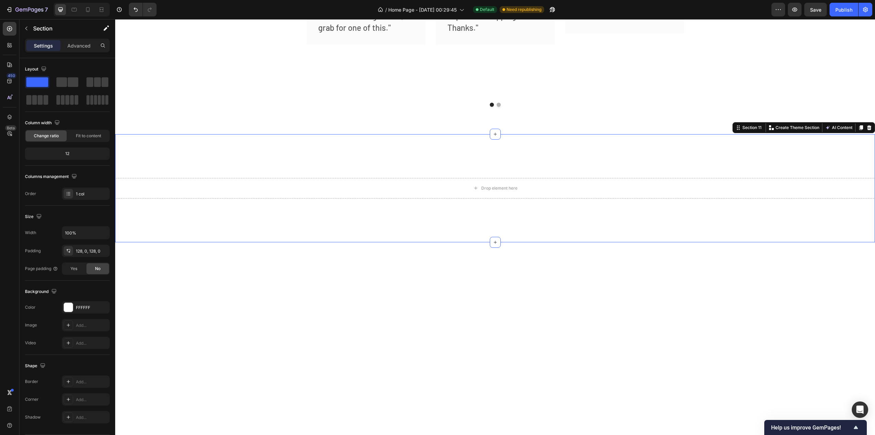
click at [867, 128] on icon at bounding box center [869, 127] width 4 height 5
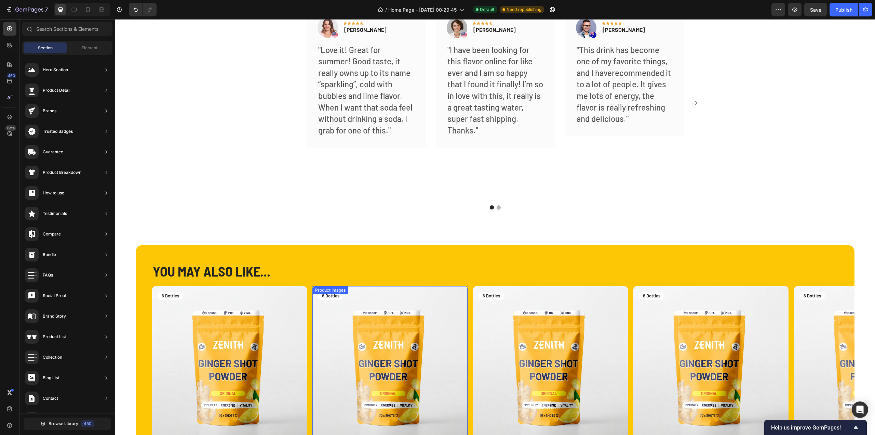
scroll to position [2052, 0]
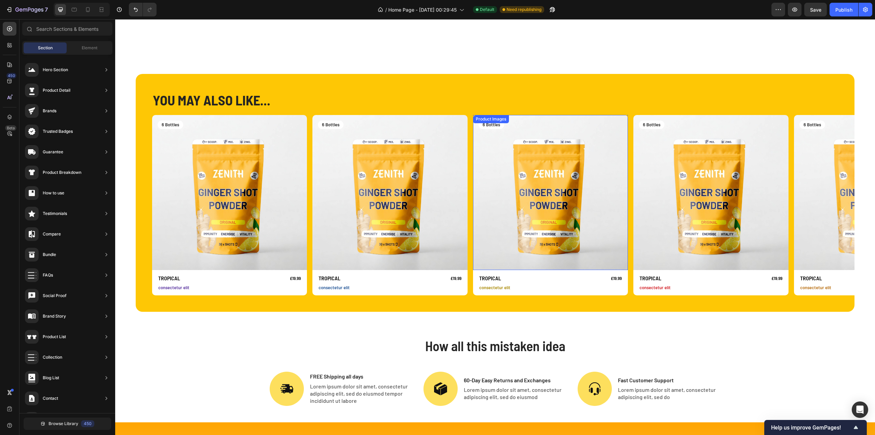
scroll to position [2292, 0]
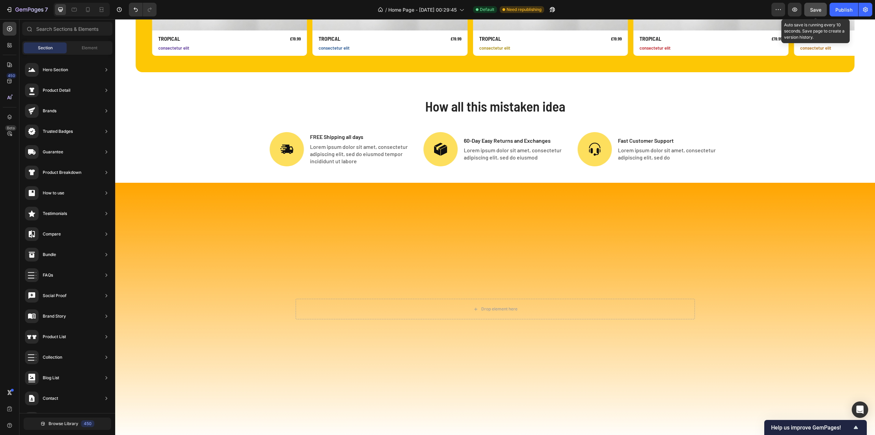
click at [822, 10] on button "Save" at bounding box center [815, 10] width 23 height 14
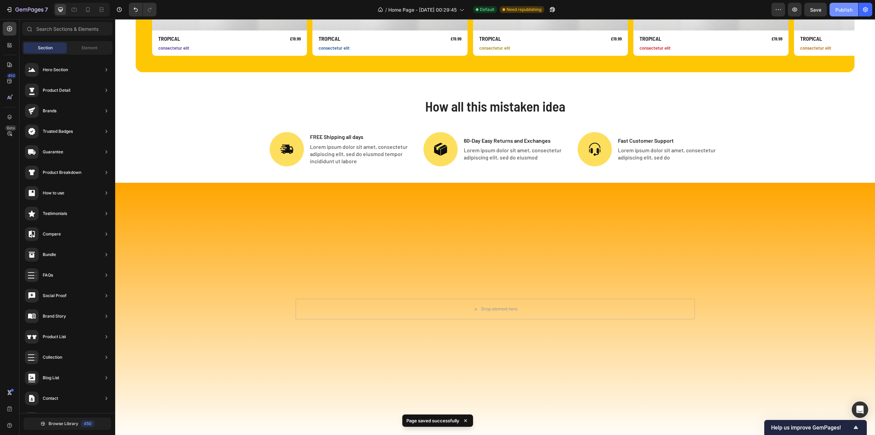
click at [838, 11] on div "Publish" at bounding box center [844, 9] width 17 height 7
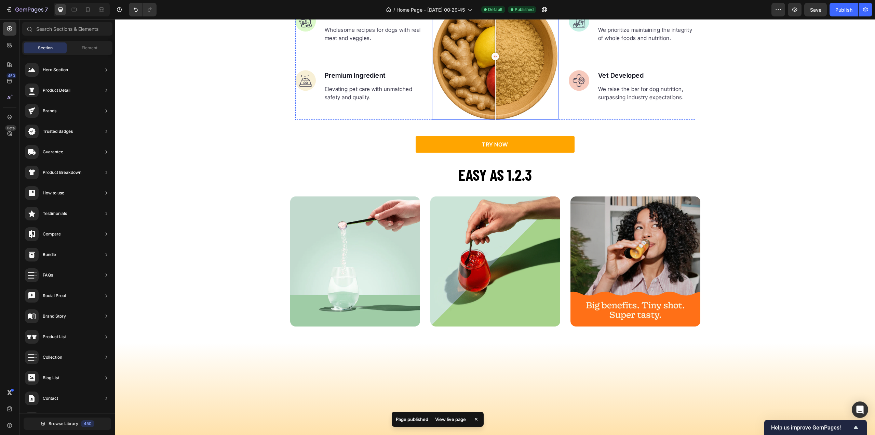
scroll to position [923, 0]
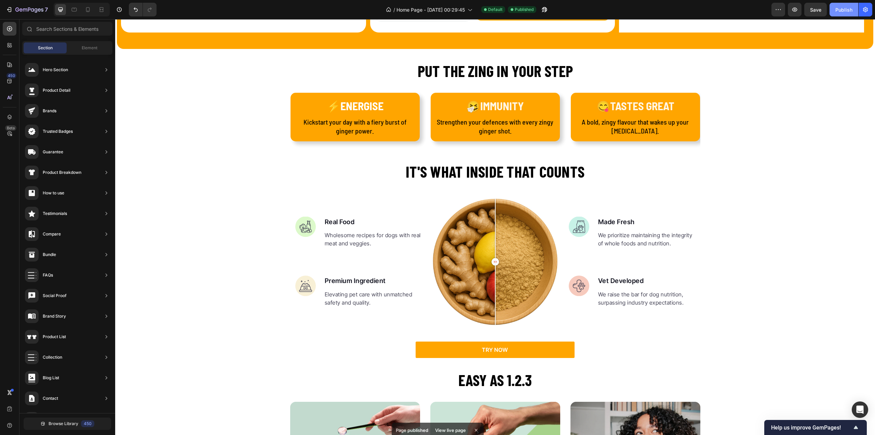
click at [836, 8] on div "Publish" at bounding box center [844, 9] width 17 height 7
click at [447, 420] on div "View live page" at bounding box center [450, 419] width 39 height 10
click at [477, 219] on div at bounding box center [495, 261] width 127 height 127
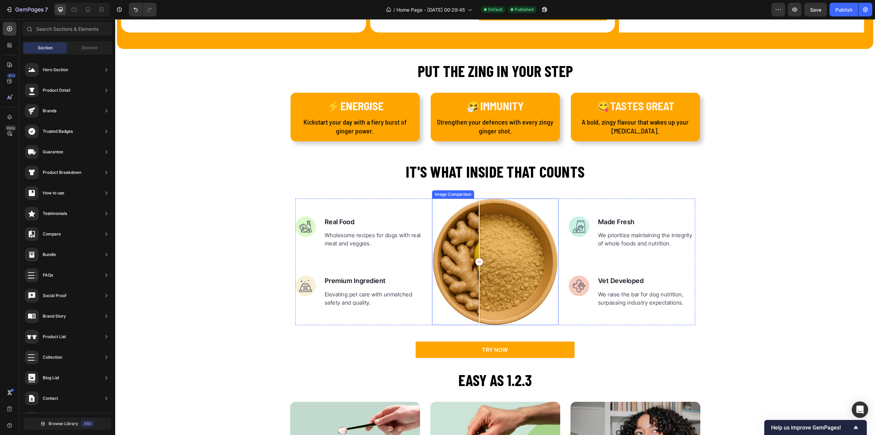
click at [485, 234] on div at bounding box center [495, 261] width 127 height 127
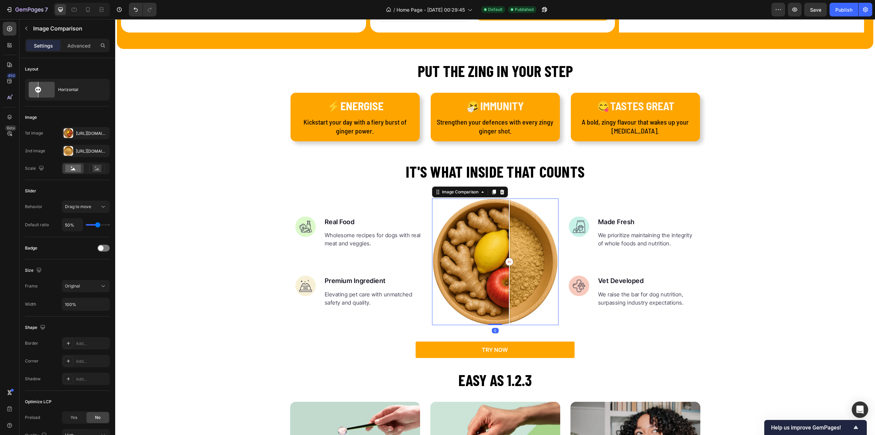
click at [507, 237] on div at bounding box center [495, 261] width 127 height 127
click at [72, 149] on div at bounding box center [69, 151] width 10 height 10
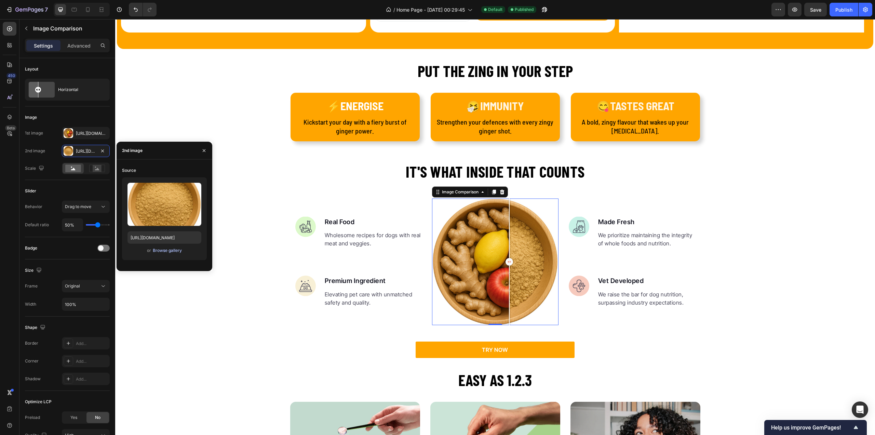
click at [163, 249] on div "Browse gallery" at bounding box center [167, 250] width 29 height 6
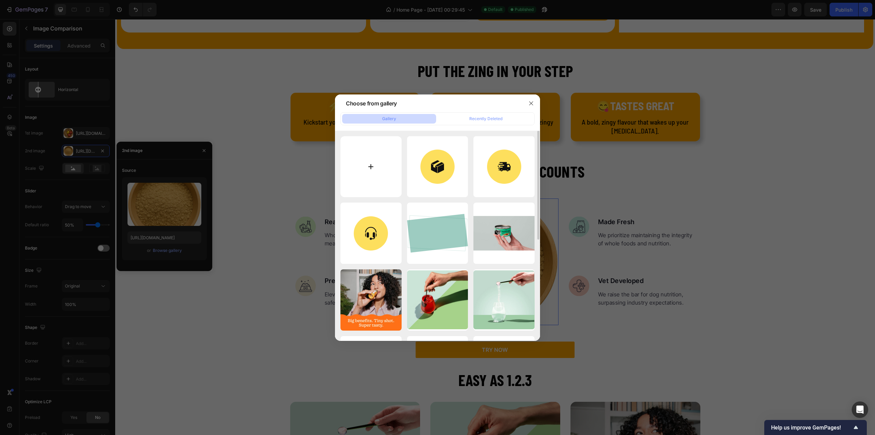
click at [369, 164] on input "file" at bounding box center [371, 166] width 61 height 61
type input "C:\fakepath\Untitled design (11).jpg"
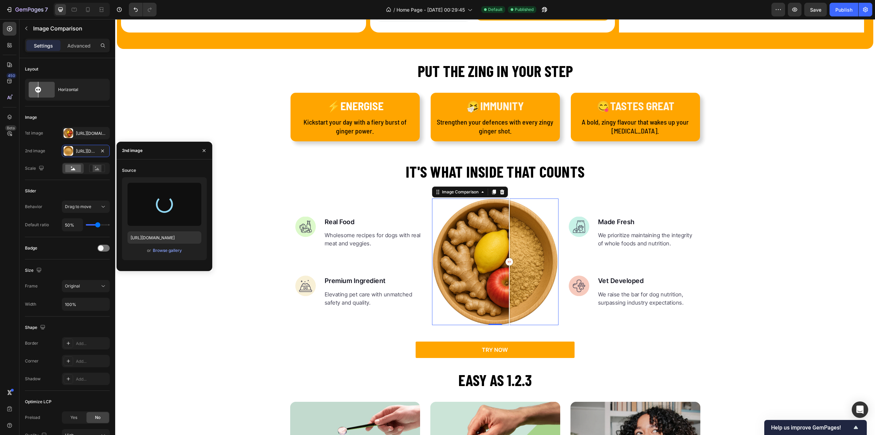
type input "[URL][DOMAIN_NAME]"
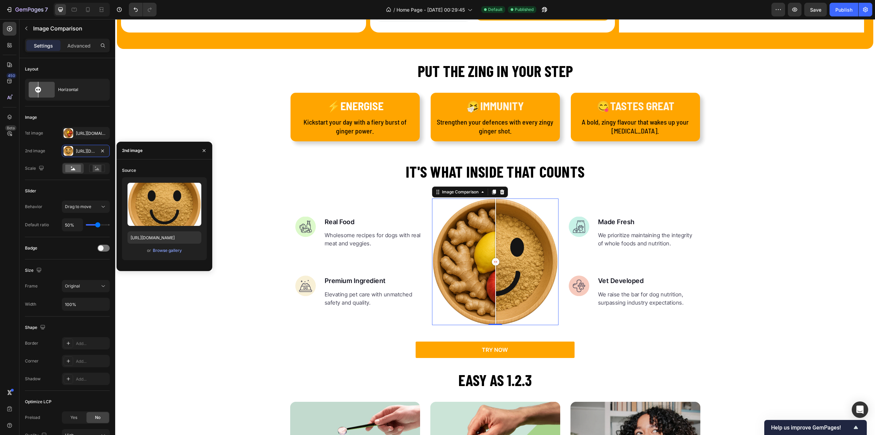
click at [493, 261] on div at bounding box center [496, 262] width 8 height 8
click at [732, 232] on div "It's what inside that counts Heading Image Real Food Text block Wholesome recip…" at bounding box center [495, 259] width 760 height 198
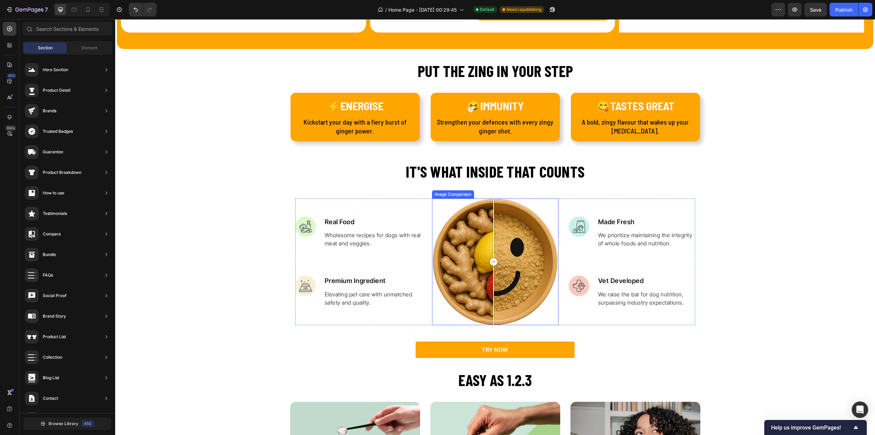
drag, startPoint x: 495, startPoint y: 261, endPoint x: 491, endPoint y: 262, distance: 4.6
click at [491, 262] on div at bounding box center [494, 262] width 8 height 8
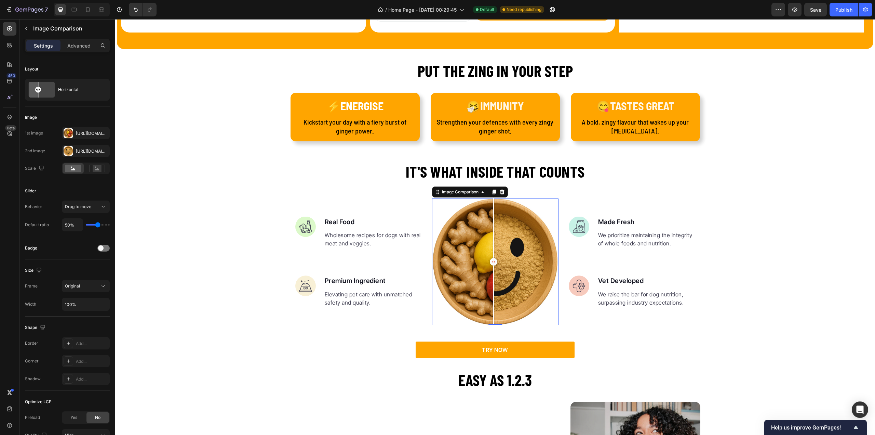
scroll to position [923, 0]
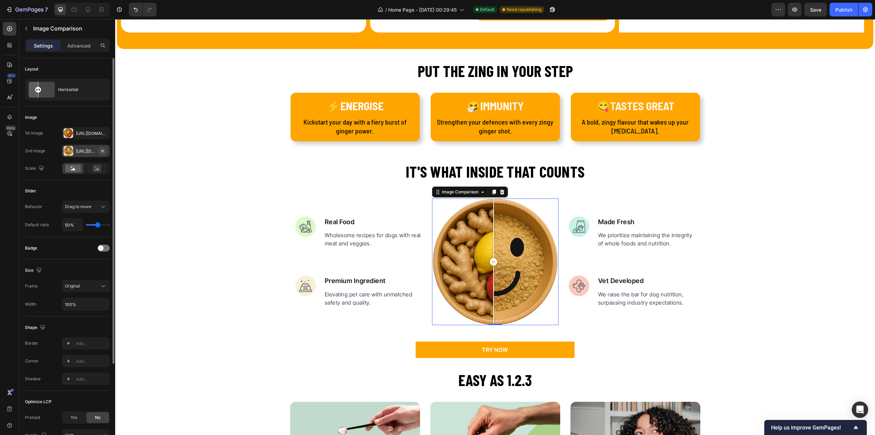
click at [102, 150] on icon "button" at bounding box center [102, 150] width 5 height 5
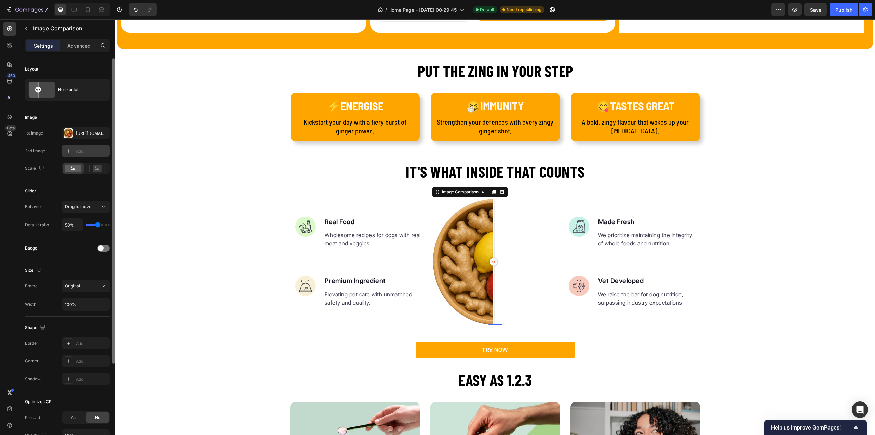
click at [83, 151] on div "Add..." at bounding box center [92, 151] width 32 height 6
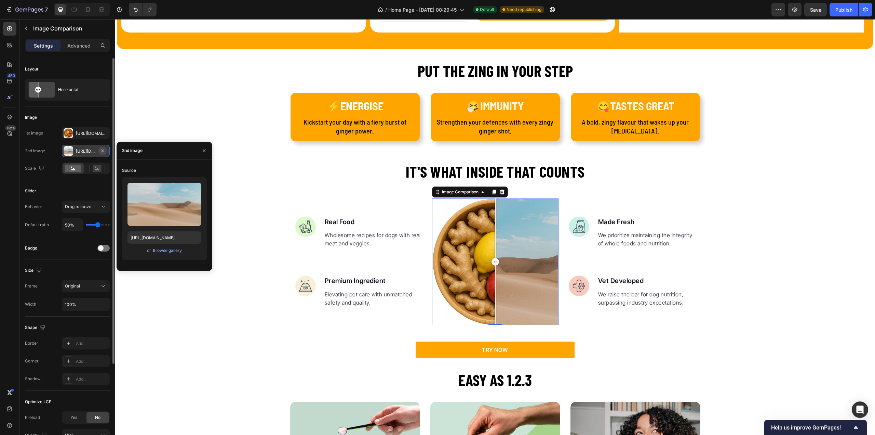
click at [101, 150] on icon "button" at bounding box center [102, 150] width 5 height 5
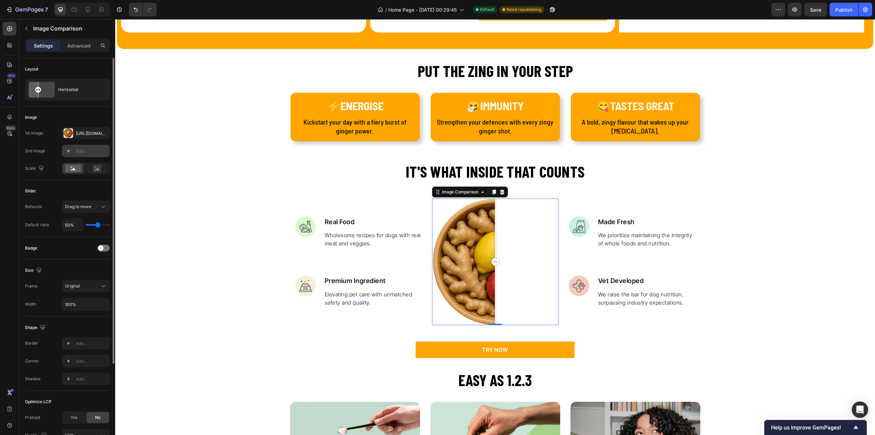
click at [67, 151] on icon at bounding box center [68, 150] width 5 height 5
type input "[URL][DOMAIN_NAME]"
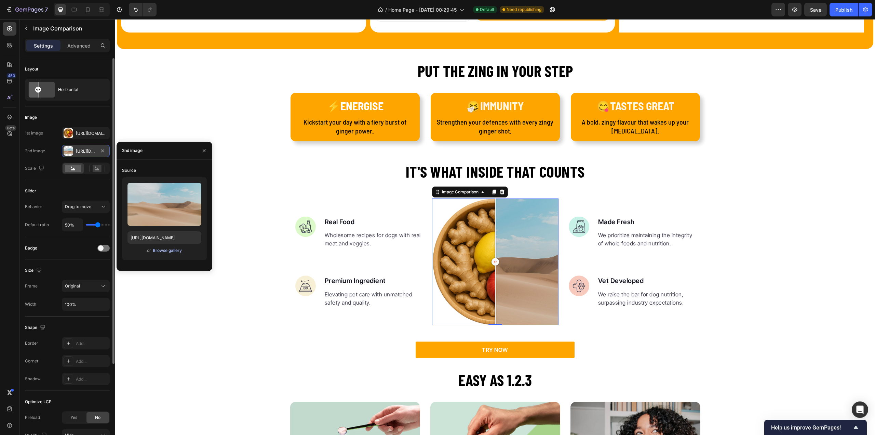
click at [170, 247] on div "Browse gallery" at bounding box center [167, 250] width 29 height 6
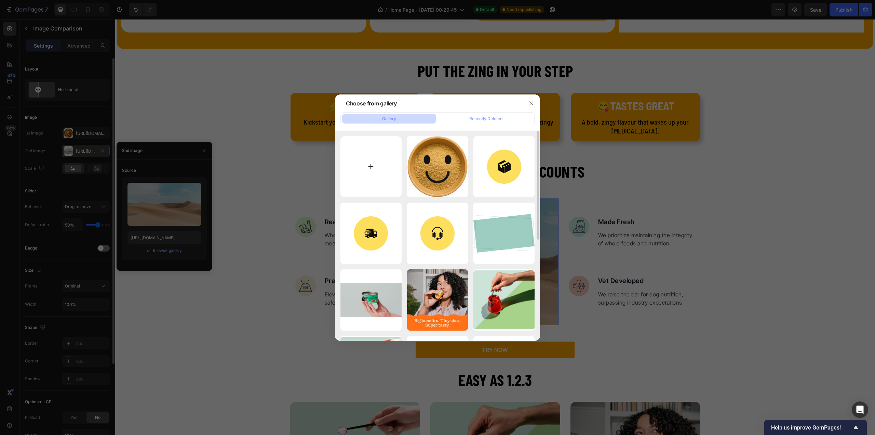
click at [376, 162] on input "file" at bounding box center [371, 166] width 61 height 61
type input "C:\fakepath\Untitled design (12).jpg"
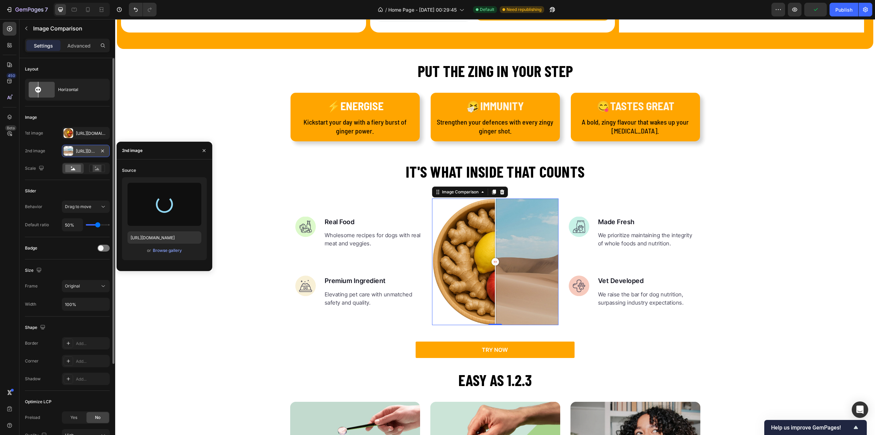
type input "https://cdn.shopify.com/s/files/1/0902/8593/2877/files/gempages_584678309976081…"
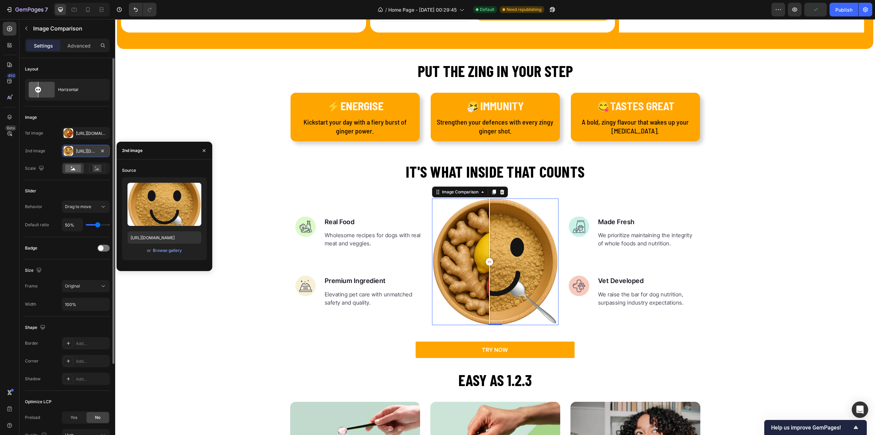
drag, startPoint x: 474, startPoint y: 258, endPoint x: 487, endPoint y: 278, distance: 23.8
click at [487, 278] on div at bounding box center [490, 261] width 14 height 127
click at [291, 105] on div "⚡ENERGISE Text Block Kickstart your day with a fiery burst of ginger power. Tex…" at bounding box center [355, 117] width 129 height 49
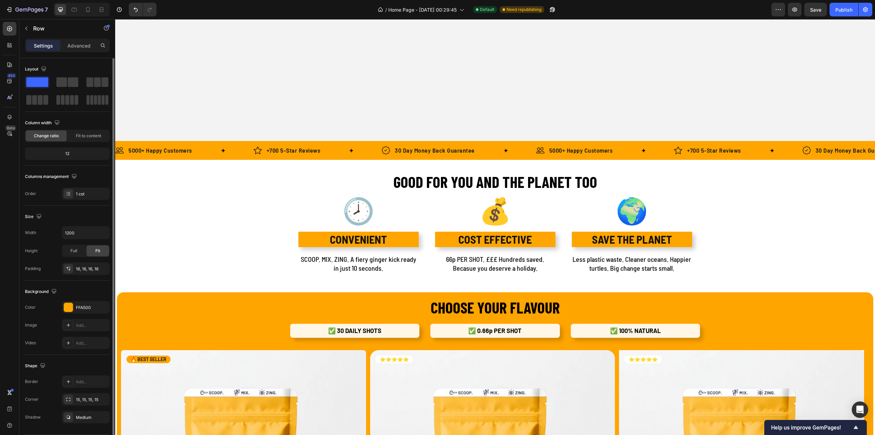
scroll to position [103, 0]
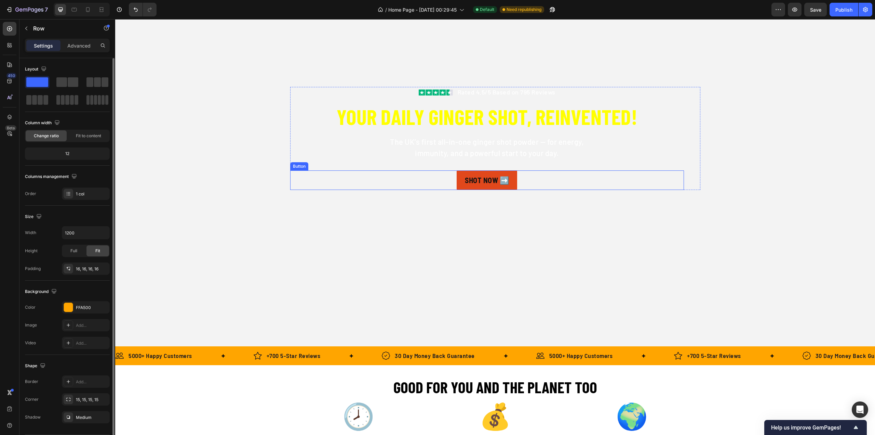
click at [457, 186] on link "SHOT NOW ➡️" at bounding box center [487, 179] width 61 height 19
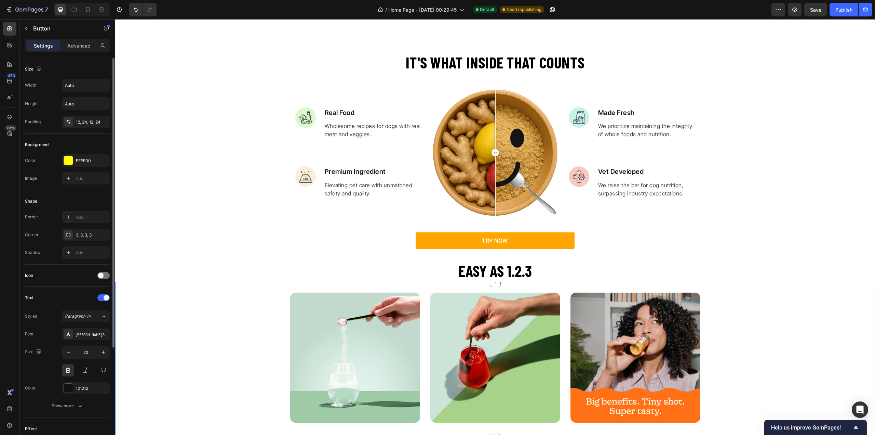
scroll to position [992, 0]
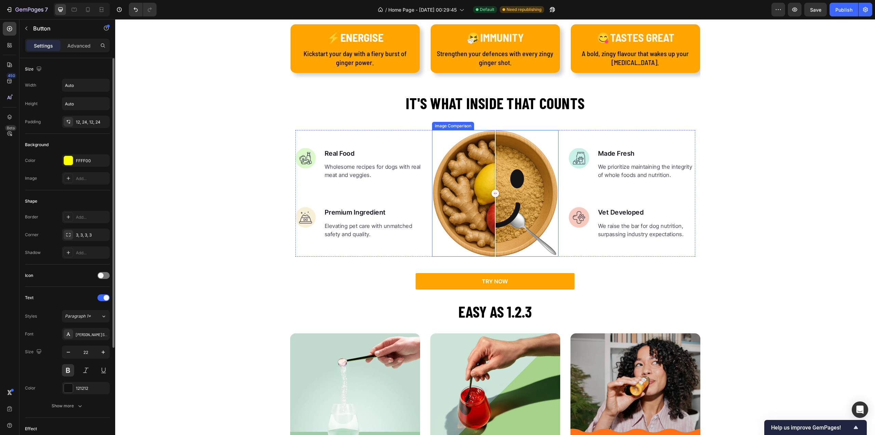
click at [502, 169] on div at bounding box center [495, 193] width 127 height 127
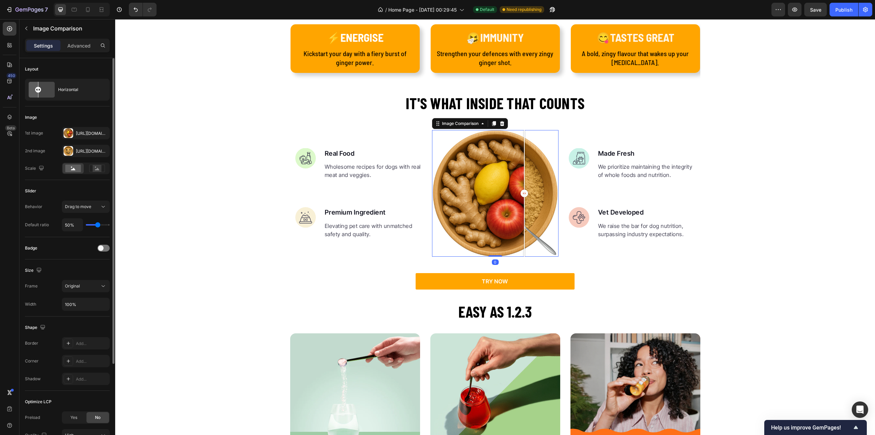
click at [522, 181] on div at bounding box center [495, 193] width 127 height 127
click at [81, 147] on div "Https://cdn.Shopify.Com/s/files/1/0902/8593/2877/files/gempages_584678309976081…" at bounding box center [86, 151] width 48 height 12
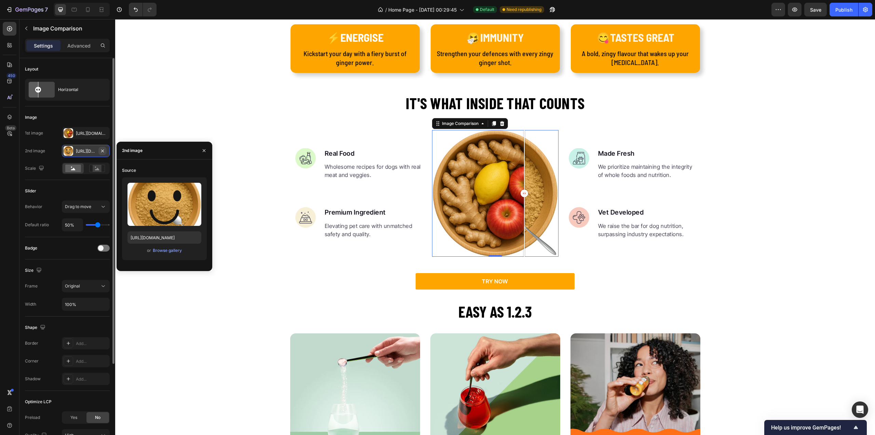
click at [102, 149] on icon "button" at bounding box center [102, 150] width 3 height 3
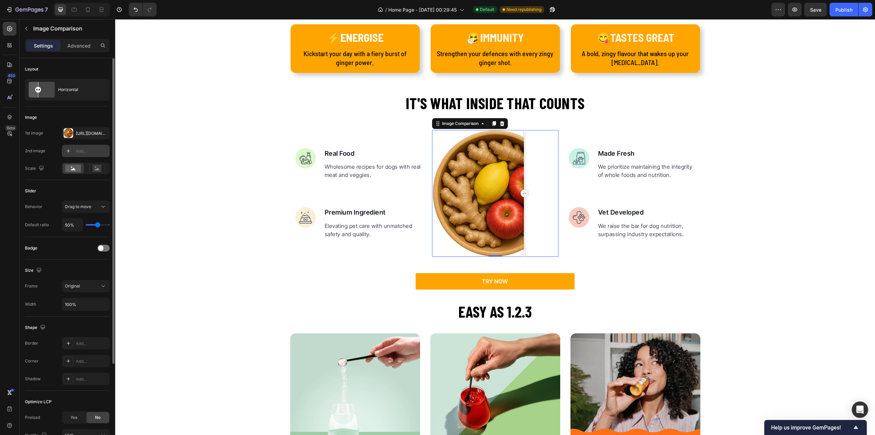
click at [84, 151] on div "Add..." at bounding box center [92, 151] width 32 height 6
type input "https://ucarecdn.com/06075225-af9e-460c-8e3c-6be63c0b773a/-/format/auto/"
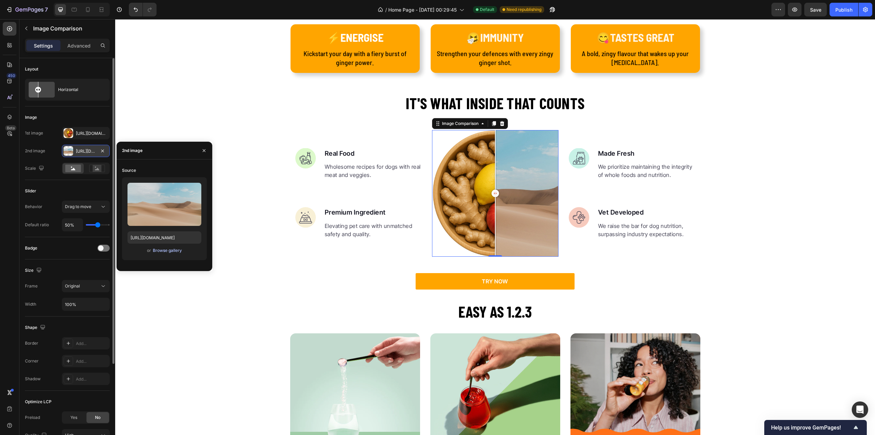
click at [163, 251] on div "Browse gallery" at bounding box center [167, 250] width 29 height 6
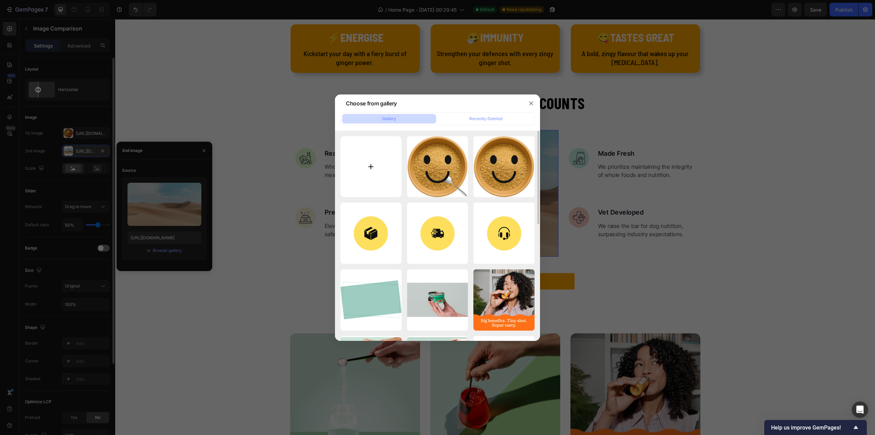
click at [380, 164] on input "file" at bounding box center [371, 166] width 61 height 61
type input "C:\fakepath\Untitled design (13).jpg"
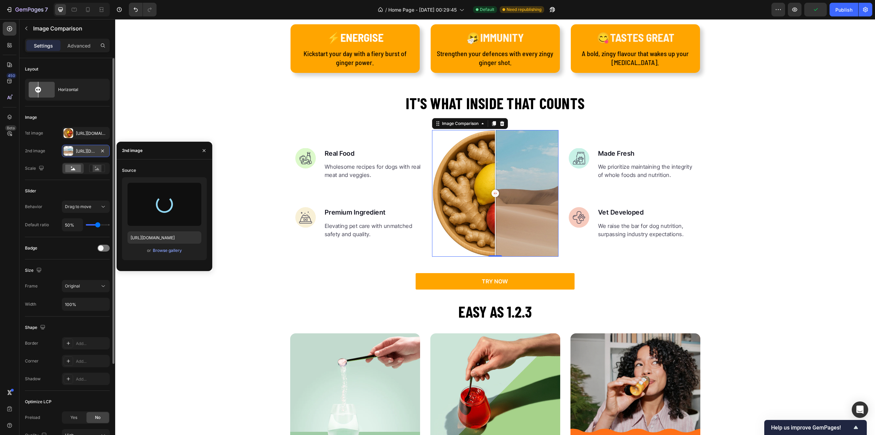
type input "https://cdn.shopify.com/s/files/1/0902/8593/2877/files/gempages_584678309976081…"
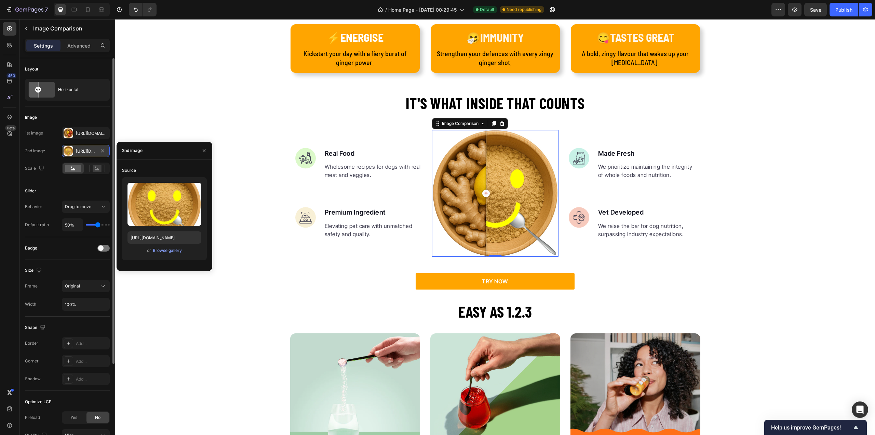
drag, startPoint x: 494, startPoint y: 194, endPoint x: 651, endPoint y: 181, distance: 158.2
click at [484, 189] on div at bounding box center [486, 193] width 8 height 8
click at [738, 180] on div "It's what inside that counts Heading Image Real Food Text block Wholesome recip…" at bounding box center [495, 191] width 760 height 198
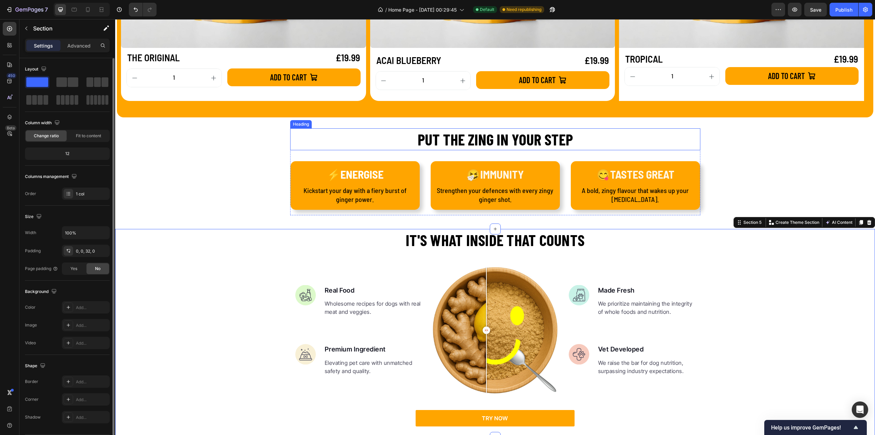
scroll to position [718, 0]
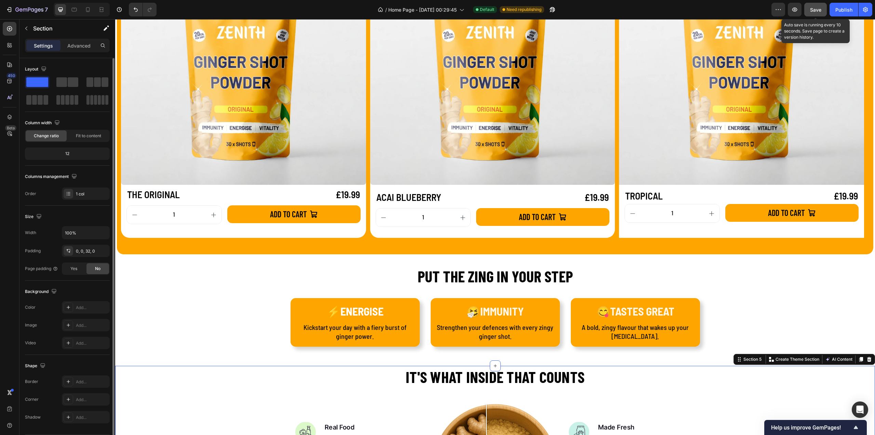
click at [815, 6] on div "Save" at bounding box center [815, 9] width 11 height 7
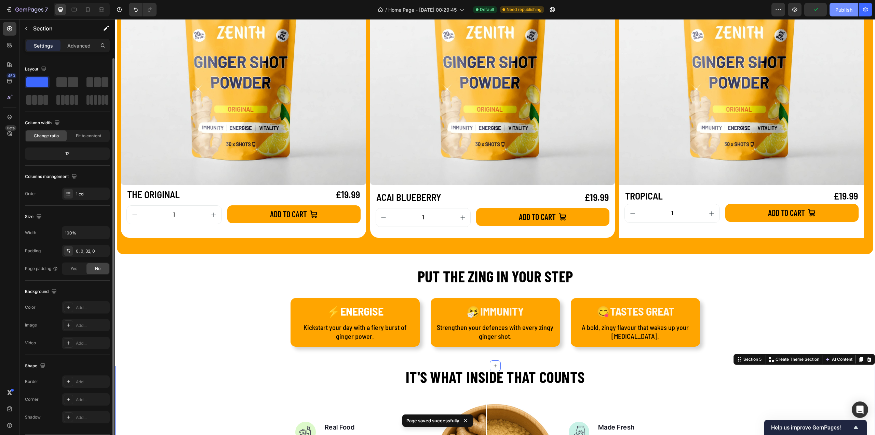
click at [842, 8] on div "Publish" at bounding box center [844, 9] width 17 height 7
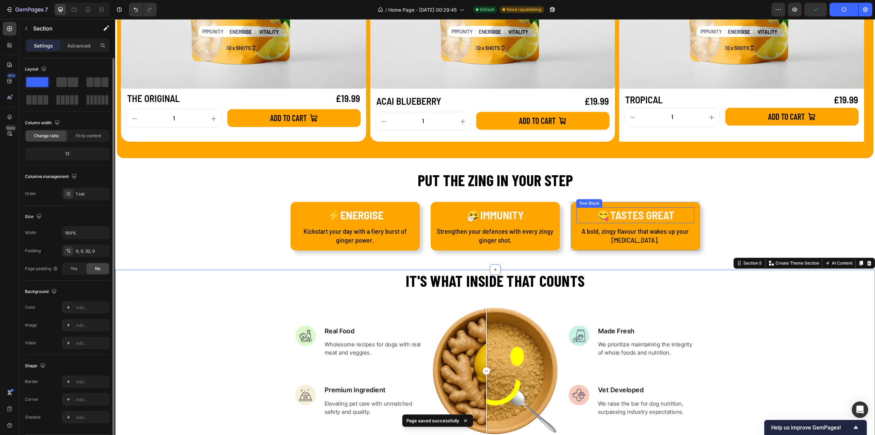
scroll to position [821, 0]
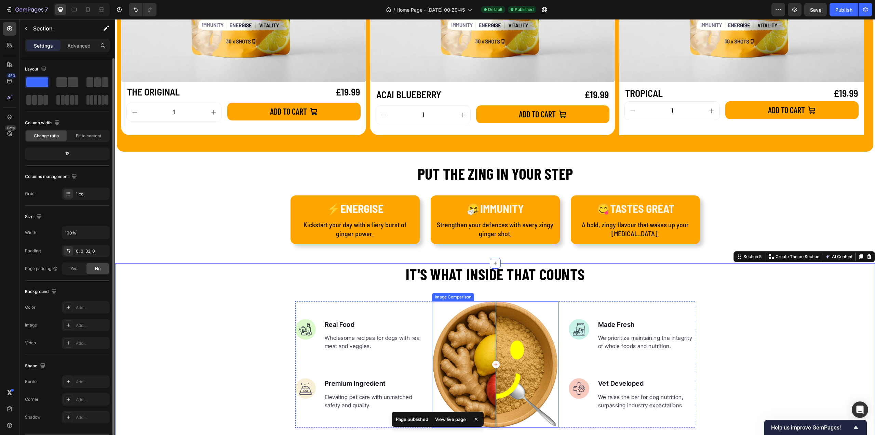
drag, startPoint x: 485, startPoint y: 361, endPoint x: 493, endPoint y: 361, distance: 7.9
click at [493, 361] on div at bounding box center [496, 364] width 8 height 8
click at [458, 419] on div "View live page" at bounding box center [450, 419] width 39 height 10
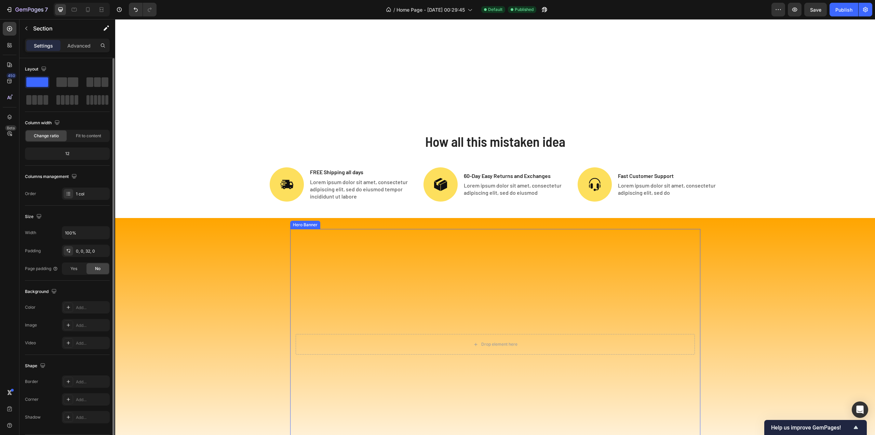
scroll to position [2393, 0]
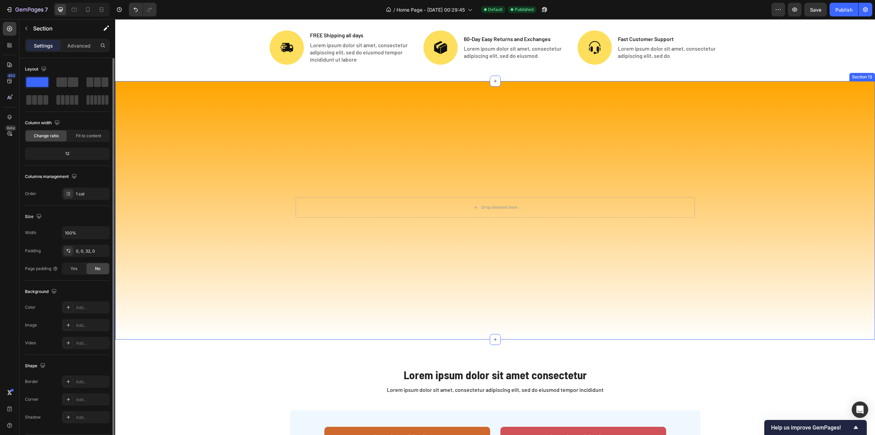
click at [266, 238] on div "Drop element here Hero Banner Row Row" at bounding box center [495, 210] width 760 height 236
click at [101, 231] on icon "button" at bounding box center [103, 232] width 7 height 7
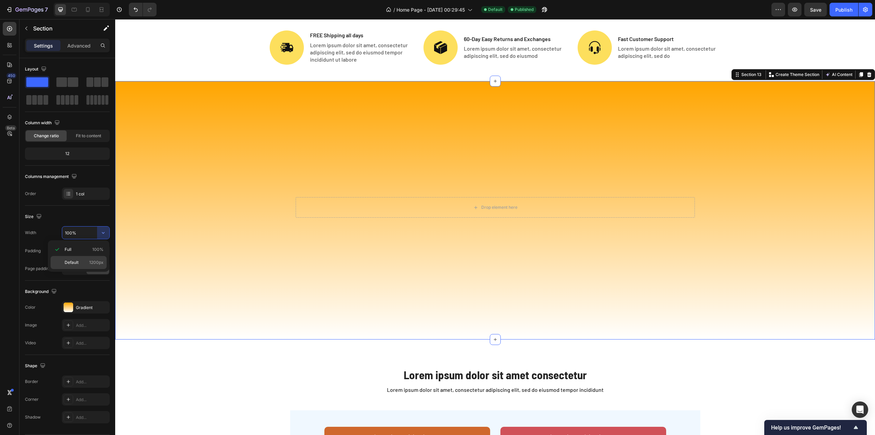
click at [82, 262] on p "Default 1200px" at bounding box center [84, 262] width 39 height 6
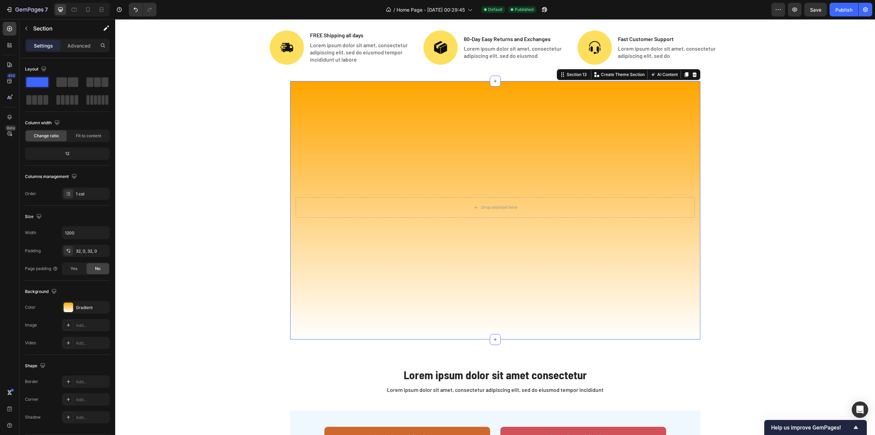
type input "100%"
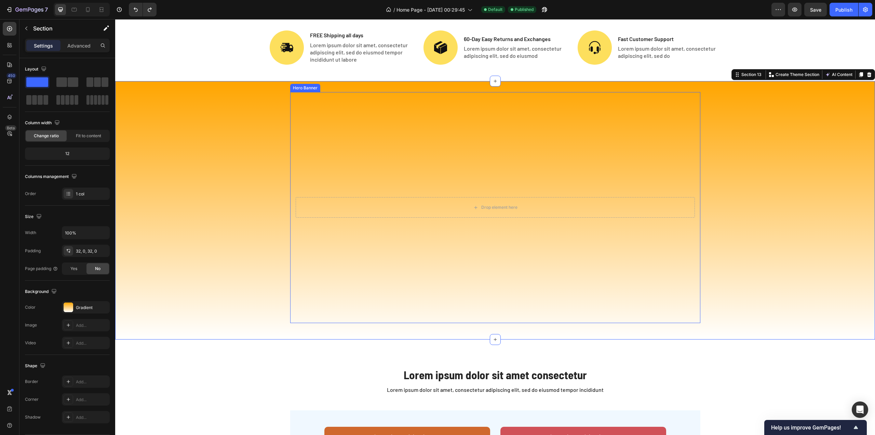
click at [377, 185] on video "Background Image" at bounding box center [495, 207] width 410 height 231
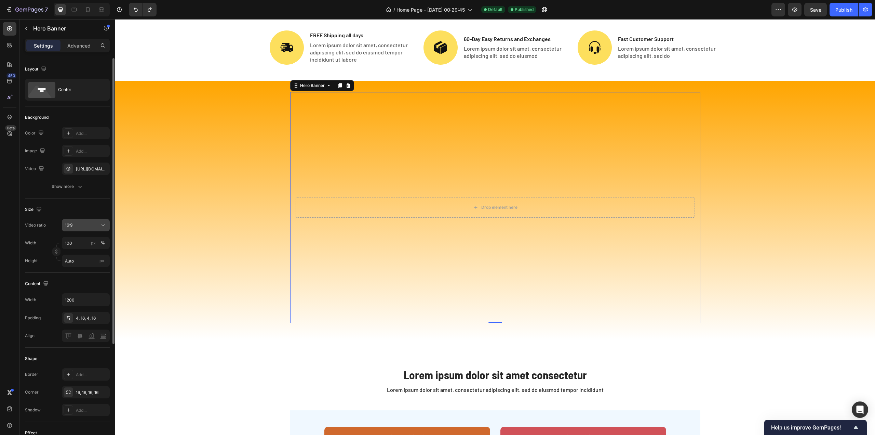
click at [84, 222] on div "16:9" at bounding box center [86, 225] width 42 height 7
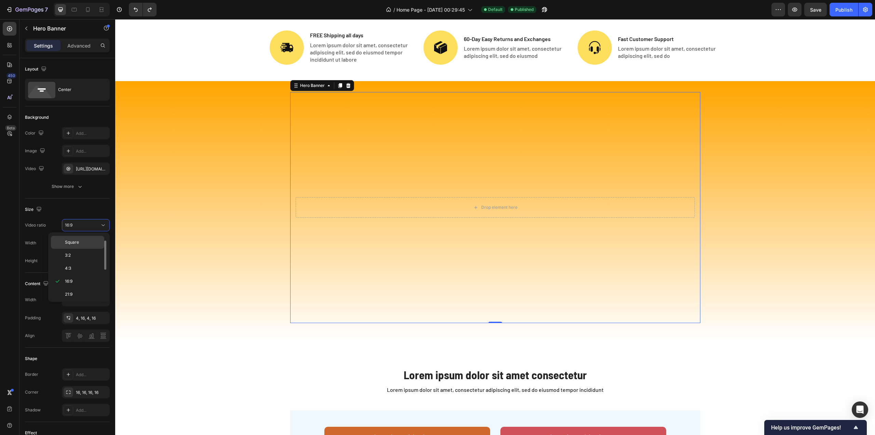
click at [78, 244] on span "Square" at bounding box center [72, 242] width 14 height 6
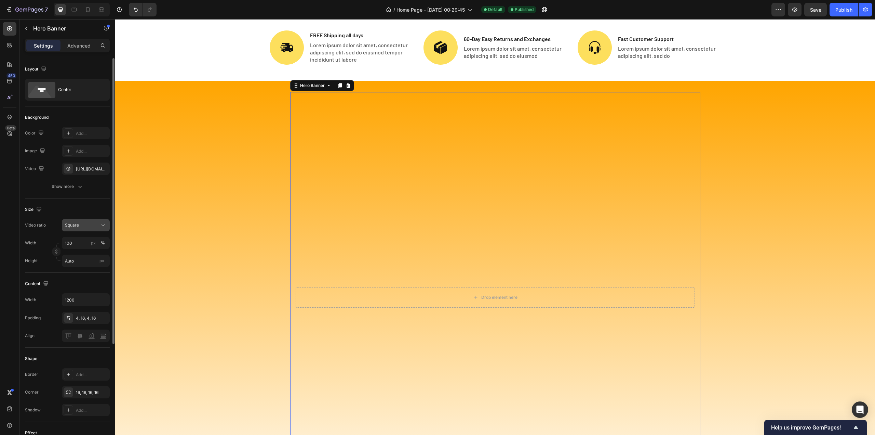
click at [96, 226] on div "Square" at bounding box center [82, 225] width 35 height 6
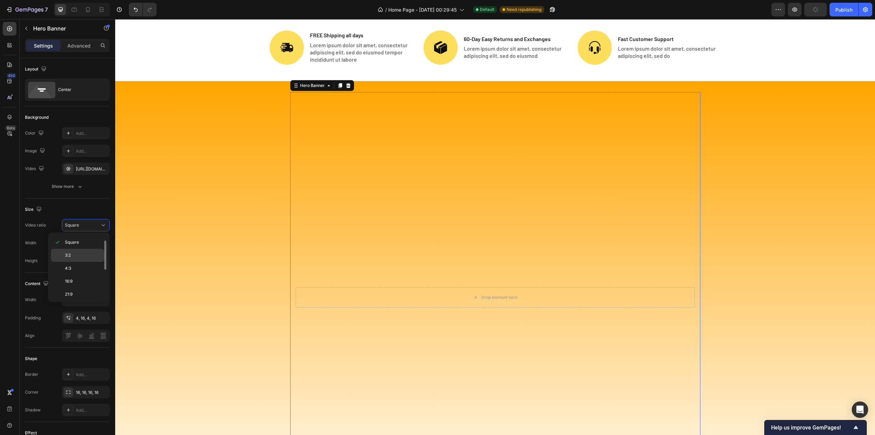
click at [83, 252] on p "3:2" at bounding box center [83, 255] width 36 height 6
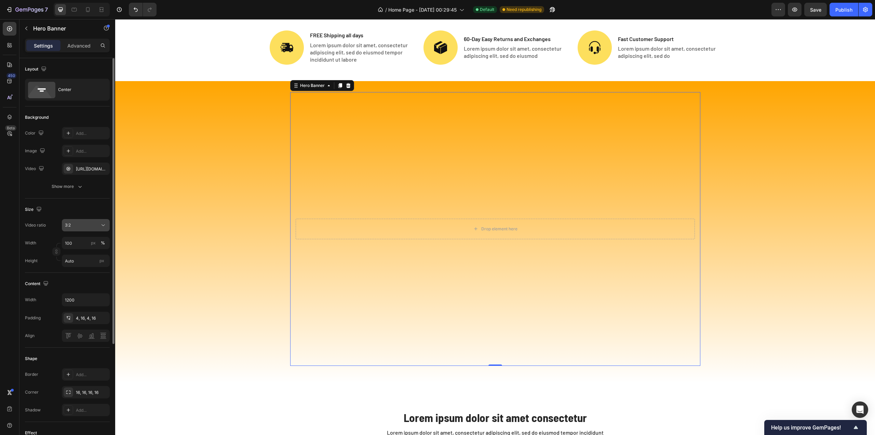
click at [94, 223] on div "3:2" at bounding box center [82, 225] width 35 height 6
click at [84, 281] on p "16:9" at bounding box center [83, 281] width 36 height 6
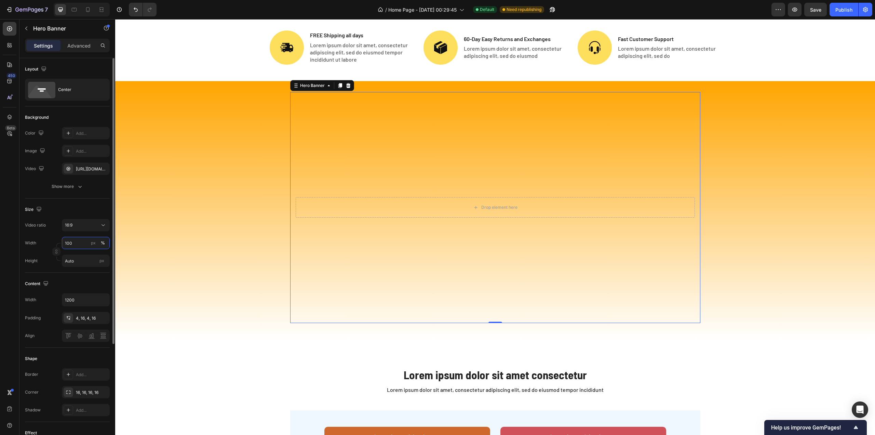
click at [81, 241] on input "100" at bounding box center [86, 243] width 48 height 12
click at [79, 271] on p "Default 1200px" at bounding box center [85, 271] width 40 height 6
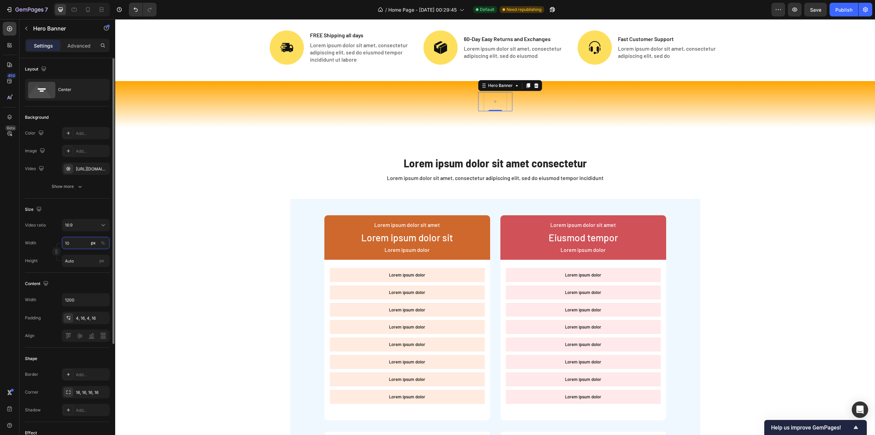
type input "1"
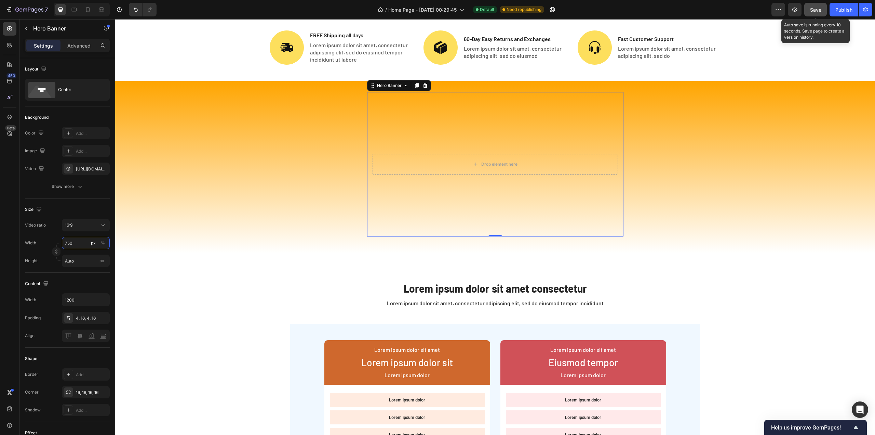
type input "750"
click at [814, 11] on span "Save" at bounding box center [815, 10] width 11 height 6
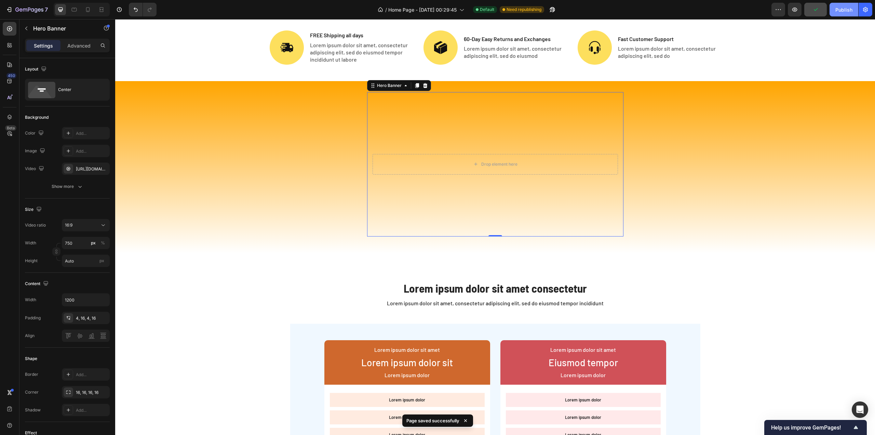
click at [837, 10] on div "Publish" at bounding box center [844, 9] width 17 height 7
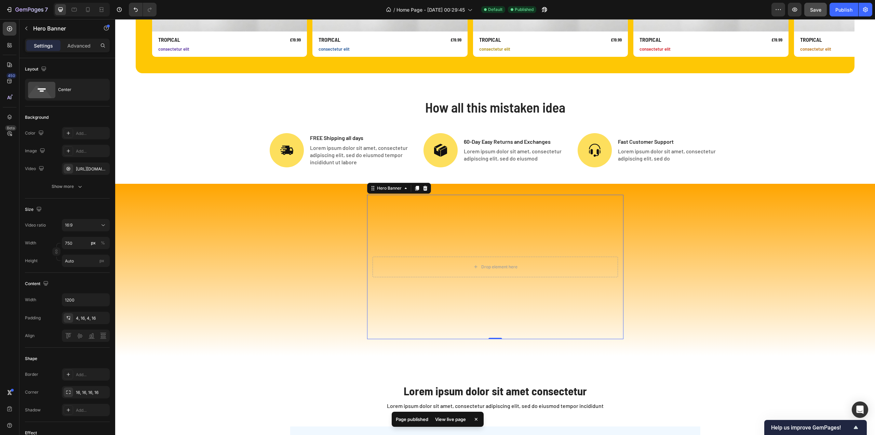
click at [456, 419] on div "View live page" at bounding box center [450, 419] width 39 height 10
click at [214, 94] on div "How all this mistaken idea Heading Image FREE Shipping all days Text Block Lore…" at bounding box center [495, 132] width 760 height 103
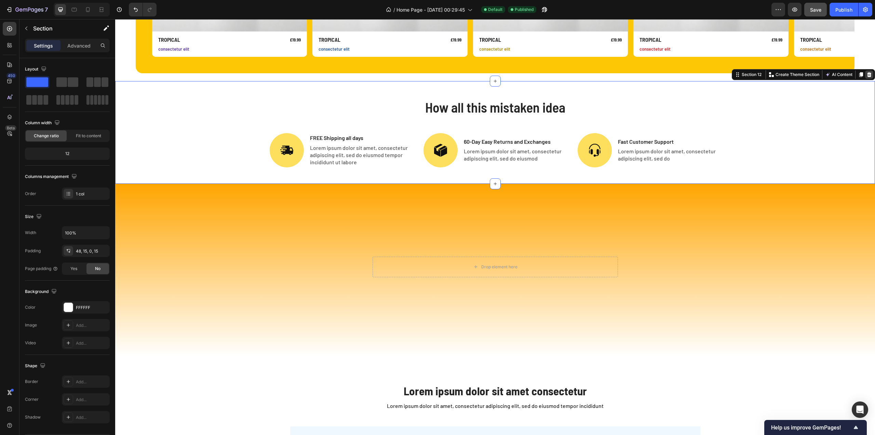
click at [867, 74] on icon at bounding box center [869, 74] width 5 height 5
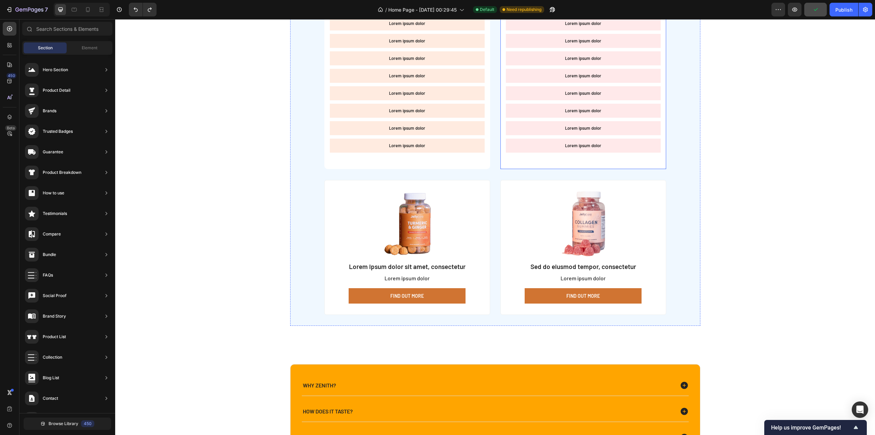
scroll to position [2906, 0]
